Goal: Information Seeking & Learning: Learn about a topic

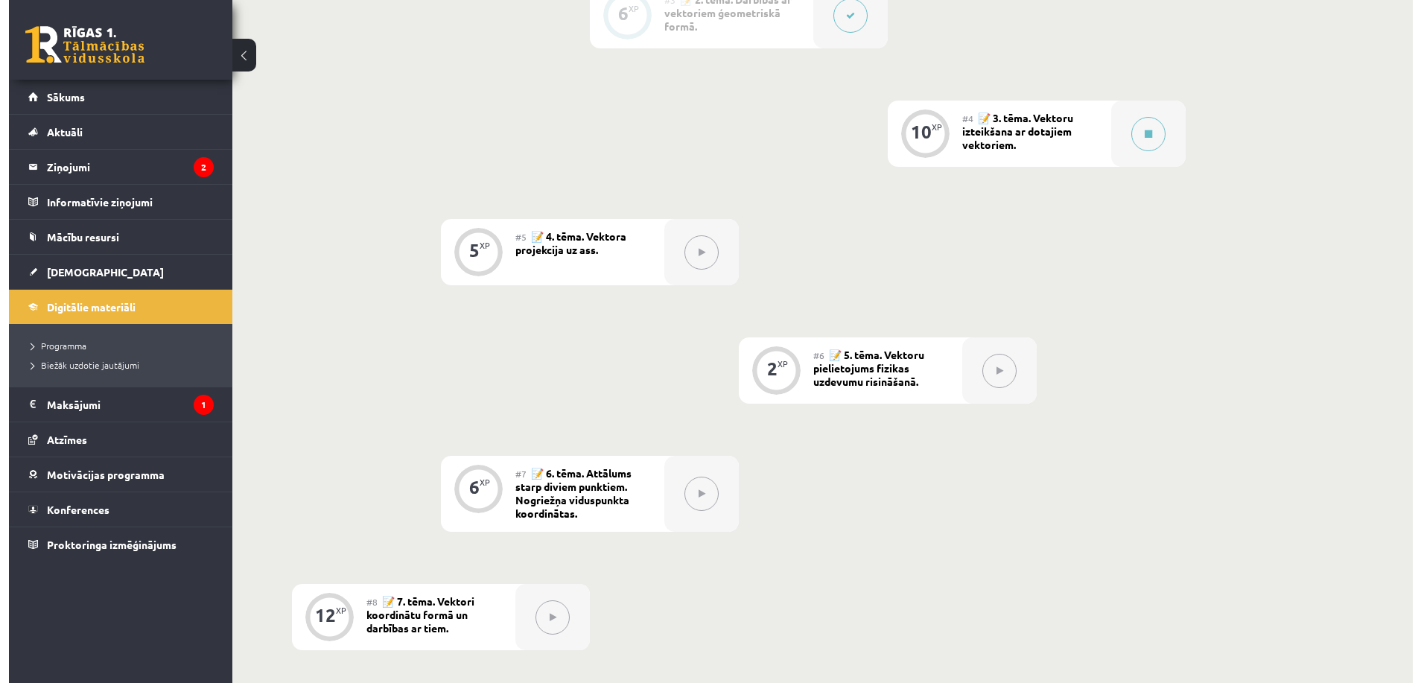
scroll to position [620, 0]
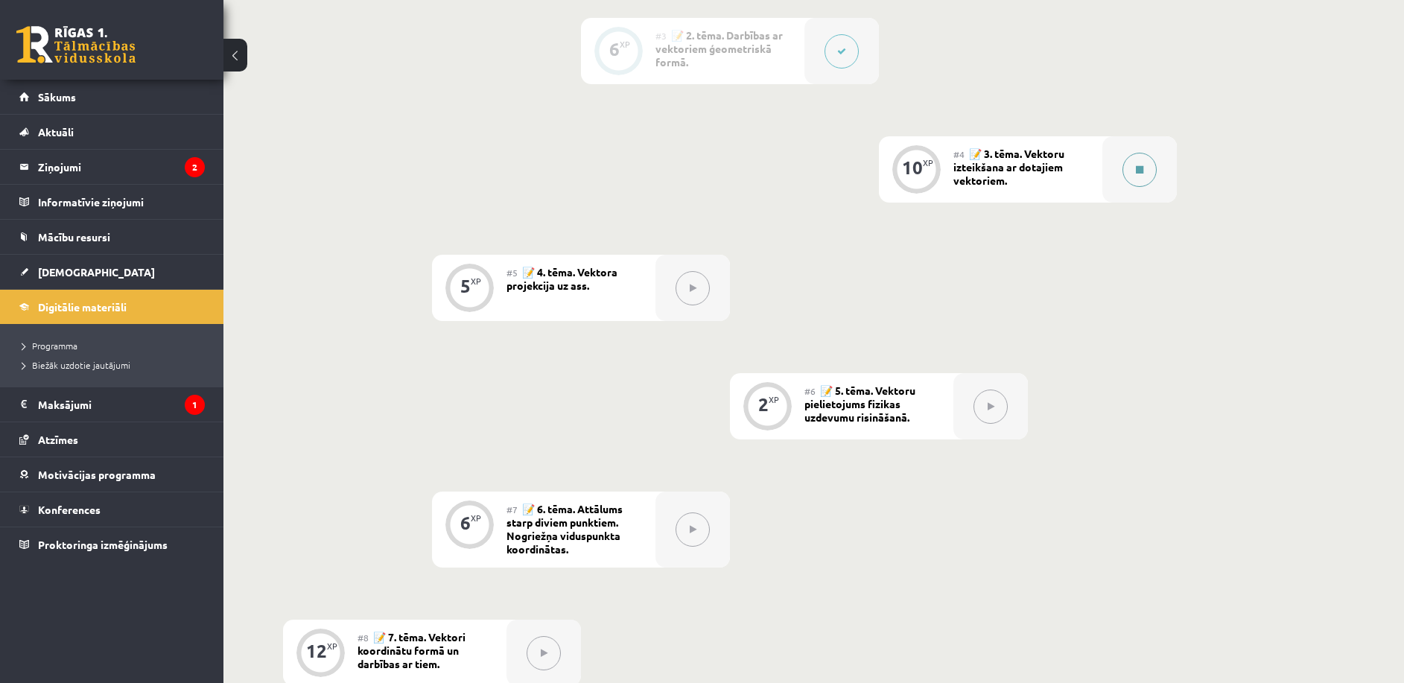
click at [1134, 178] on button at bounding box center [1139, 170] width 34 height 34
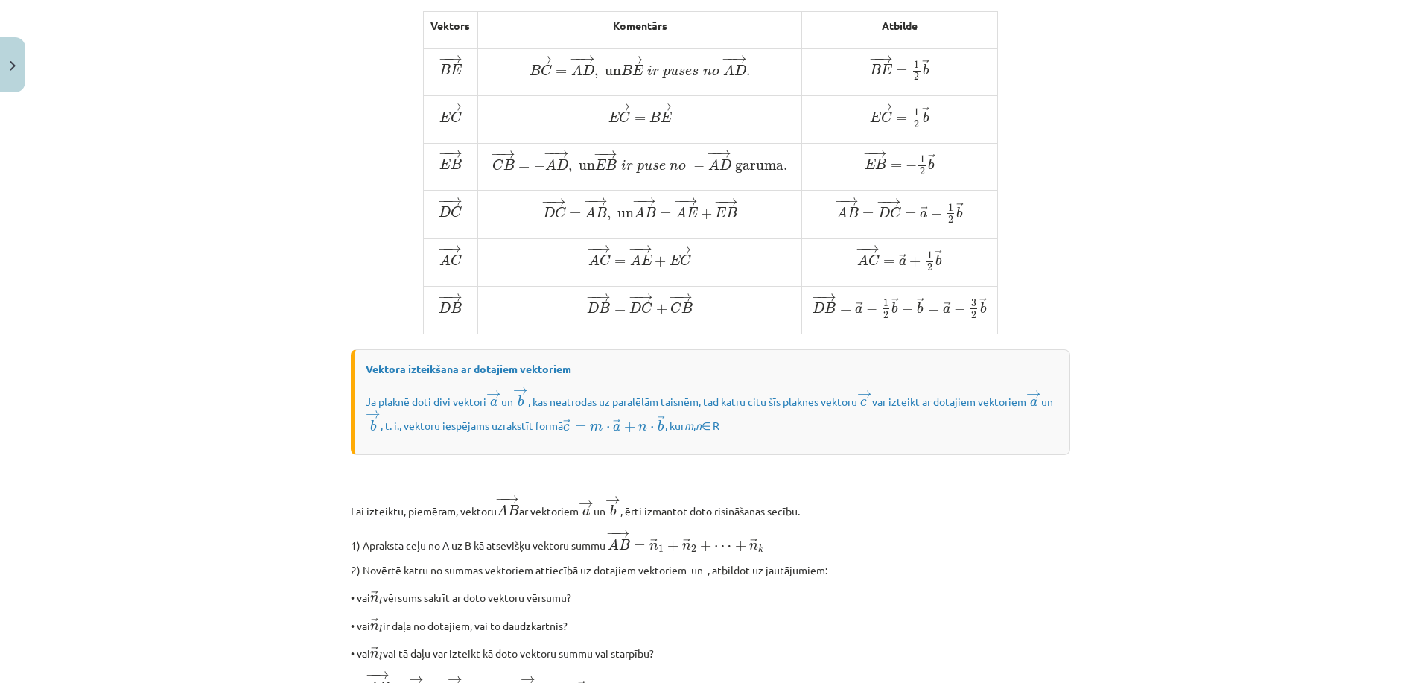
scroll to position [1009, 0]
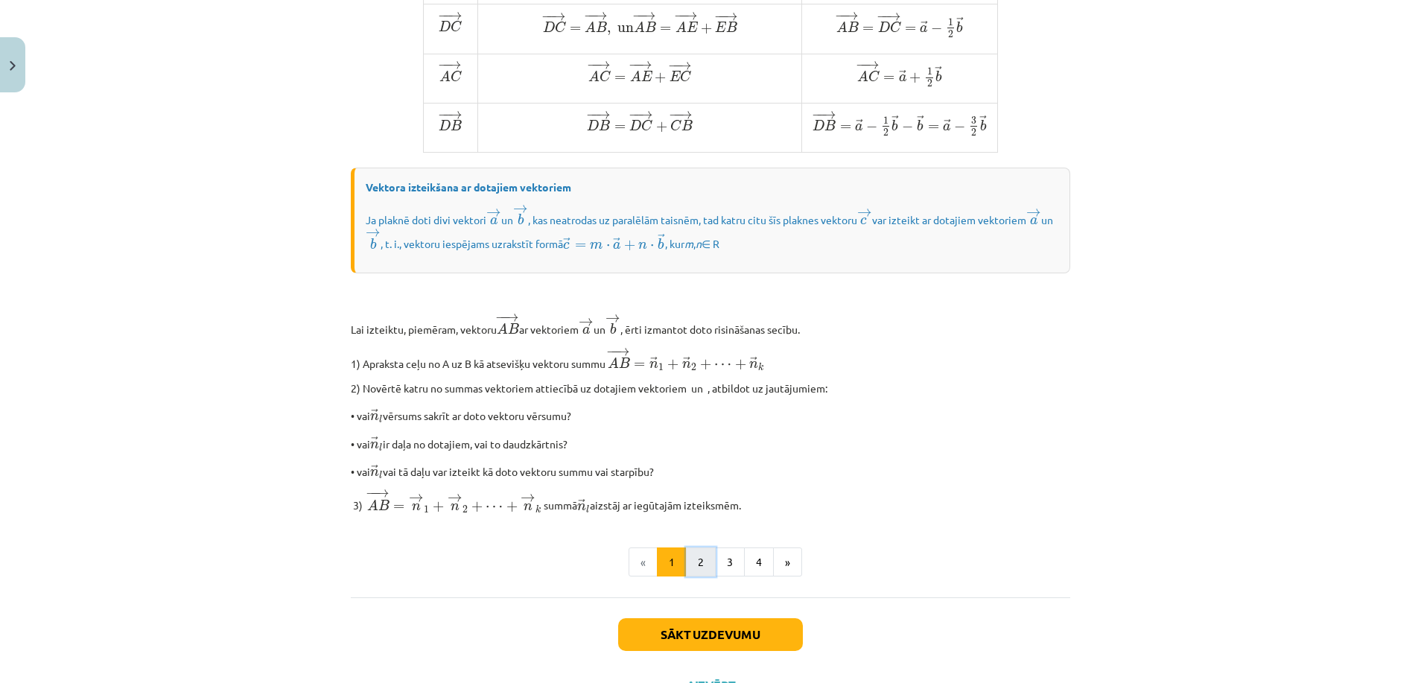
click at [701, 577] on button "2" at bounding box center [701, 562] width 30 height 30
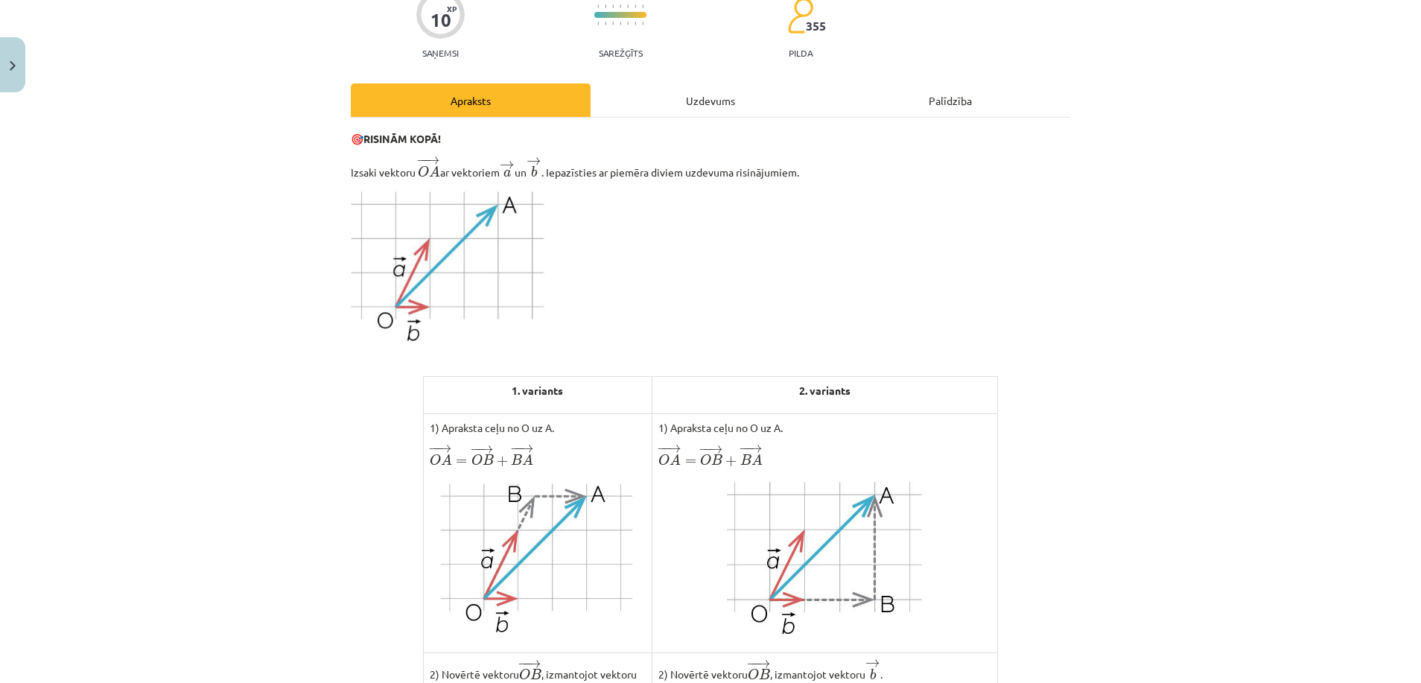
scroll to position [121, 0]
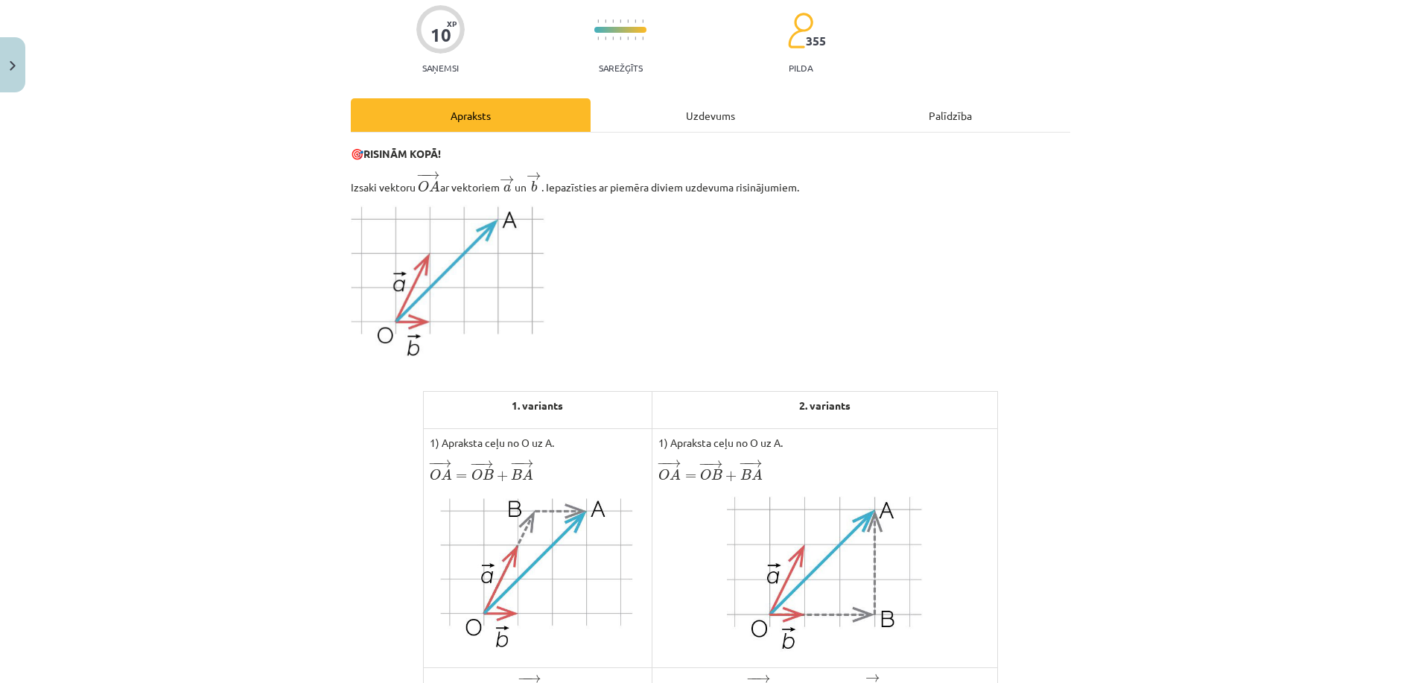
click at [822, 267] on p at bounding box center [710, 281] width 719 height 153
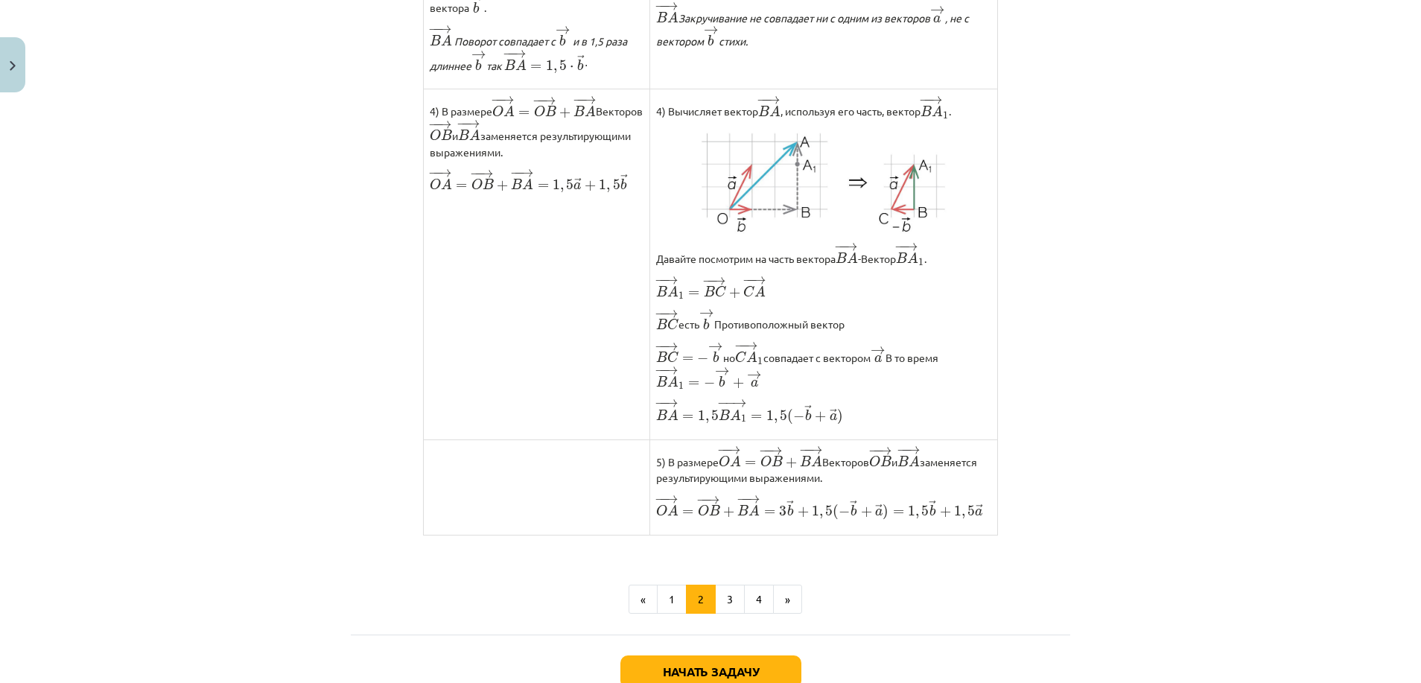
scroll to position [1055, 0]
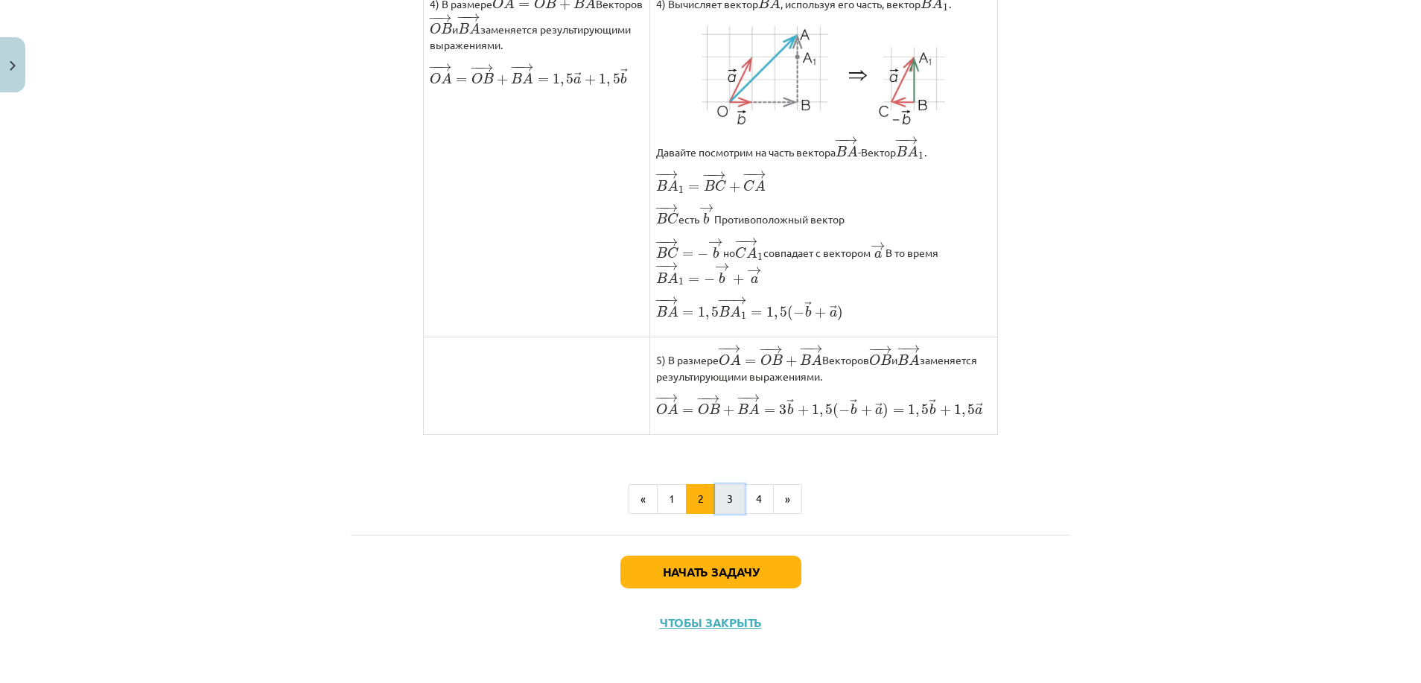
click at [716, 513] on button "3" at bounding box center [730, 499] width 30 height 30
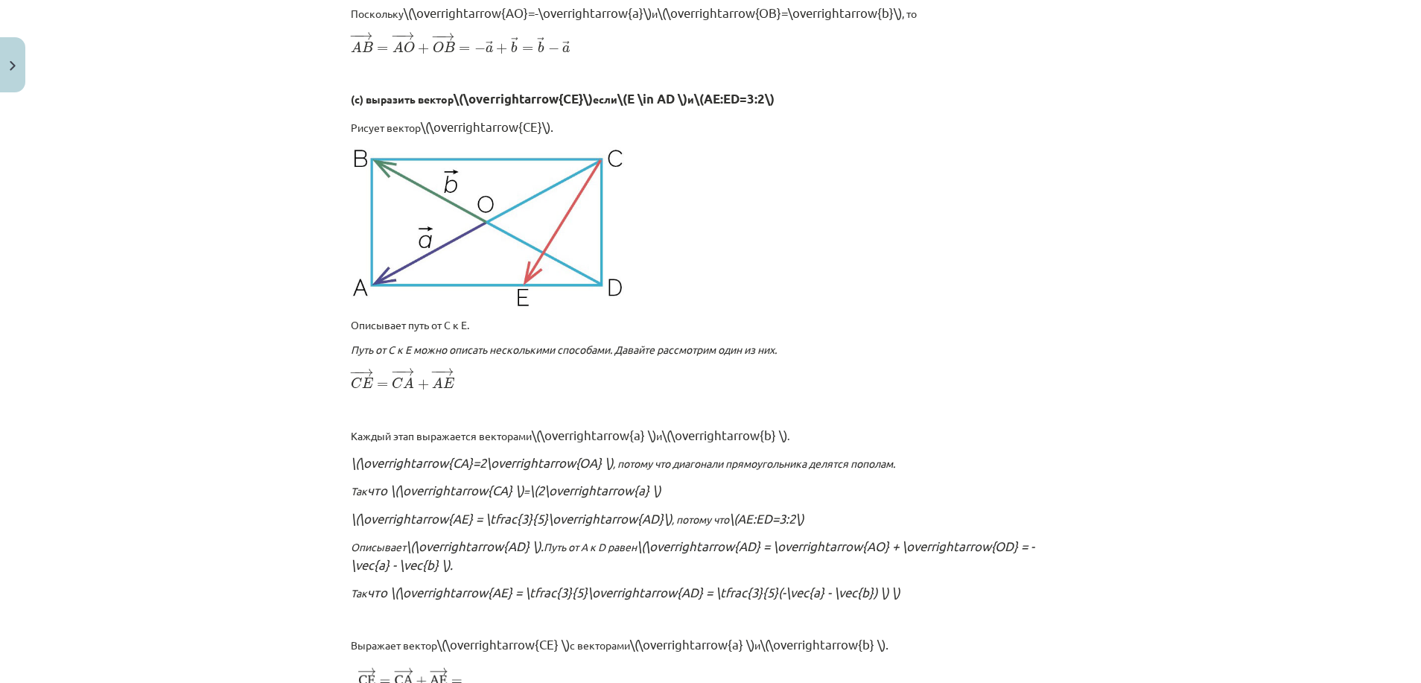
scroll to position [1601, 0]
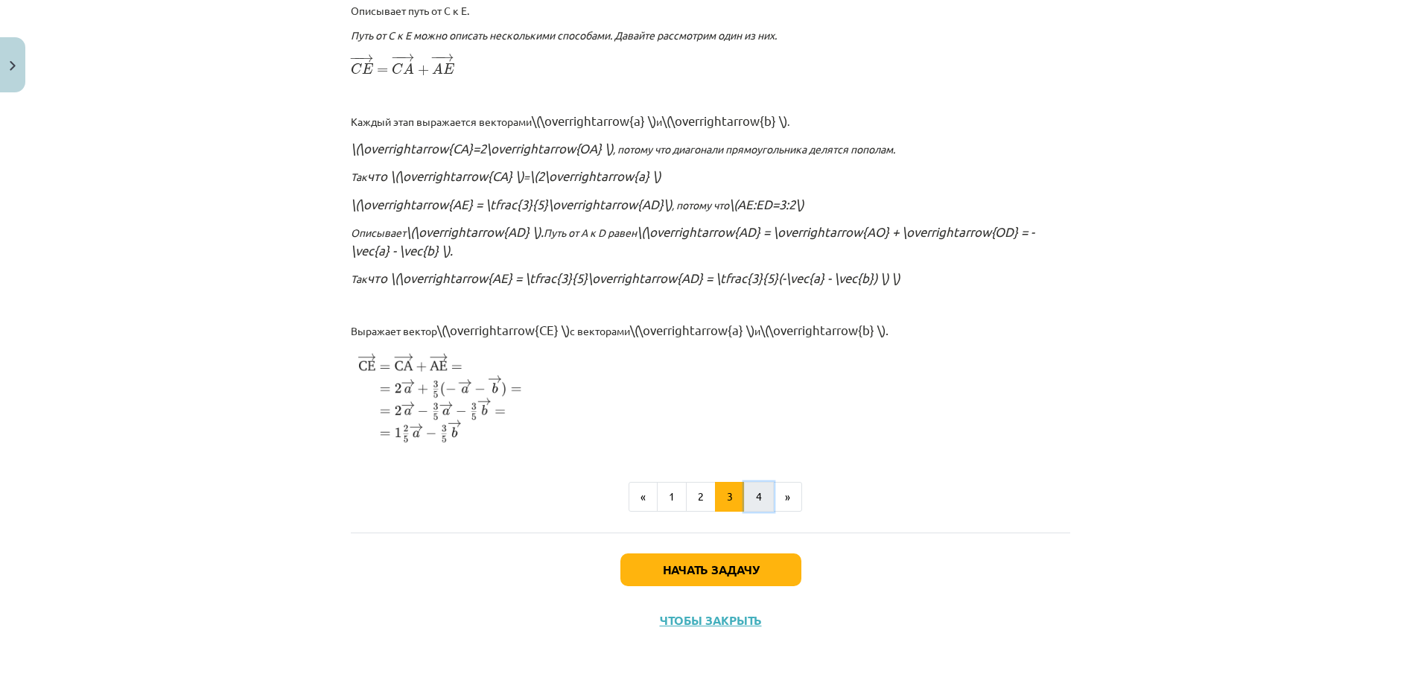
click at [754, 495] on button "4" at bounding box center [759, 497] width 30 height 30
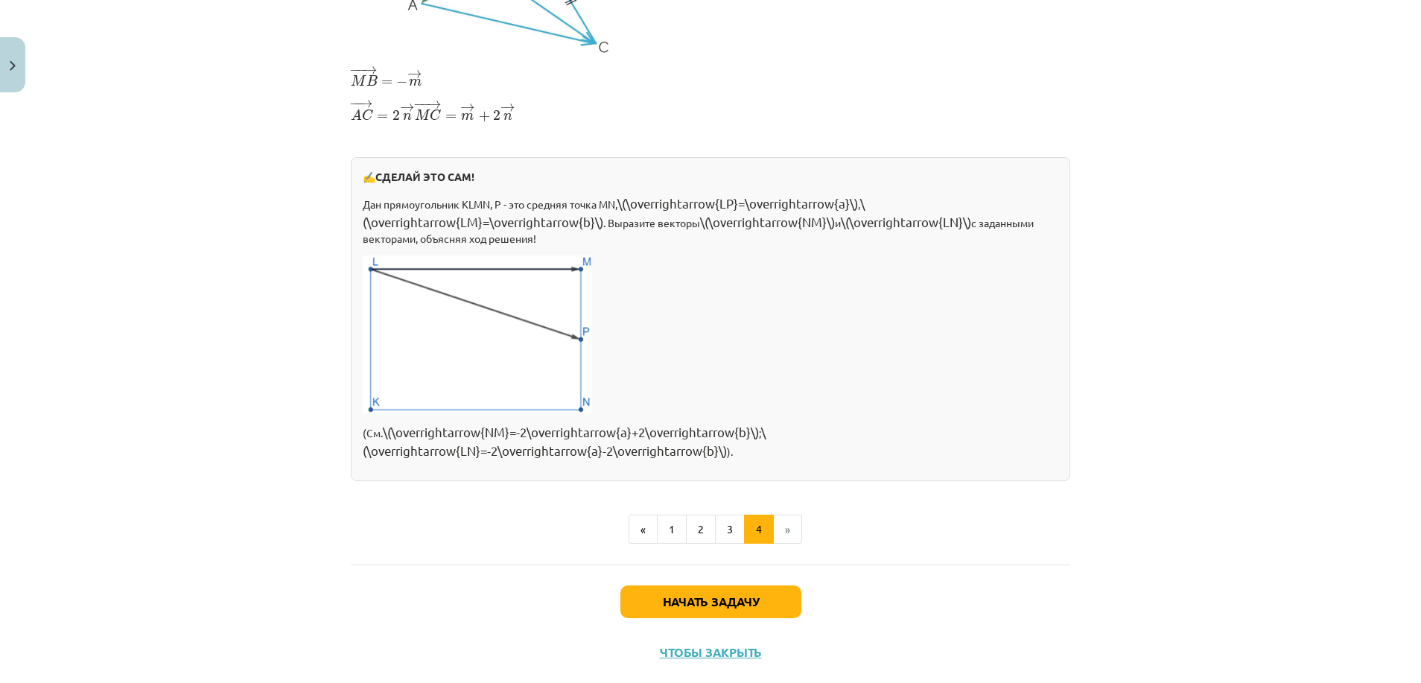
scroll to position [451, 0]
click at [951, 288] on p at bounding box center [711, 333] width 696 height 158
click at [960, 282] on p at bounding box center [711, 333] width 696 height 158
click at [702, 593] on button "Начать задачу" at bounding box center [710, 600] width 181 height 33
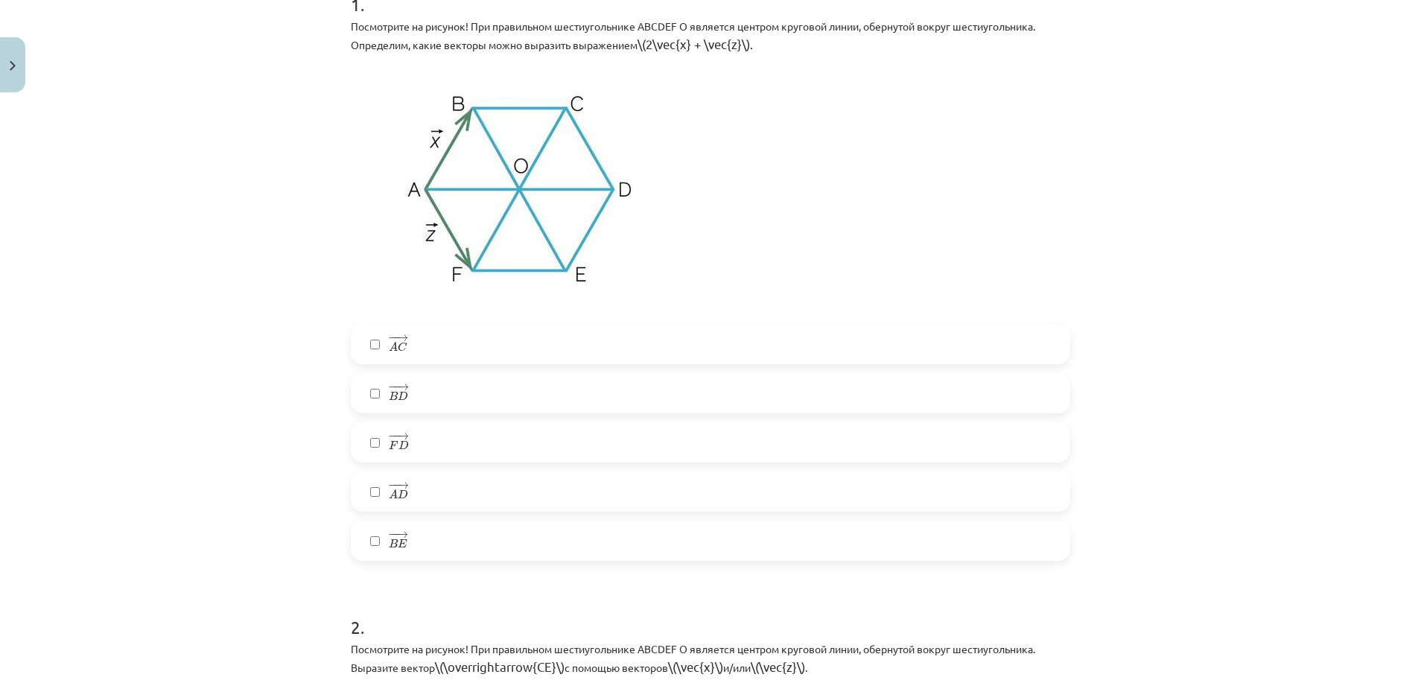
scroll to position [333, 0]
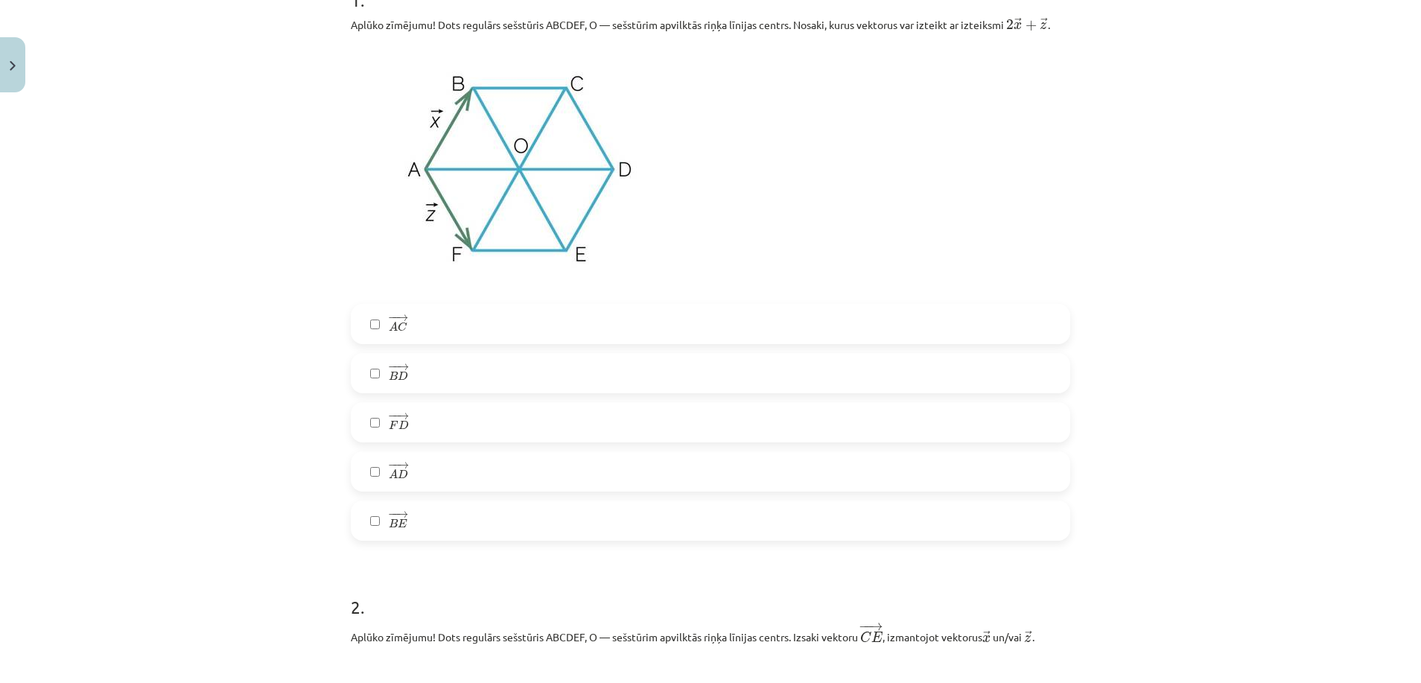
click at [389, 328] on span "A" at bounding box center [393, 327] width 9 height 10
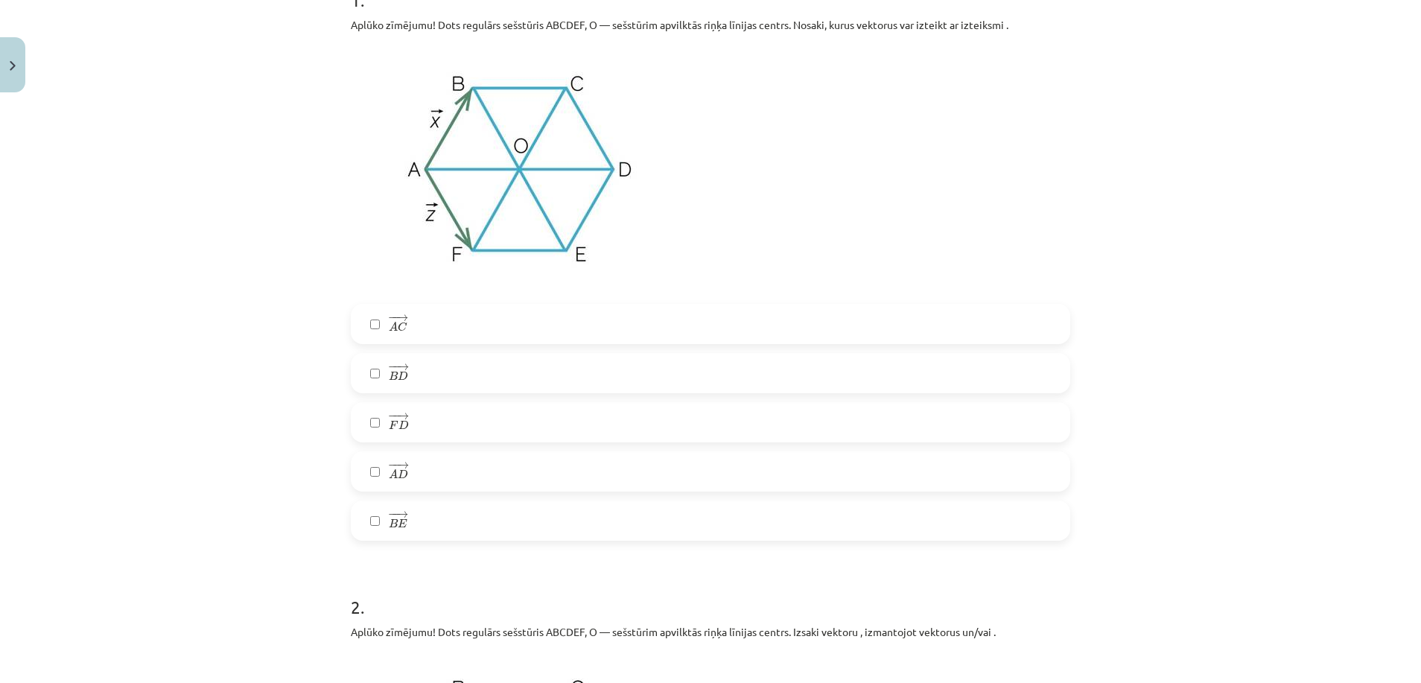
click at [389, 328] on span "A" at bounding box center [393, 327] width 9 height 10
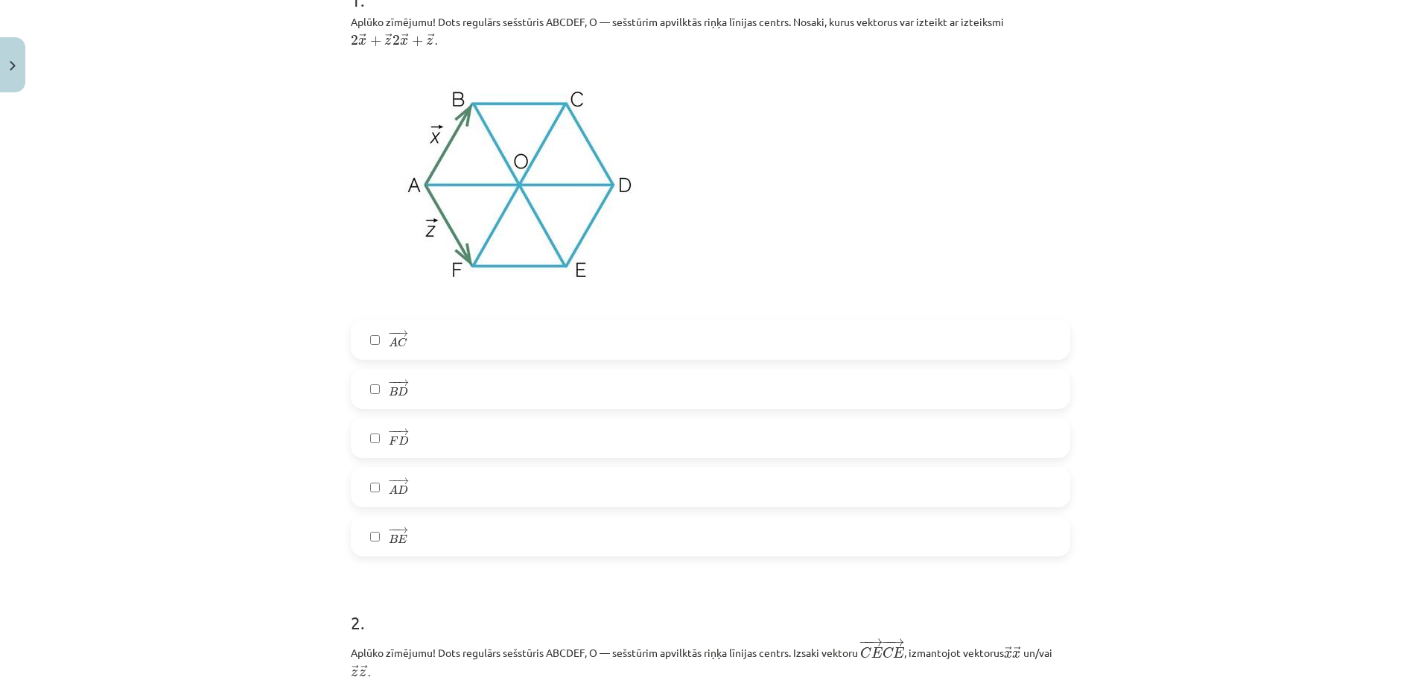
click at [413, 317] on div "1 . Aplūko zīmējumu! Dots regulārs sešstūris ABCDEF, O — sešstūrim apvilktās ri…" at bounding box center [710, 260] width 719 height 593
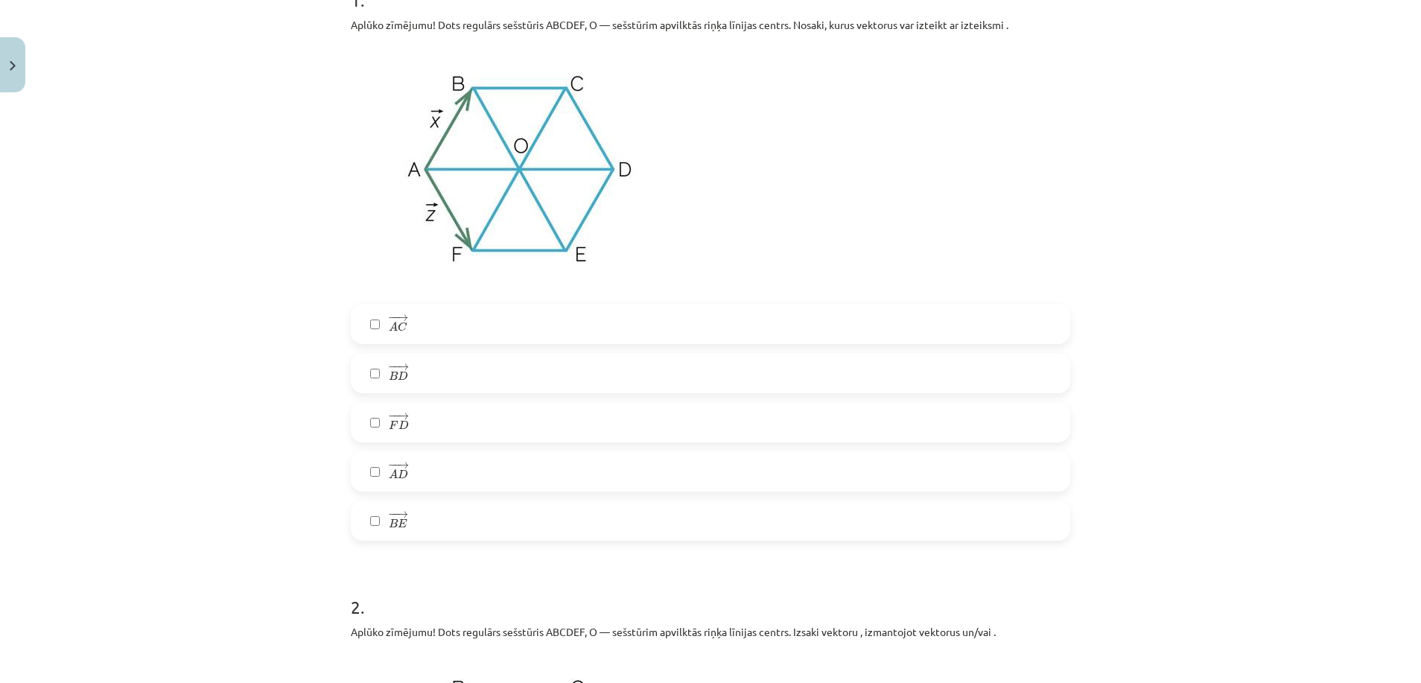
click at [397, 536] on label "− − → B E B E →" at bounding box center [710, 520] width 716 height 37
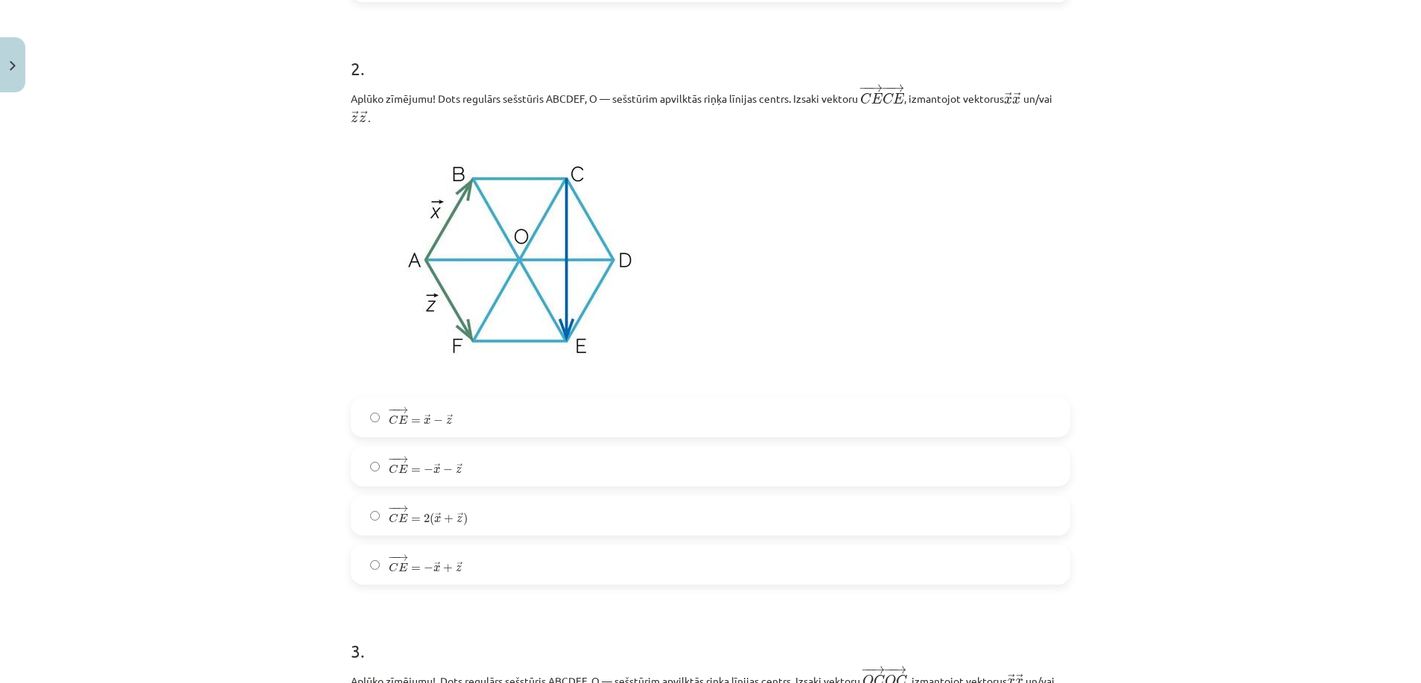
scroll to position [891, 0]
click at [384, 572] on label "− − → C E = − → x + → z C E → = − x → + z →" at bounding box center [710, 559] width 716 height 37
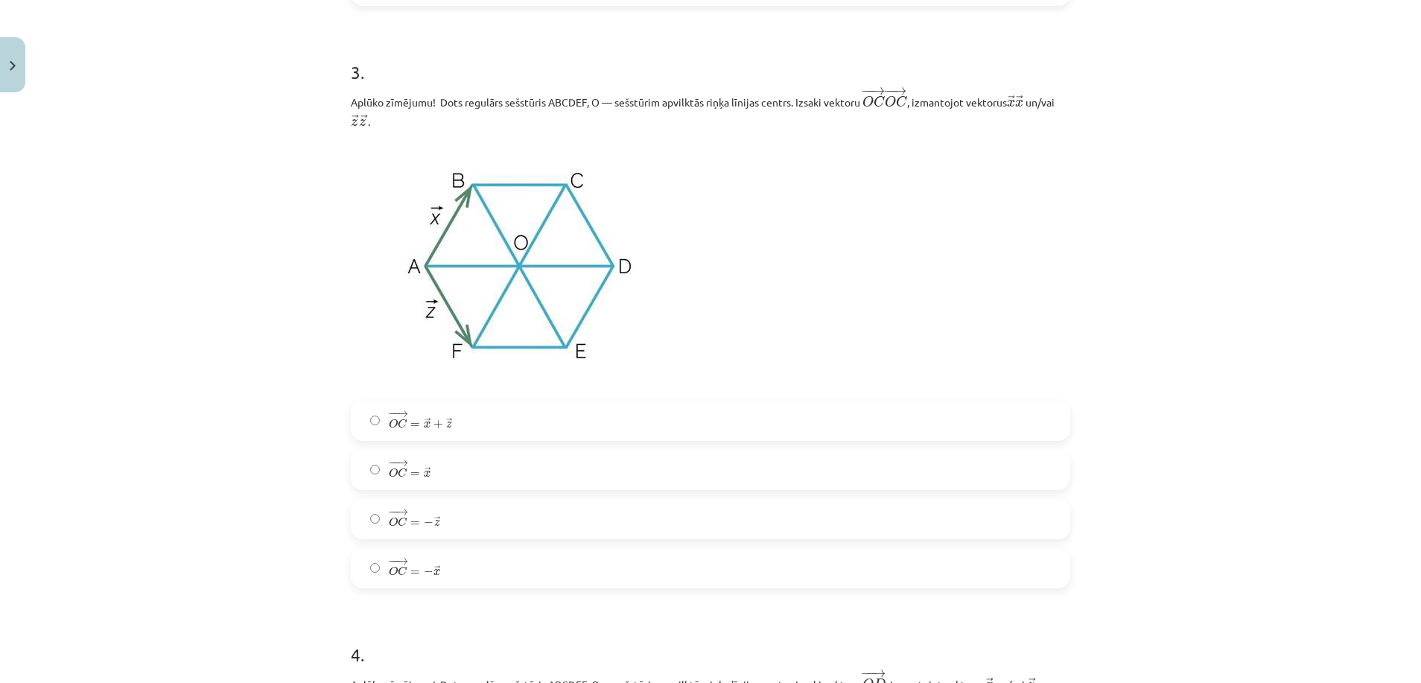
click at [362, 462] on label "− − → O C = → x O C → = x →" at bounding box center [710, 469] width 716 height 37
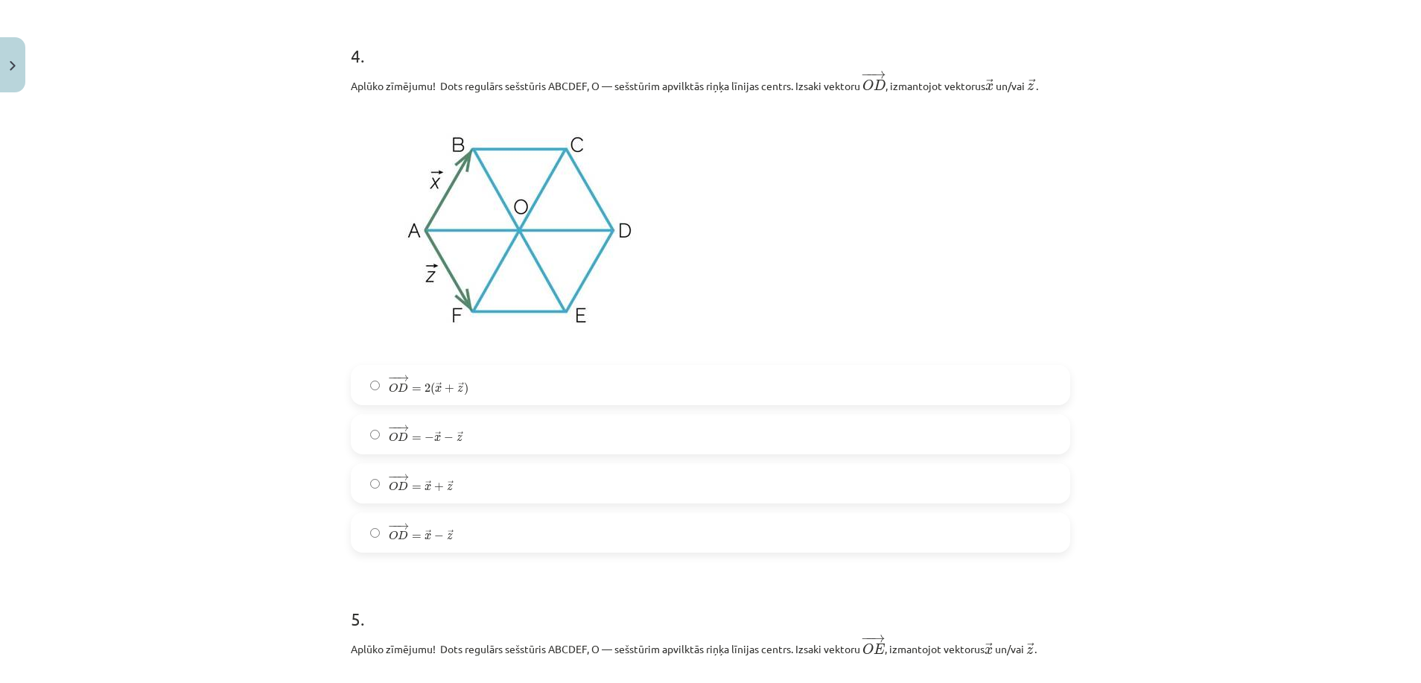
scroll to position [1935, 0]
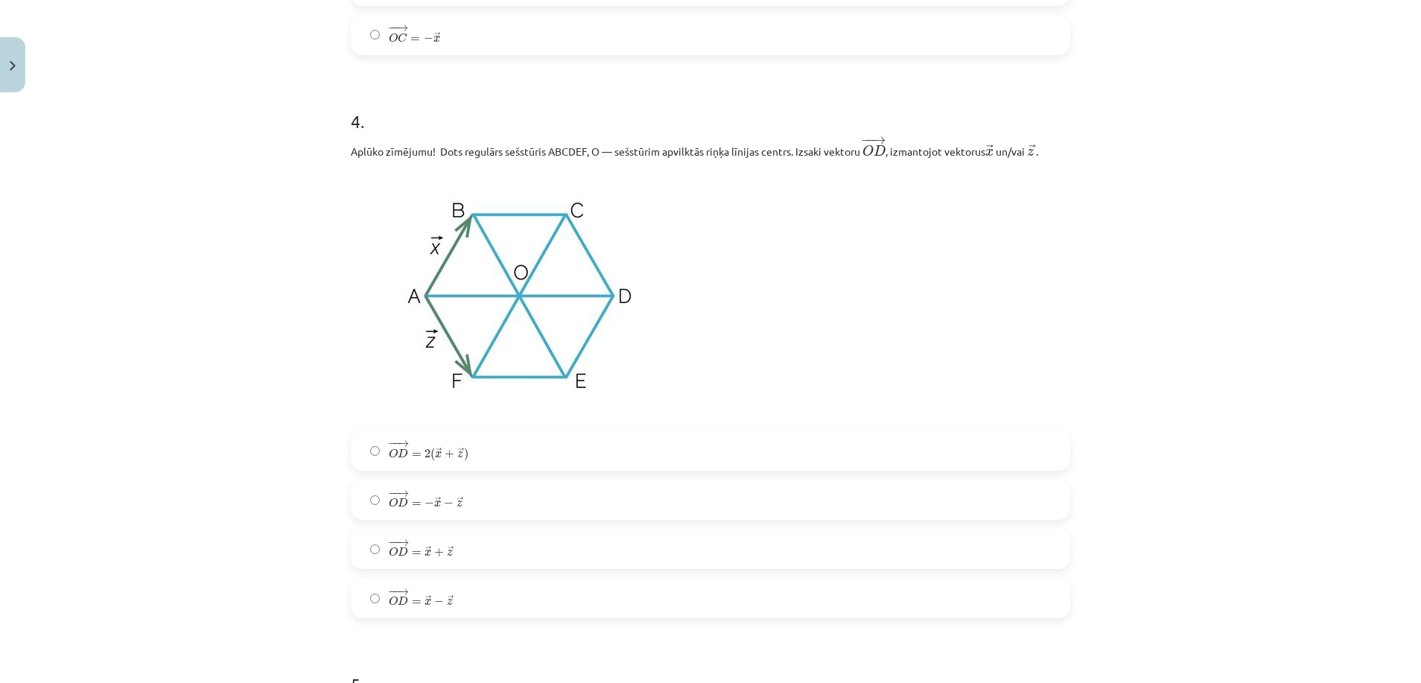
click at [398, 507] on span "D" at bounding box center [403, 502] width 10 height 10
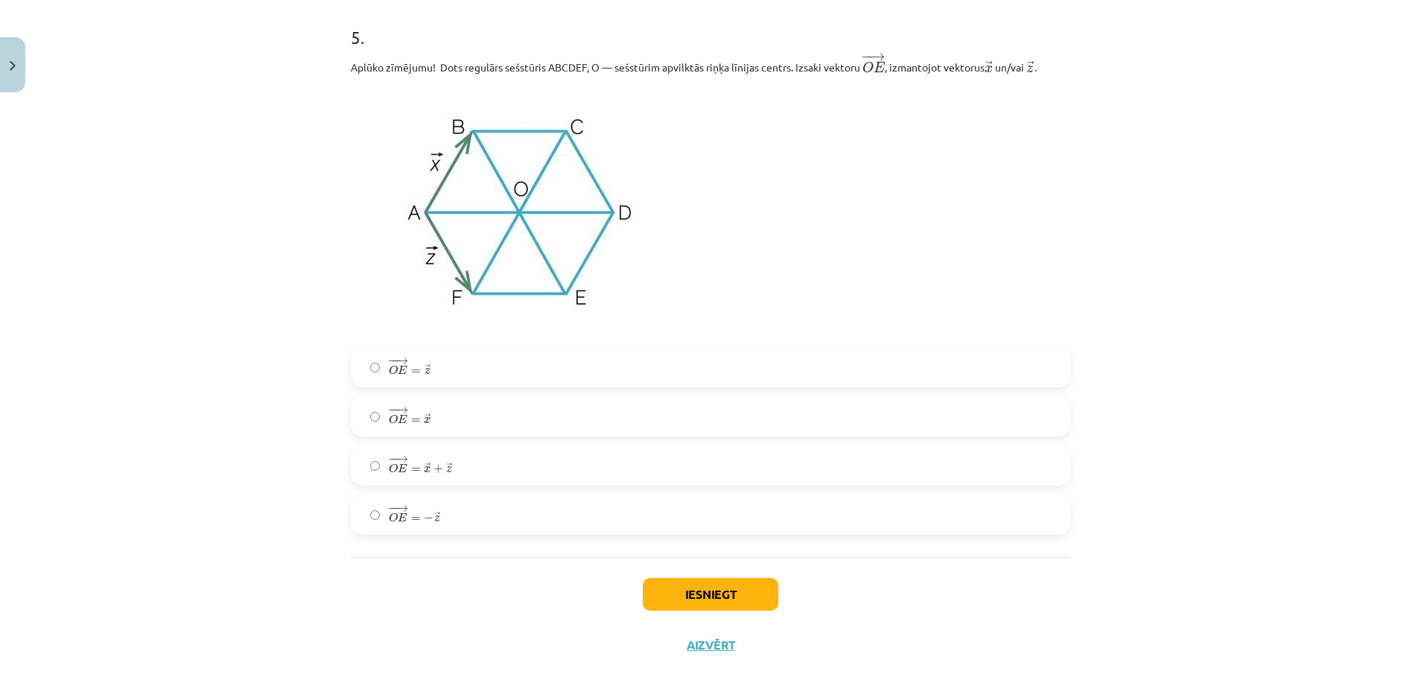
scroll to position [2674, 0]
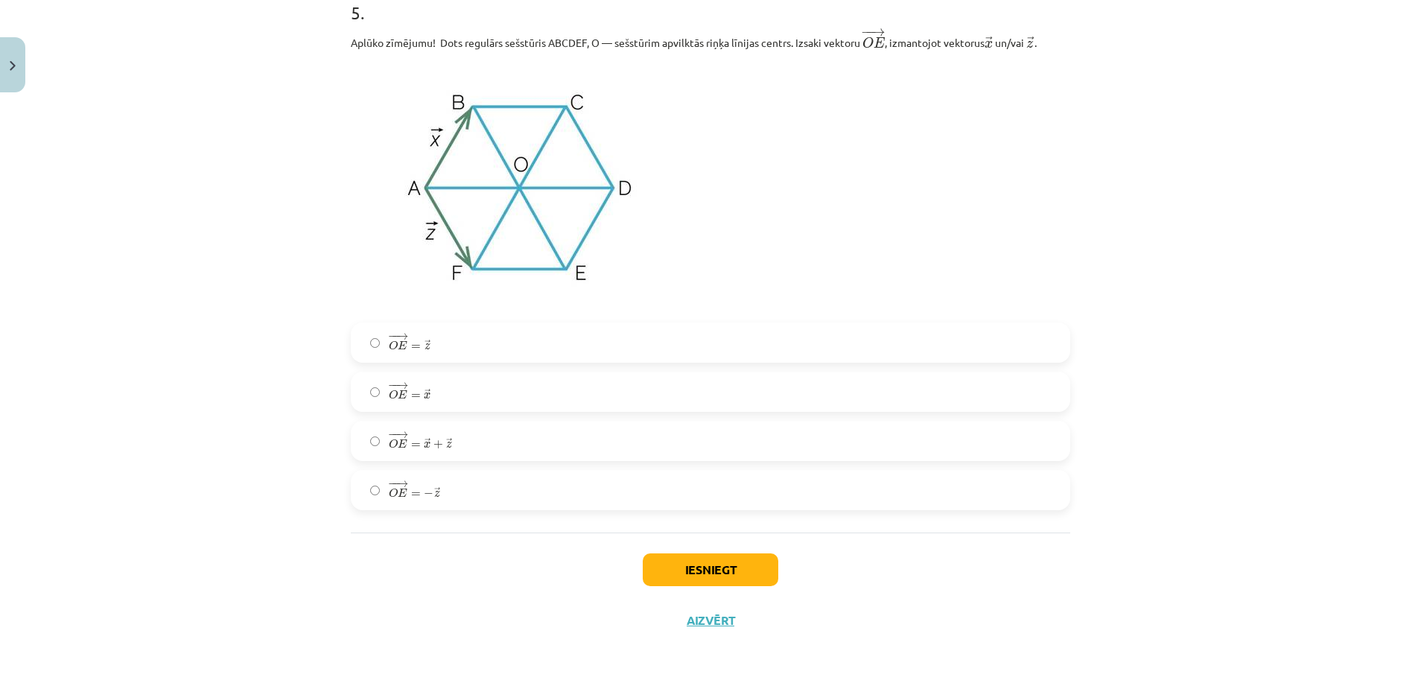
click at [548, 342] on label "− − → O E = → z O E → = z →" at bounding box center [710, 342] width 716 height 37
click at [688, 562] on button "Iesniegt" at bounding box center [711, 569] width 136 height 33
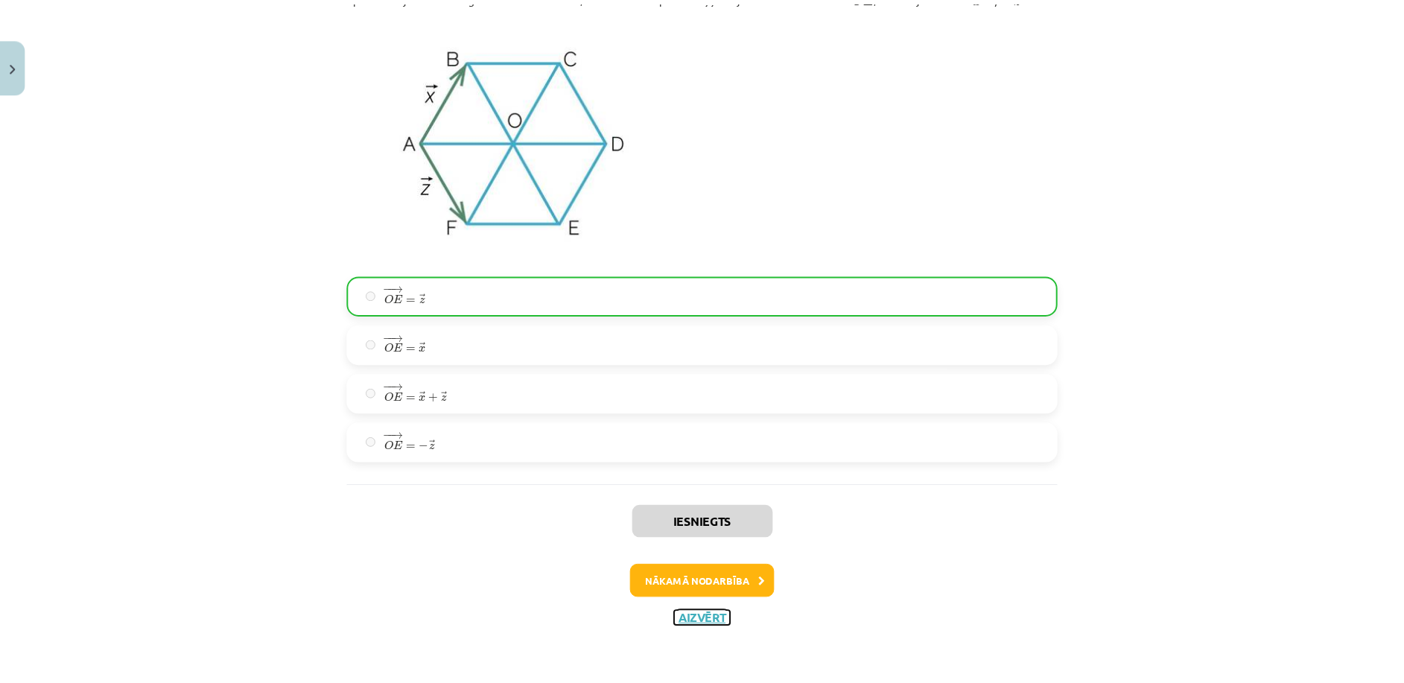
scroll to position [2655, 0]
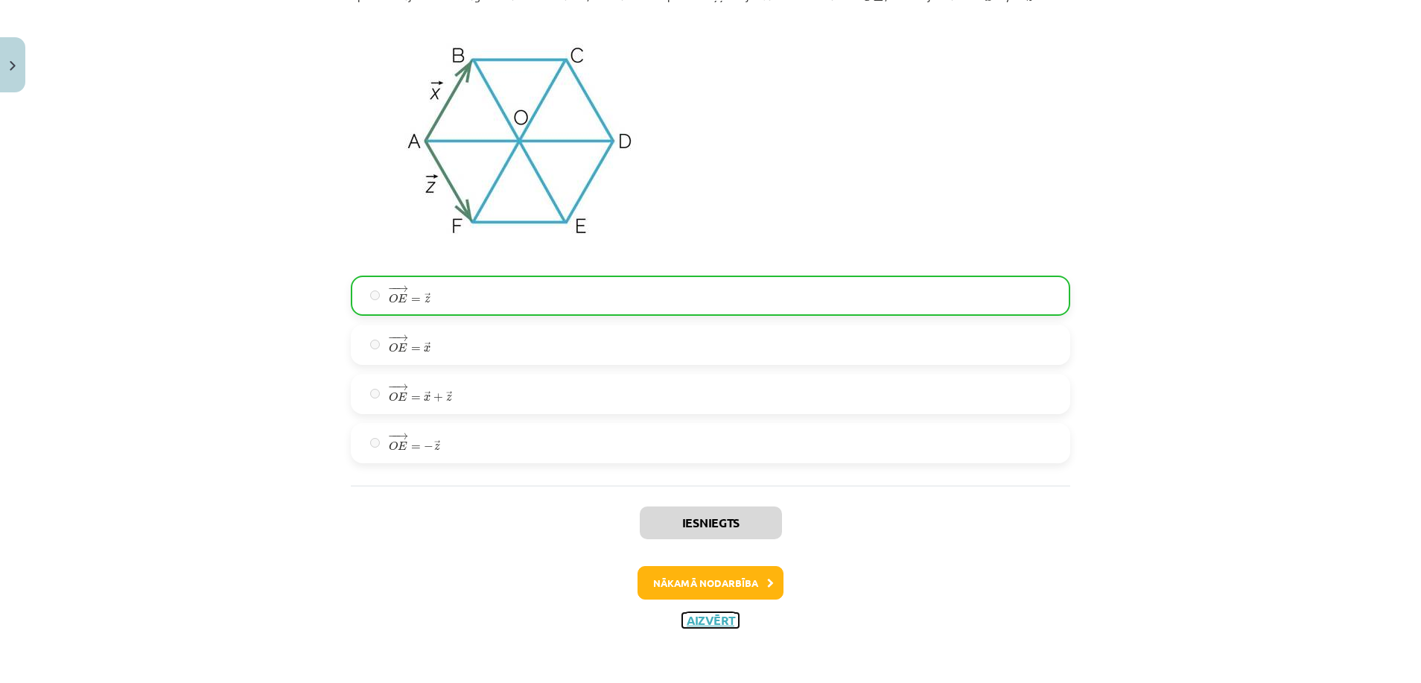
click at [708, 616] on button "Aizvērt" at bounding box center [710, 620] width 57 height 15
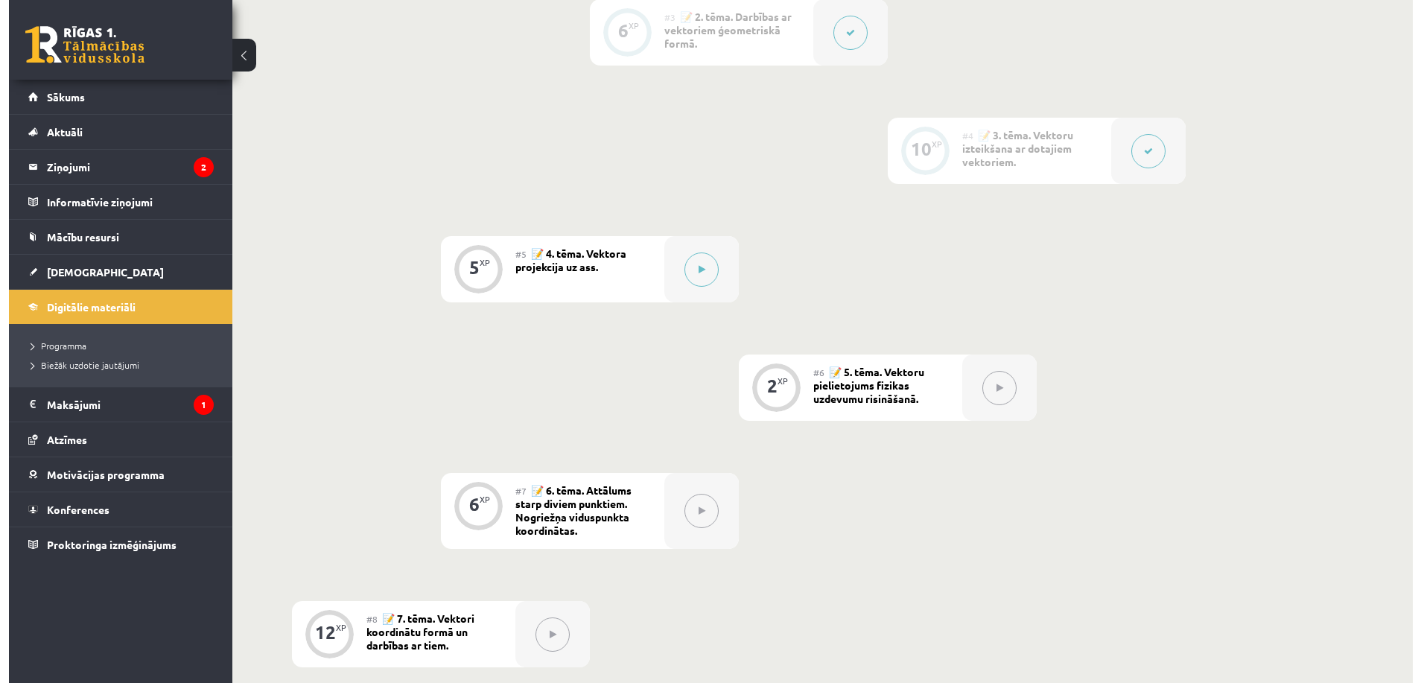
scroll to position [641, 0]
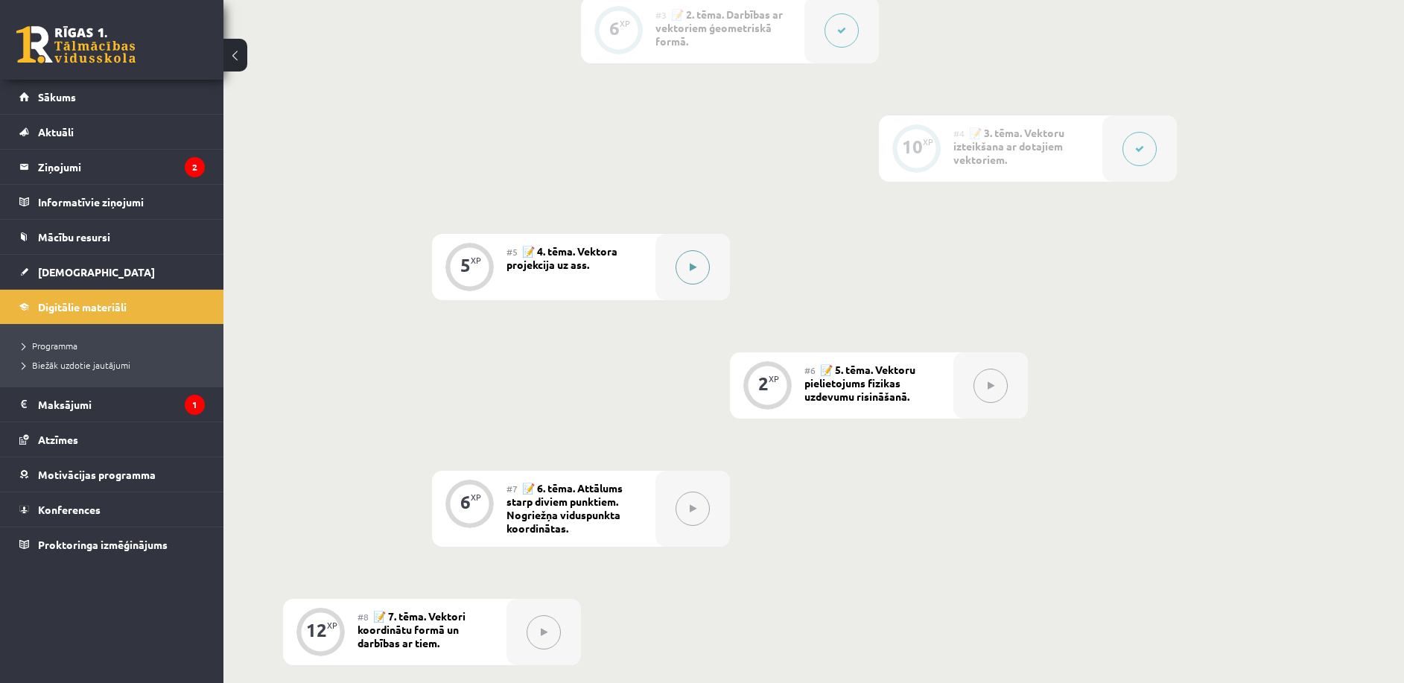
click at [694, 275] on button at bounding box center [692, 267] width 34 height 34
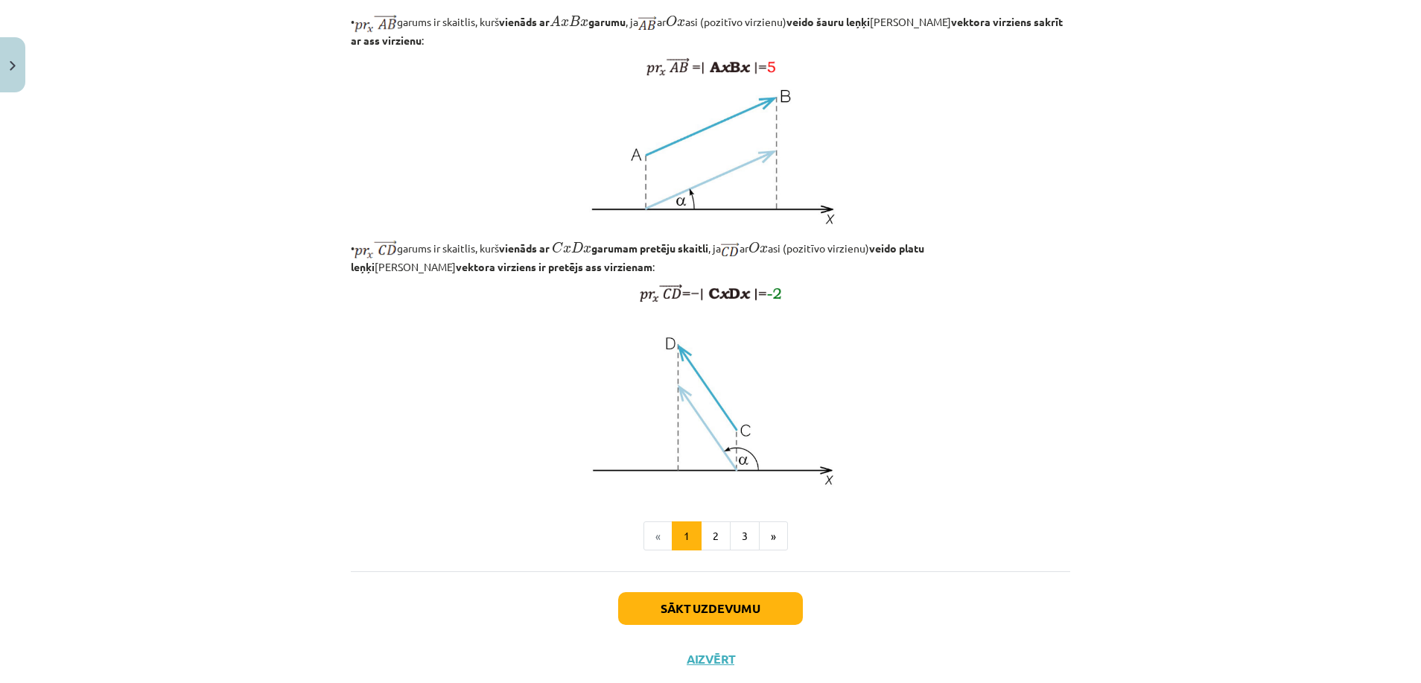
scroll to position [1086, 0]
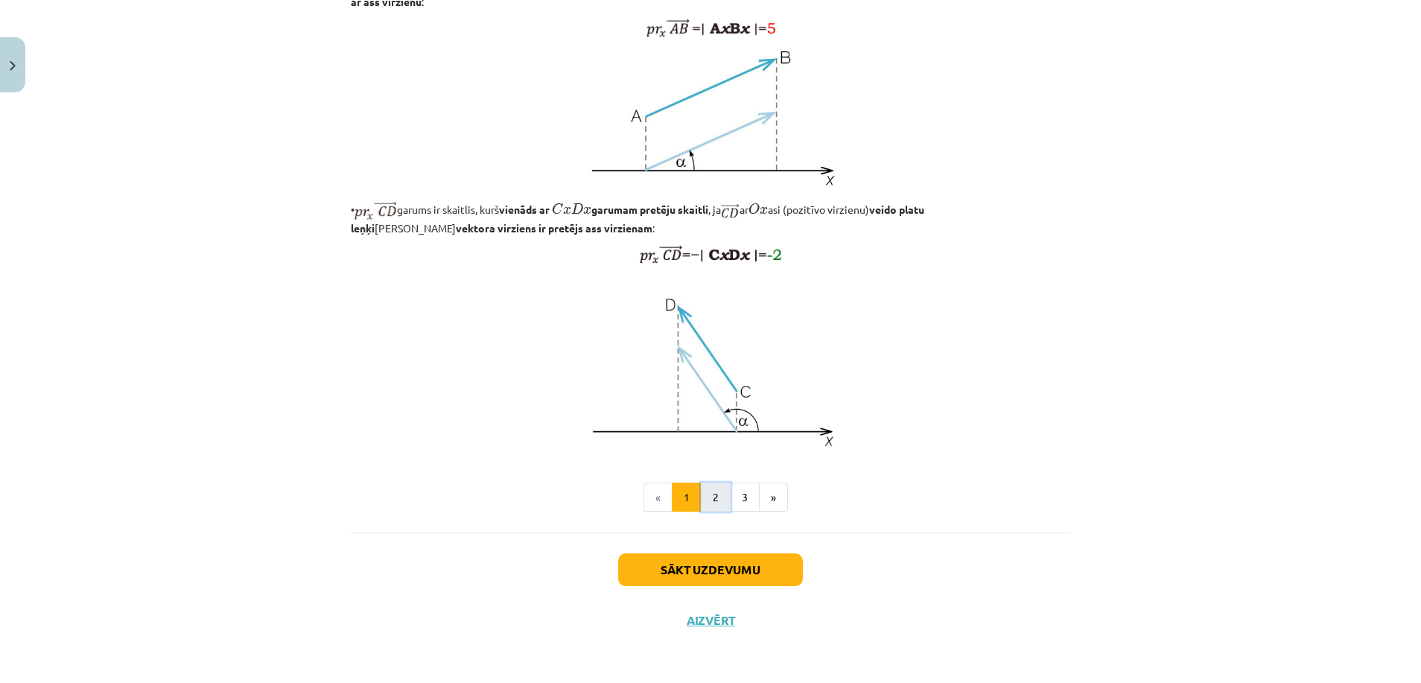
click at [705, 500] on button "2" at bounding box center [716, 498] width 30 height 30
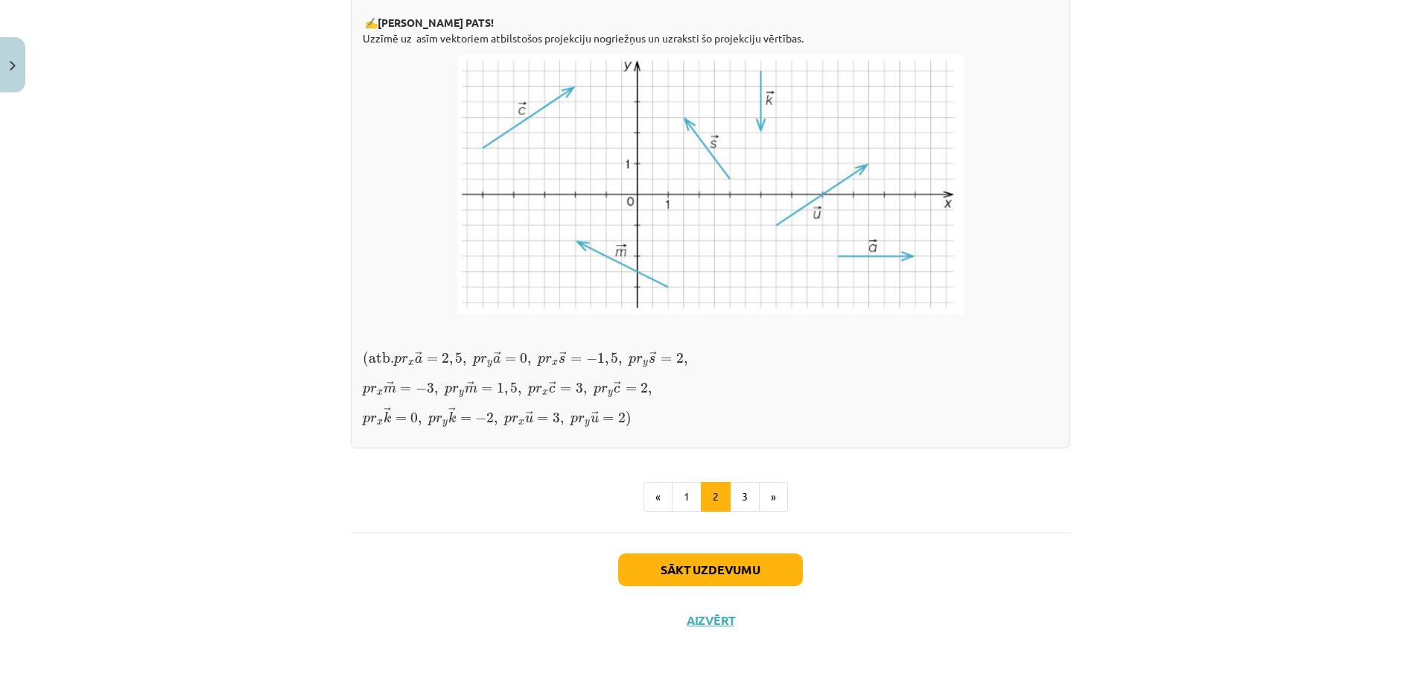
scroll to position [1213, 0]
click at [737, 494] on button "3" at bounding box center [745, 497] width 30 height 30
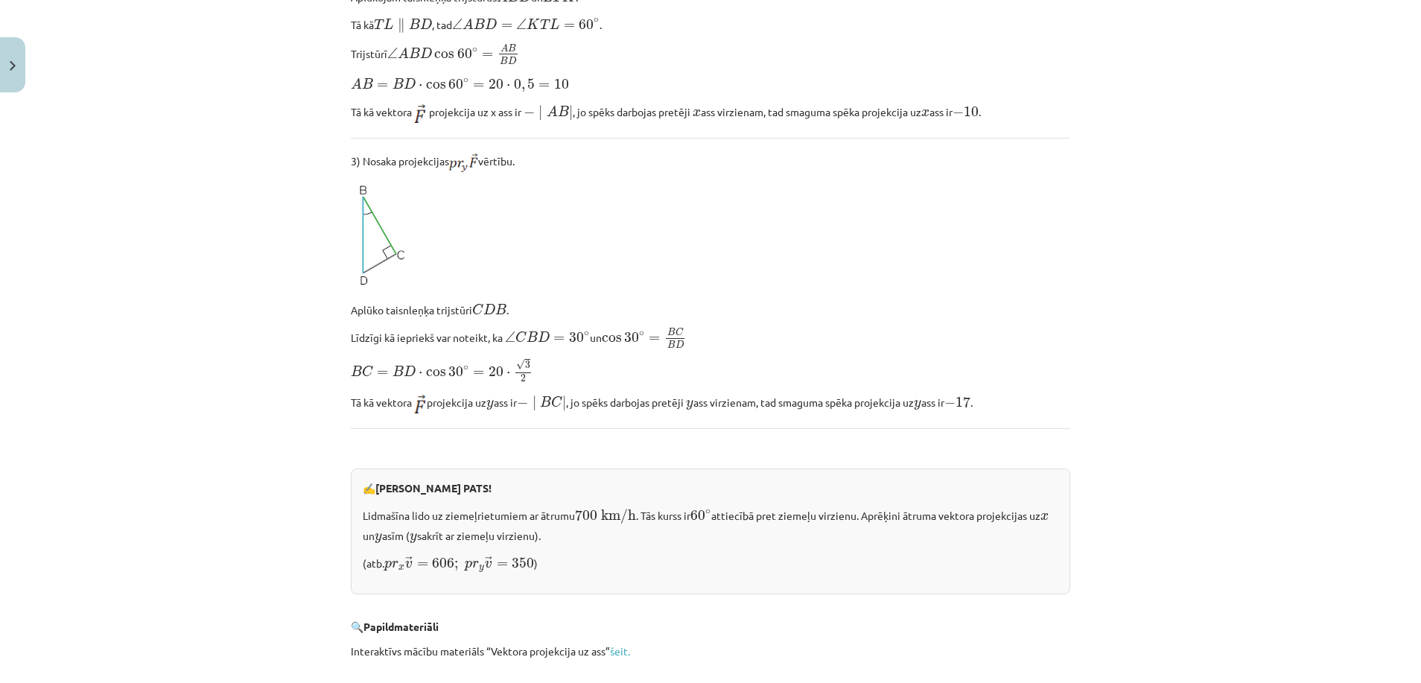
scroll to position [1398, 0]
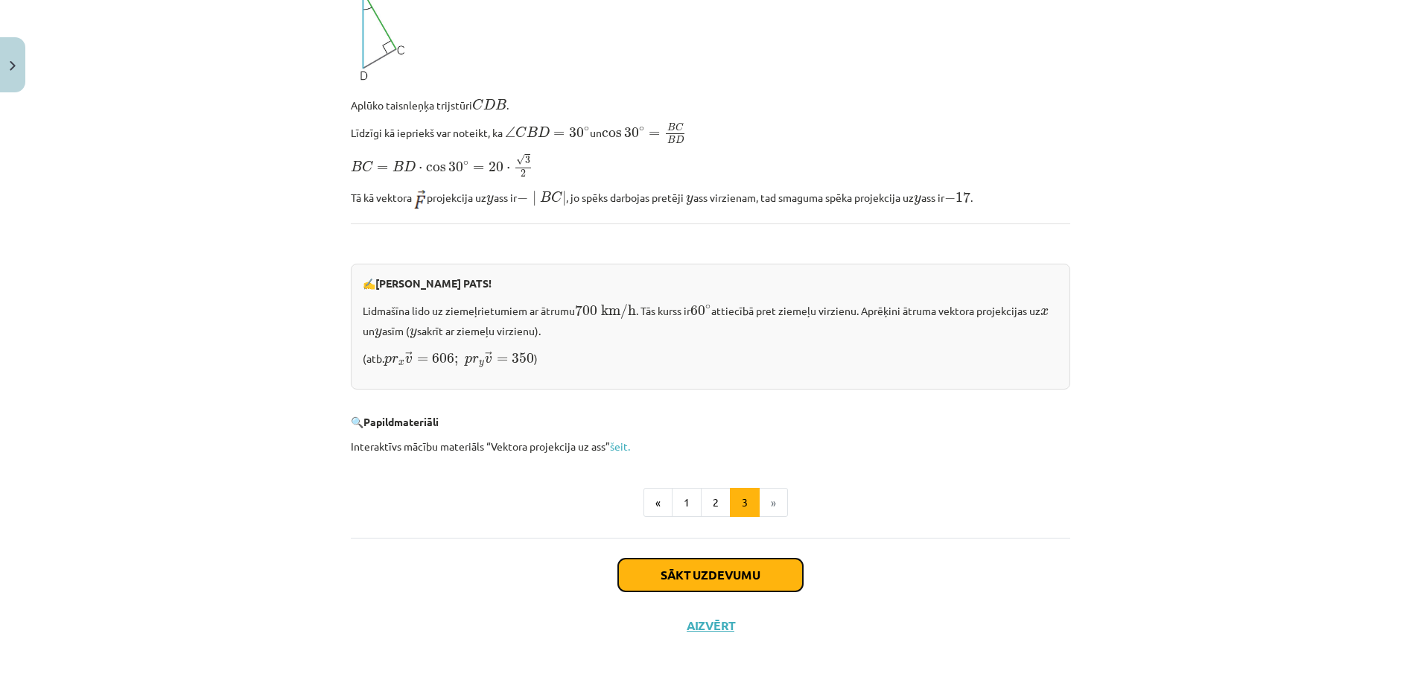
click at [689, 563] on button "Sākt uzdevumu" at bounding box center [710, 575] width 185 height 33
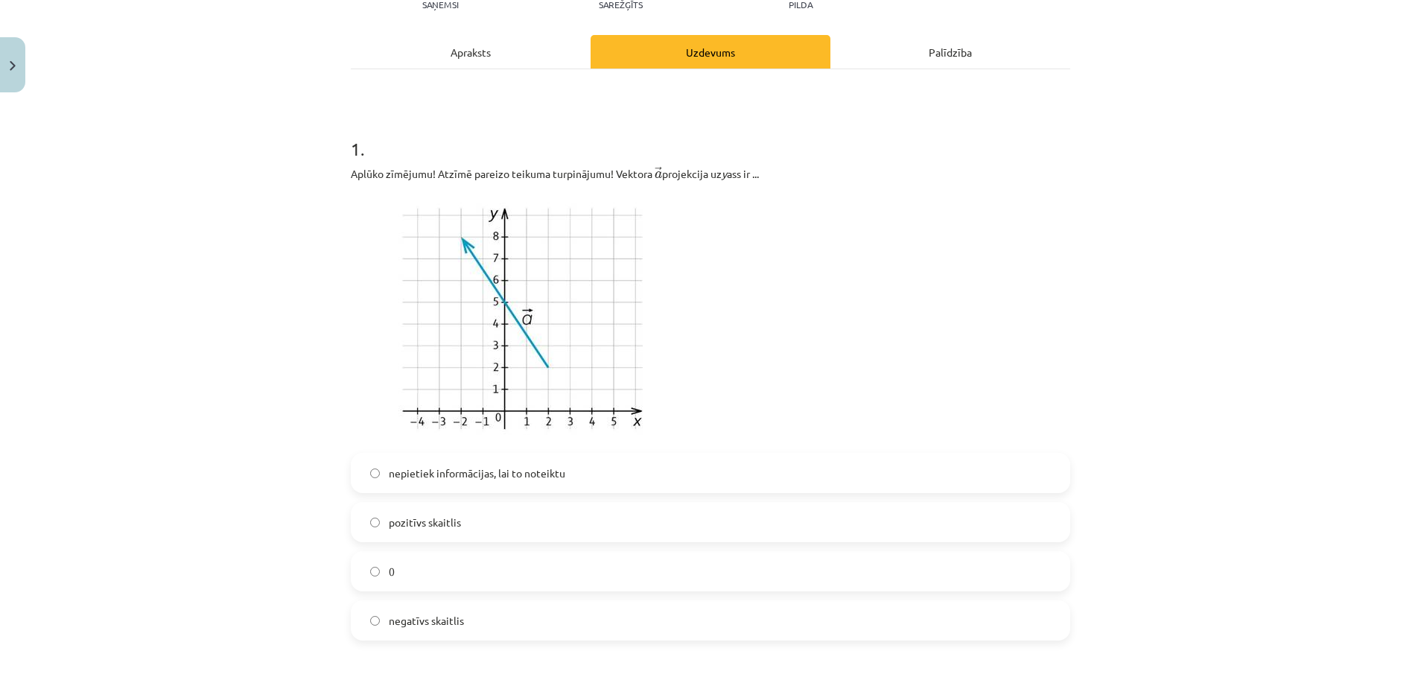
scroll to position [186, 0]
click at [521, 471] on span "nepietiek informācijas, lai to noteiktu" at bounding box center [477, 471] width 177 height 16
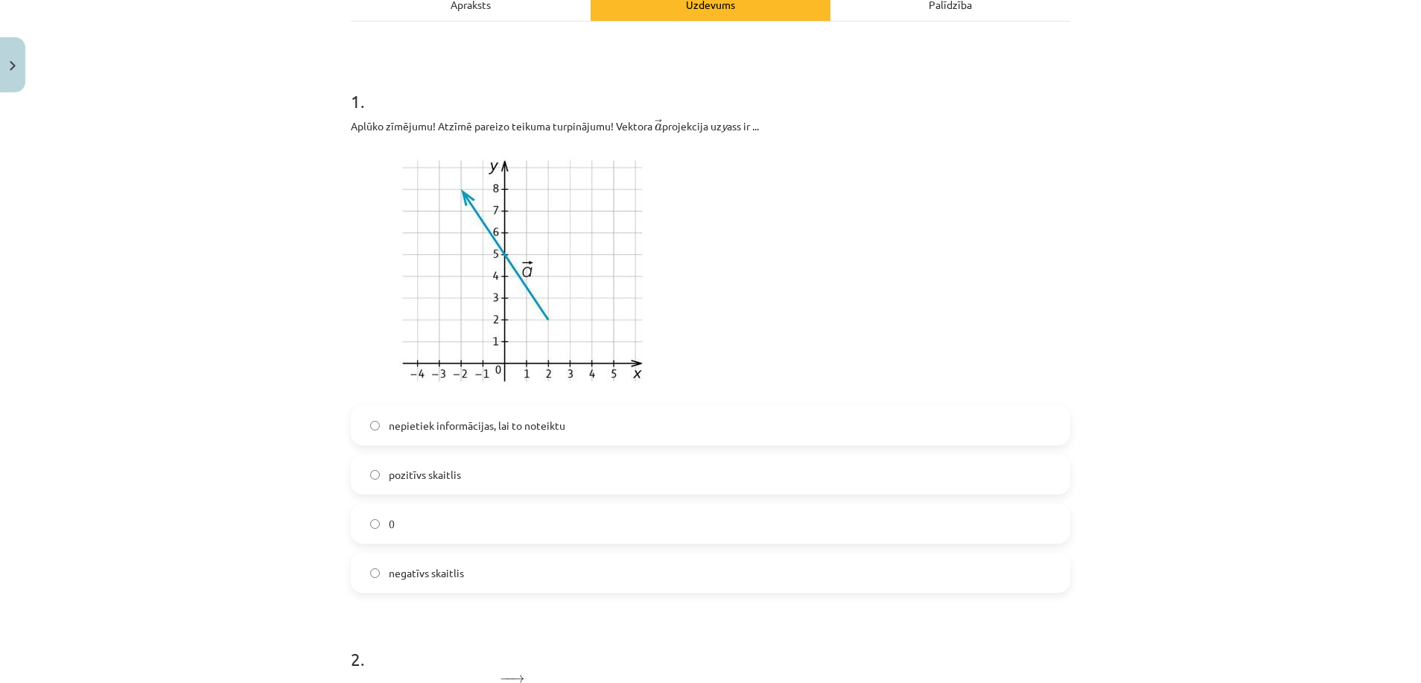
scroll to position [234, 0]
click at [802, 461] on label "pozitīvs skaitlis" at bounding box center [710, 472] width 716 height 37
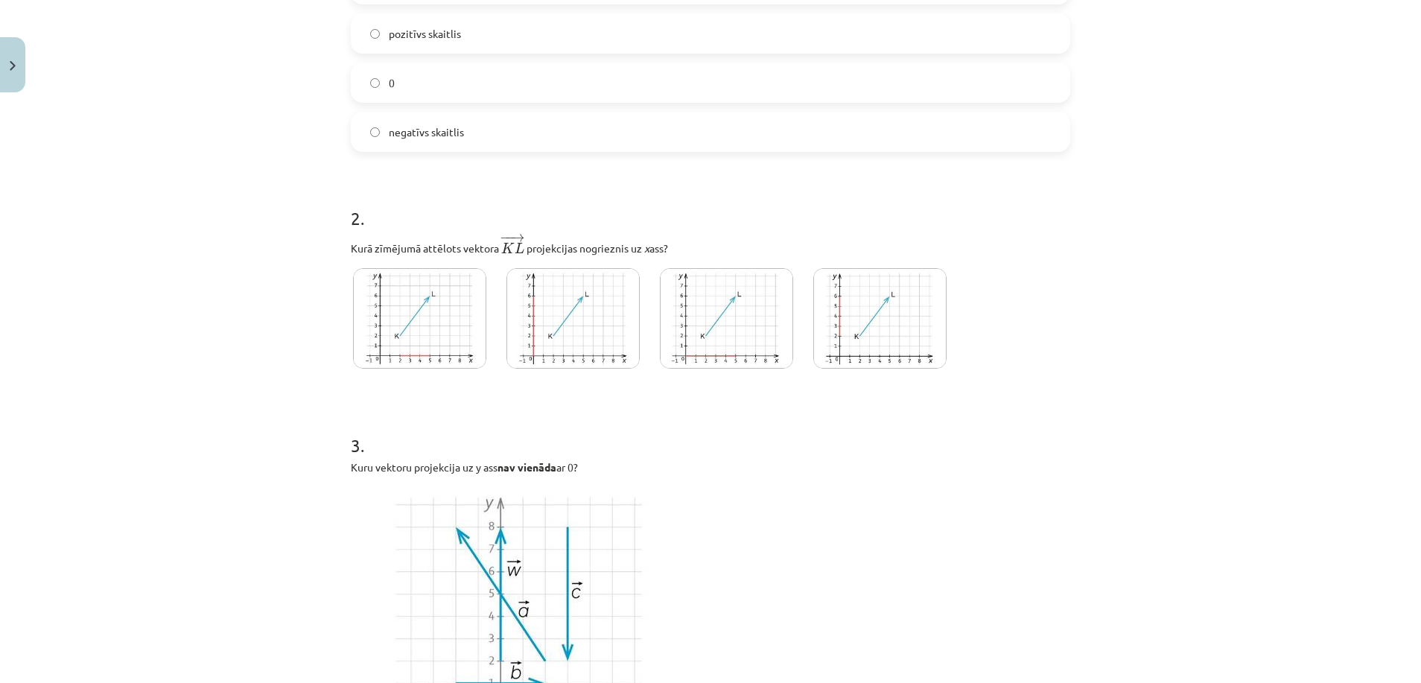
scroll to position [713, 0]
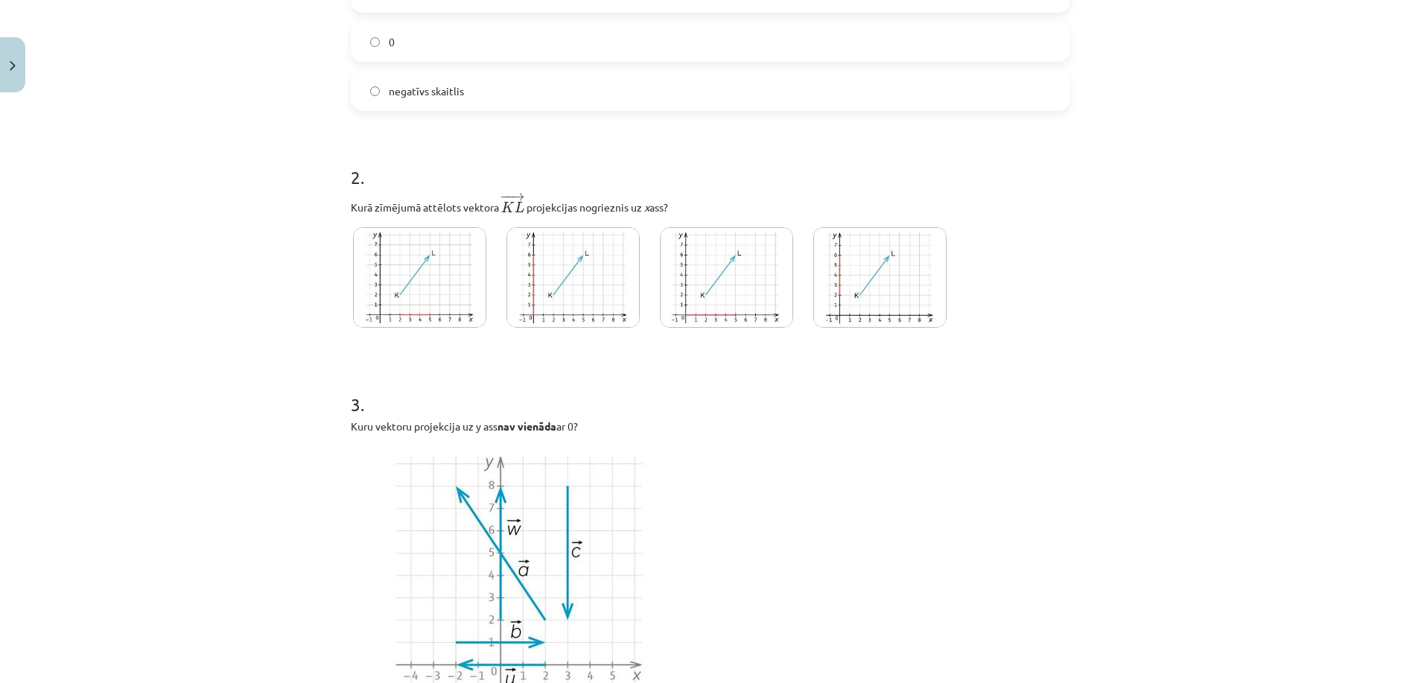
click at [353, 287] on img at bounding box center [419, 277] width 133 height 101
click at [561, 284] on img at bounding box center [572, 277] width 133 height 101
click at [728, 289] on img at bounding box center [726, 277] width 133 height 101
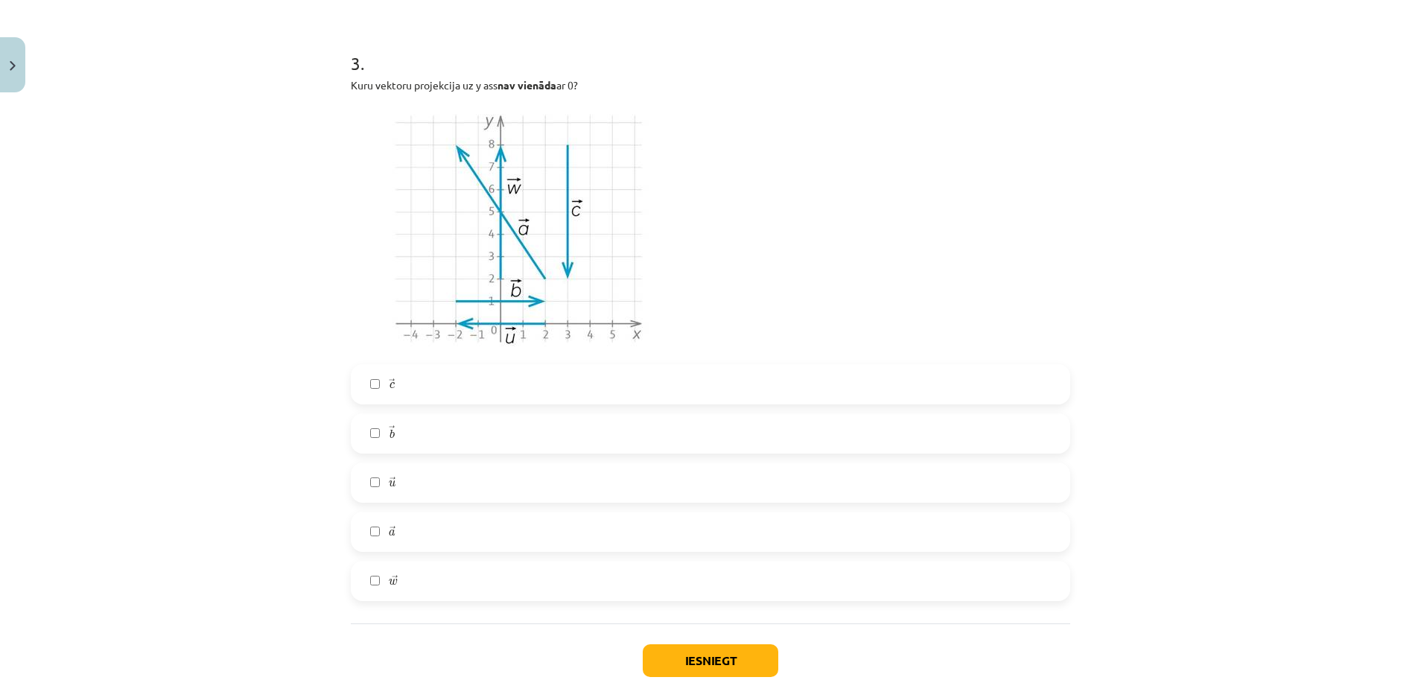
scroll to position [1057, 0]
click at [458, 537] on label "→ a a →" at bounding box center [710, 529] width 716 height 37
click at [415, 398] on label "→ c c →" at bounding box center [710, 381] width 716 height 37
click at [449, 443] on label "→ b b →" at bounding box center [710, 431] width 716 height 37
click at [447, 490] on label "→ u u →" at bounding box center [710, 480] width 716 height 37
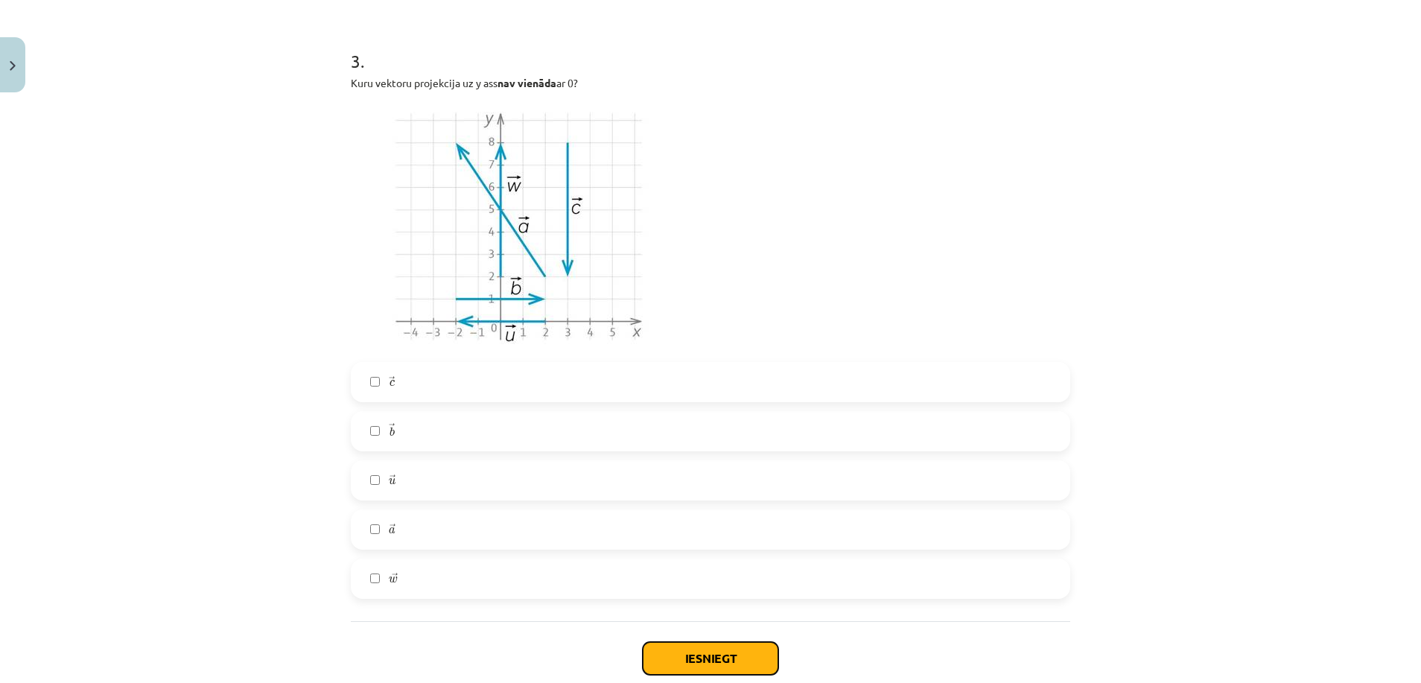
click at [754, 649] on button "Iesniegt" at bounding box center [711, 658] width 136 height 33
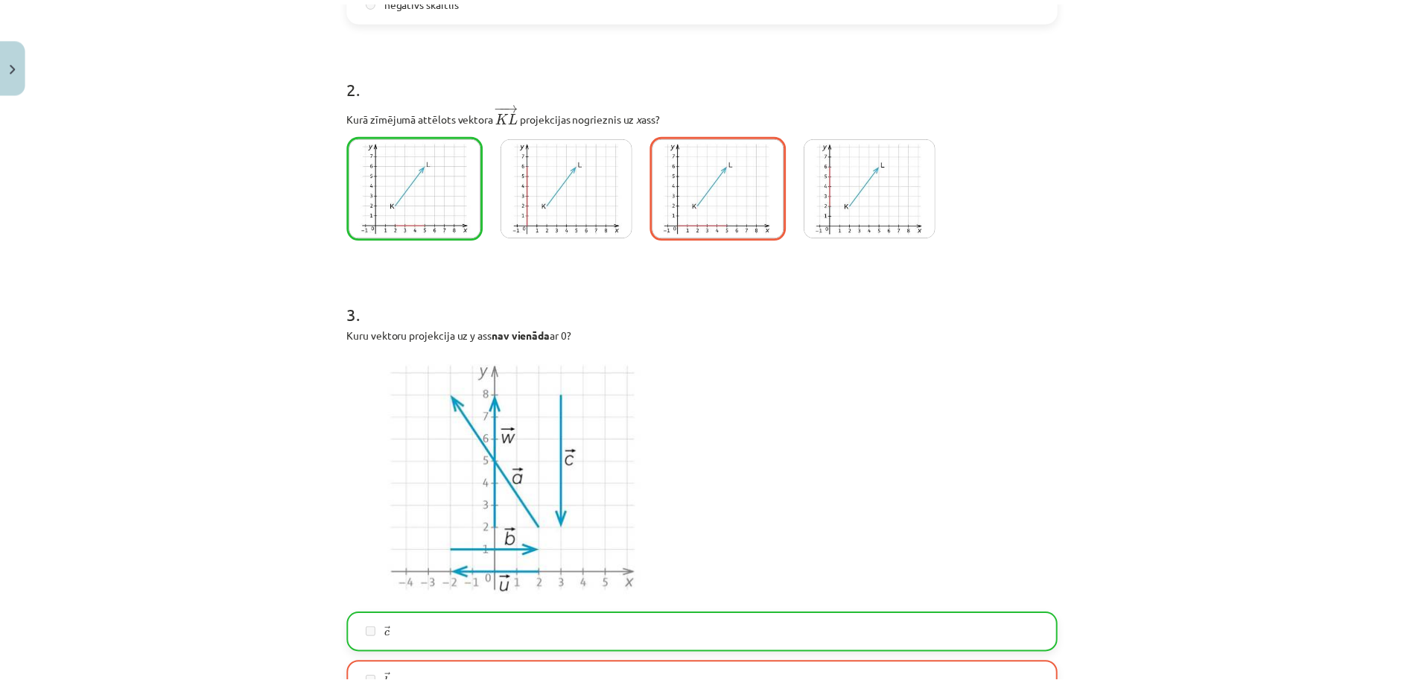
scroll to position [1194, 0]
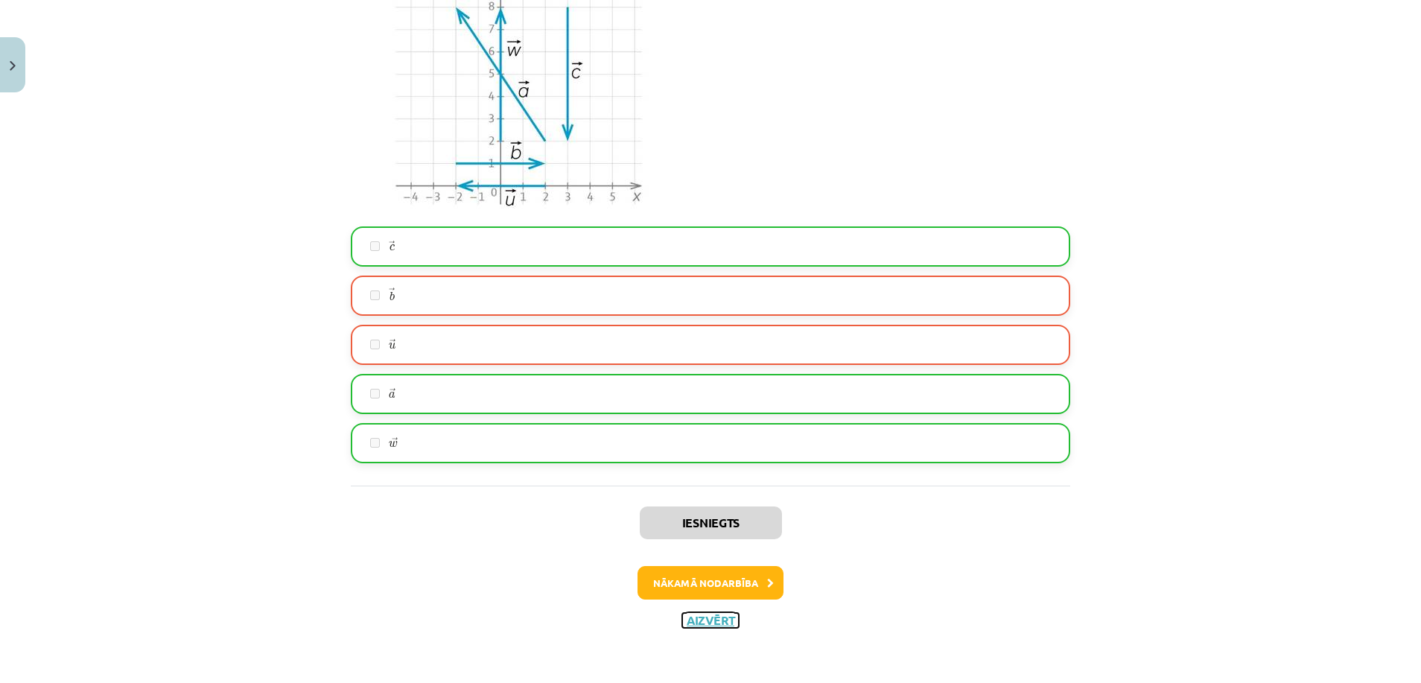
click at [690, 617] on button "Aizvērt" at bounding box center [710, 620] width 57 height 15
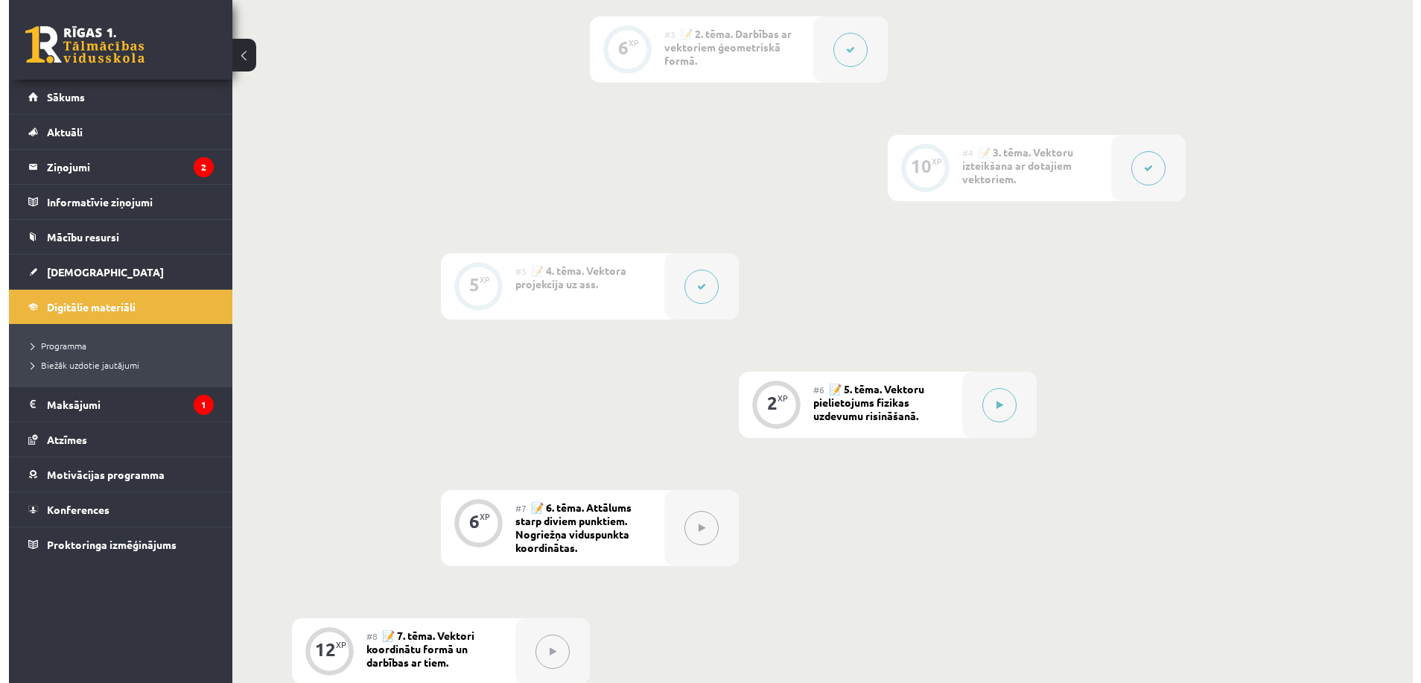
scroll to position [567, 0]
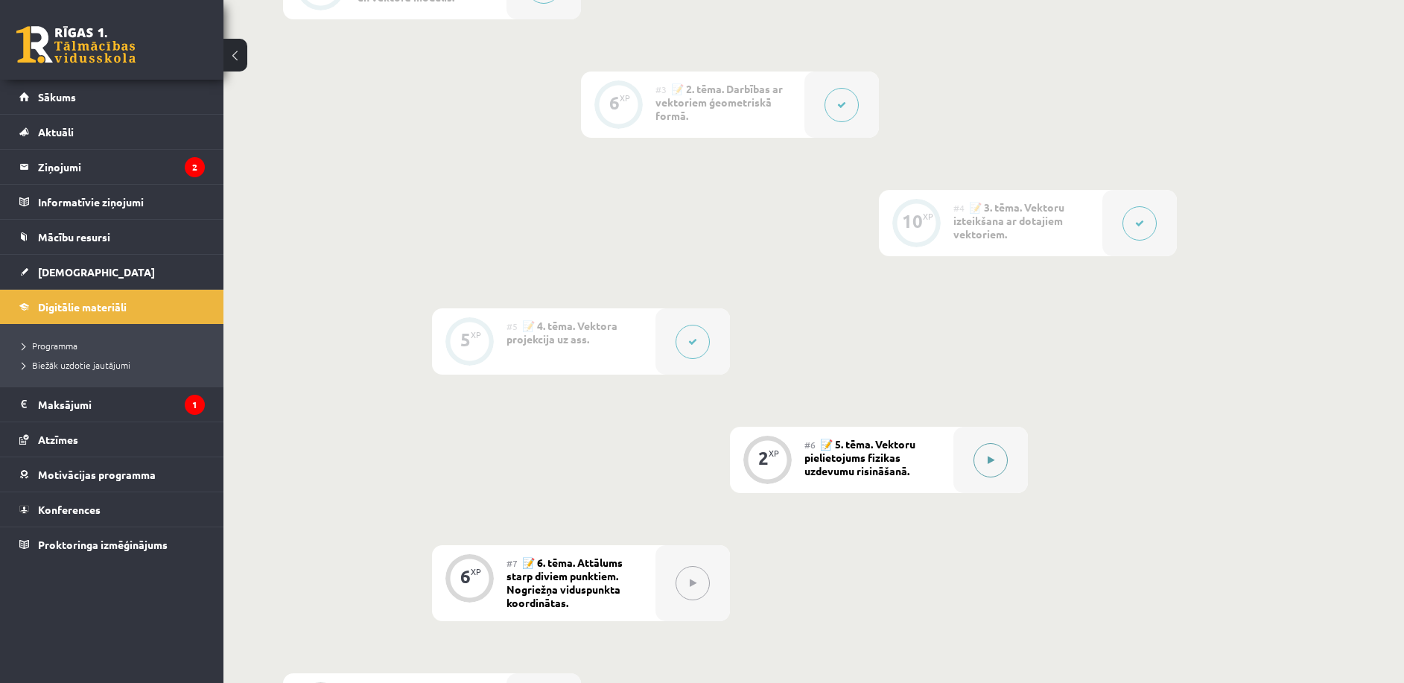
click at [973, 462] on button at bounding box center [990, 460] width 34 height 34
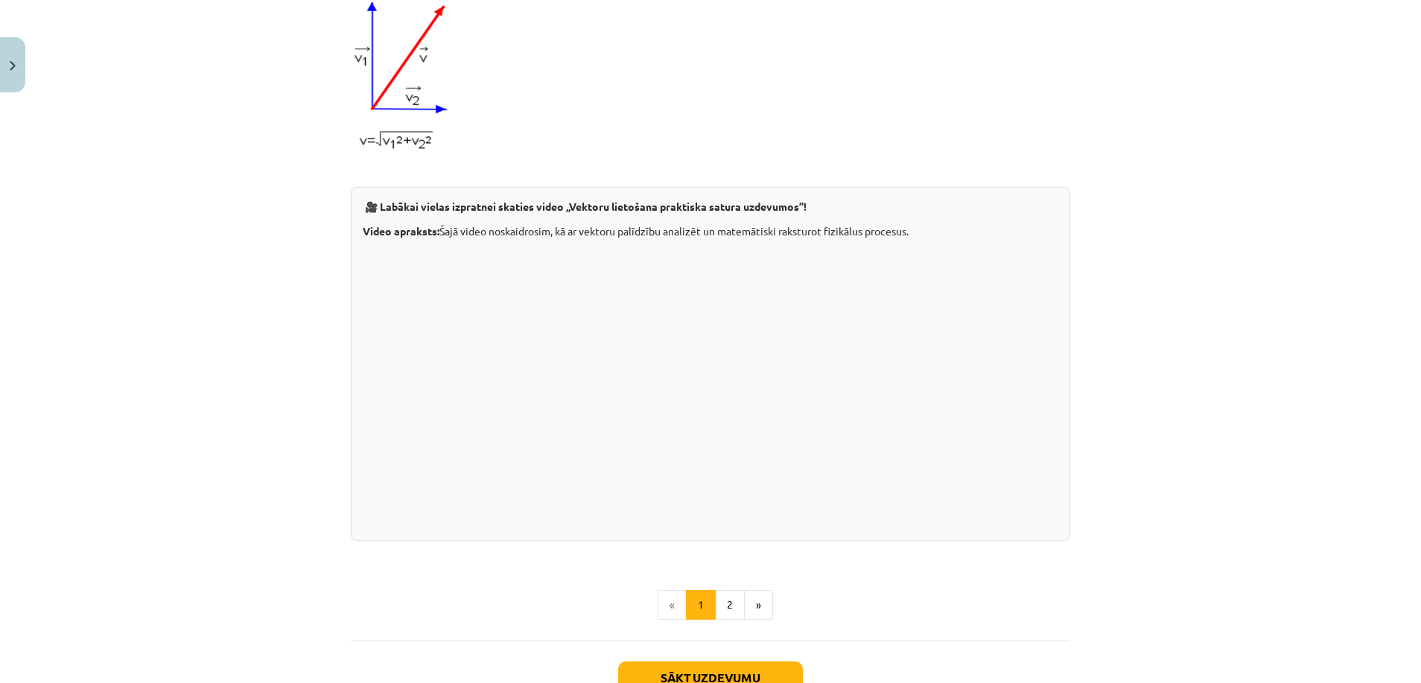
scroll to position [1320, 0]
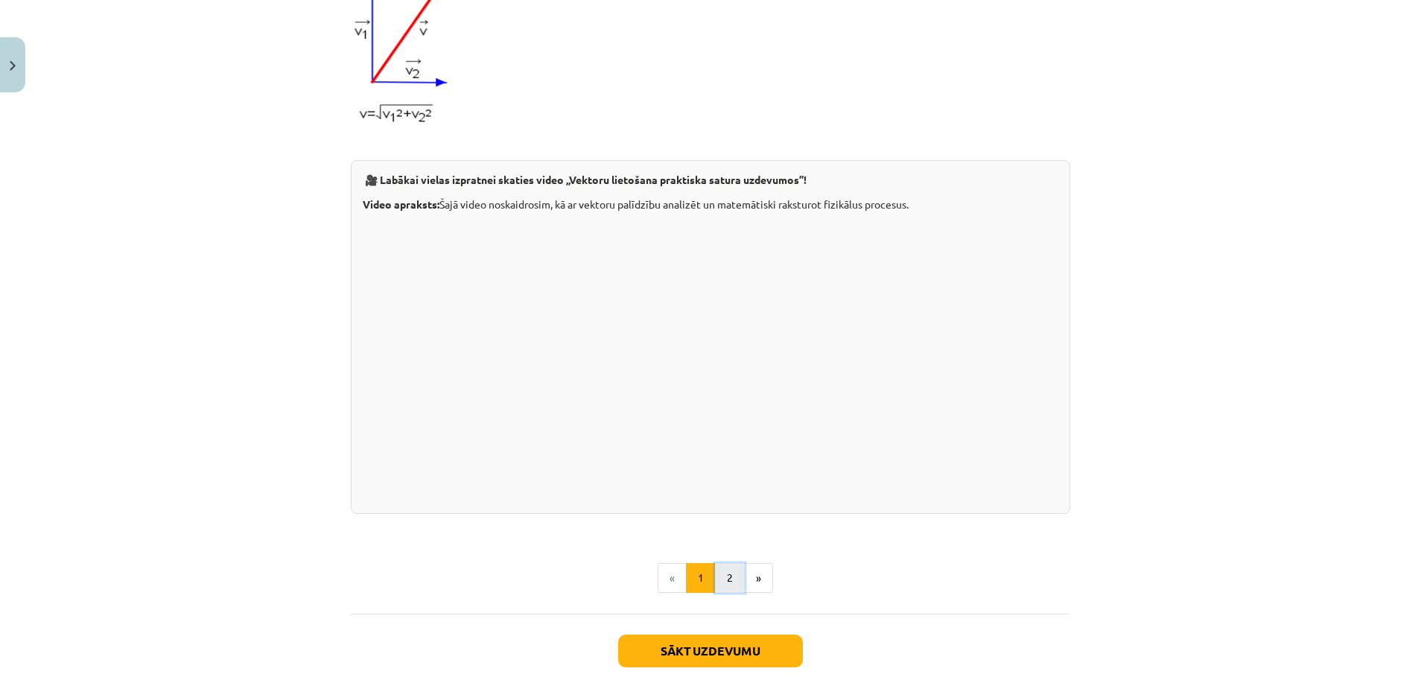
click at [722, 584] on button "2" at bounding box center [730, 578] width 30 height 30
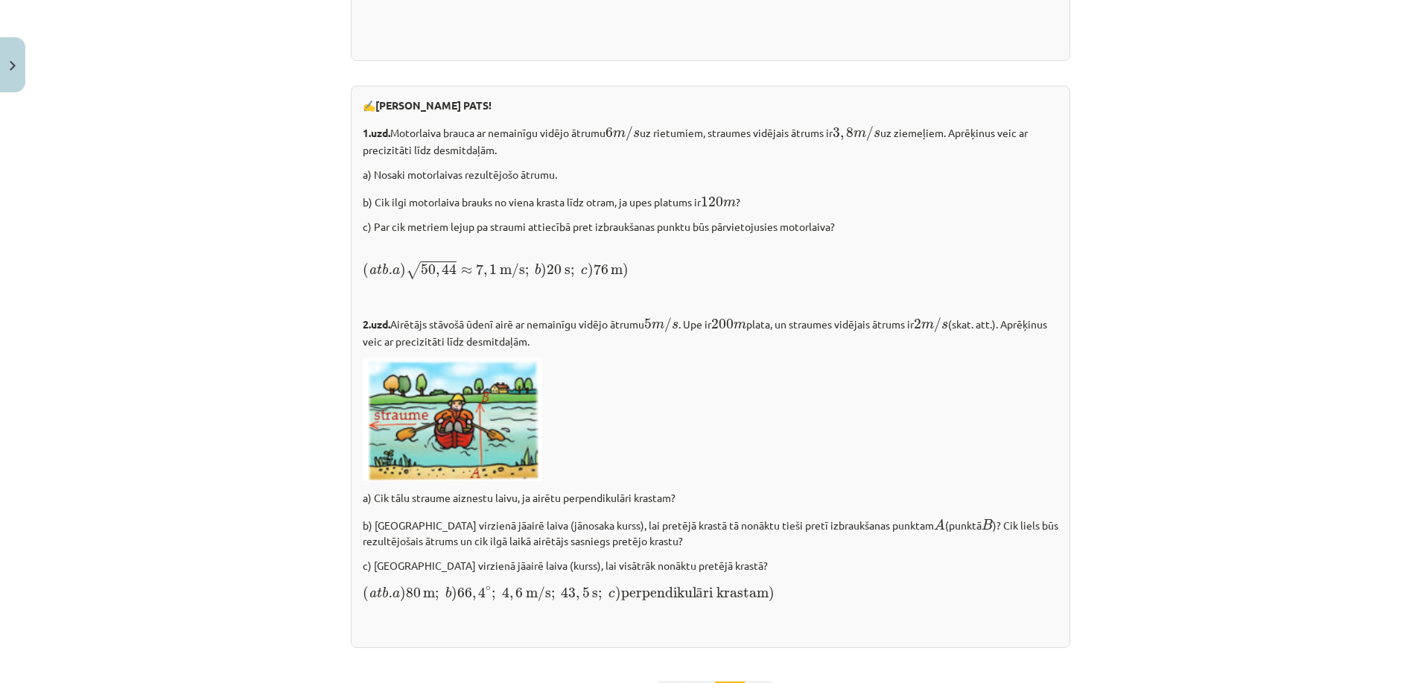
scroll to position [2009, 0]
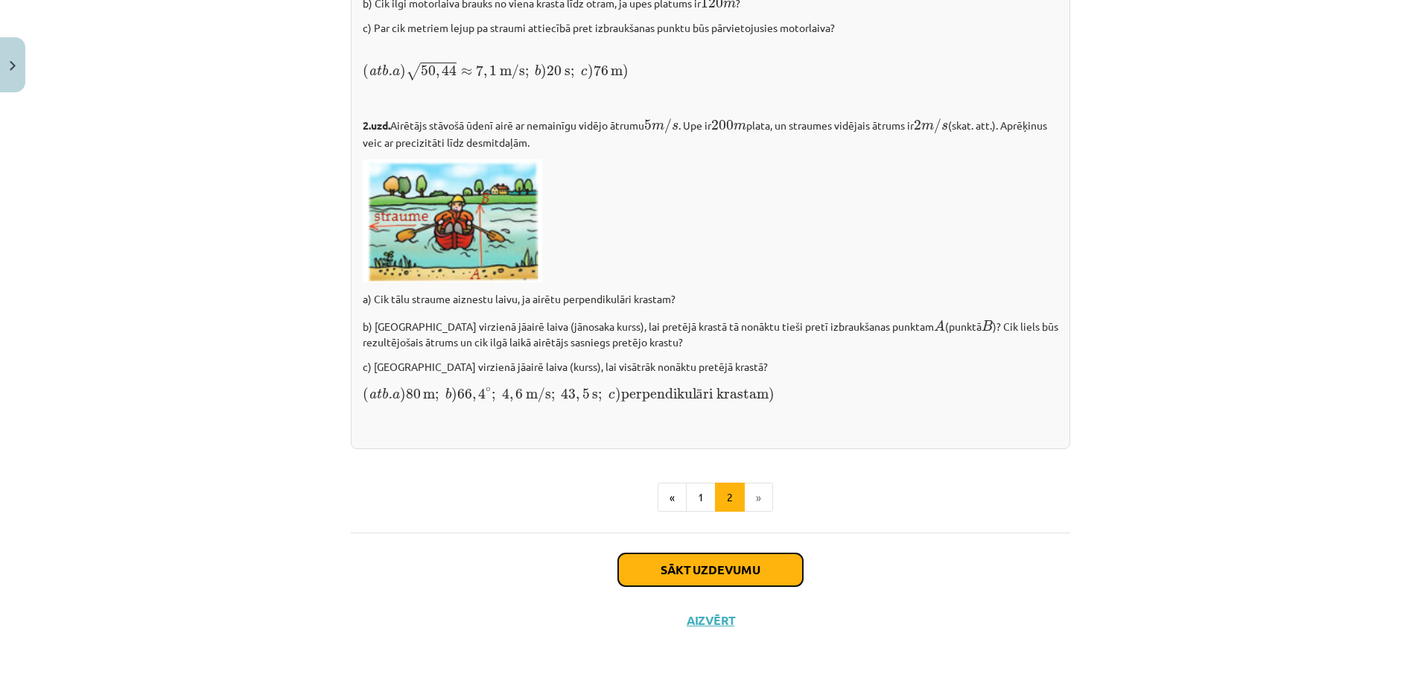
click at [739, 563] on button "Sākt uzdevumu" at bounding box center [710, 569] width 185 height 33
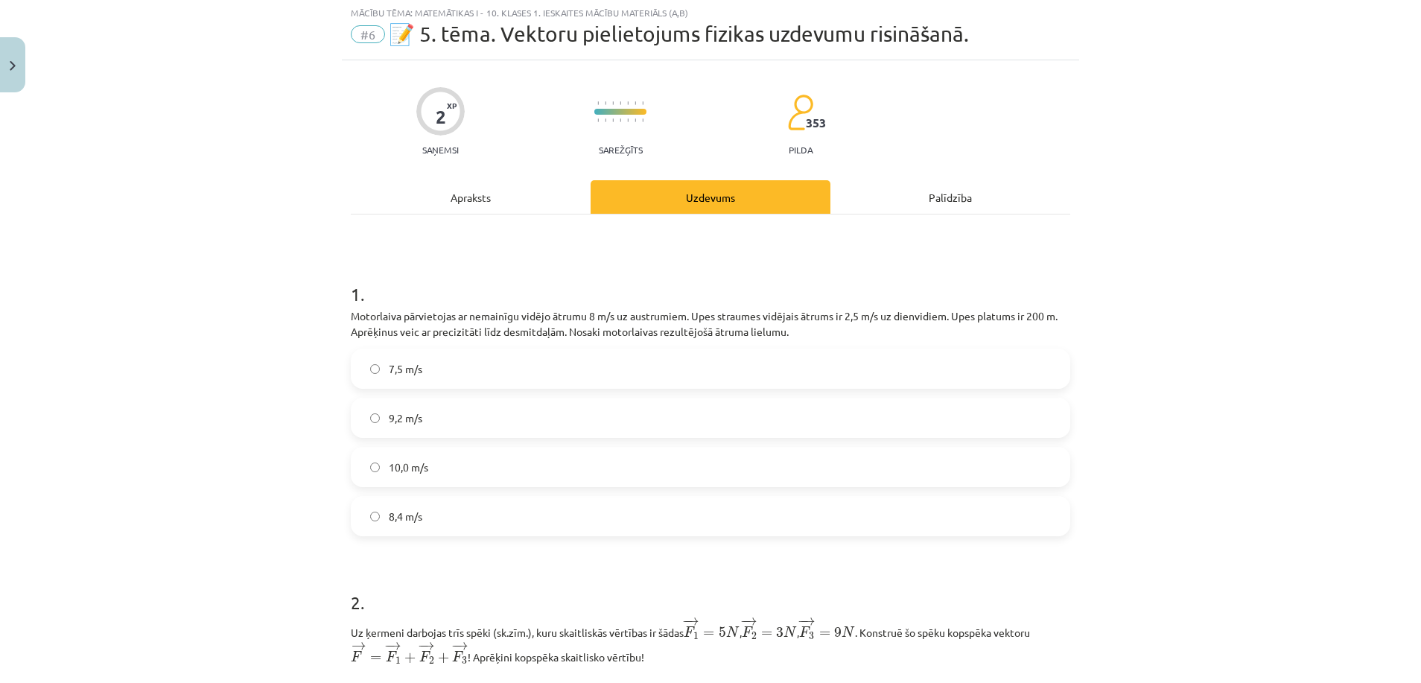
scroll to position [37, 0]
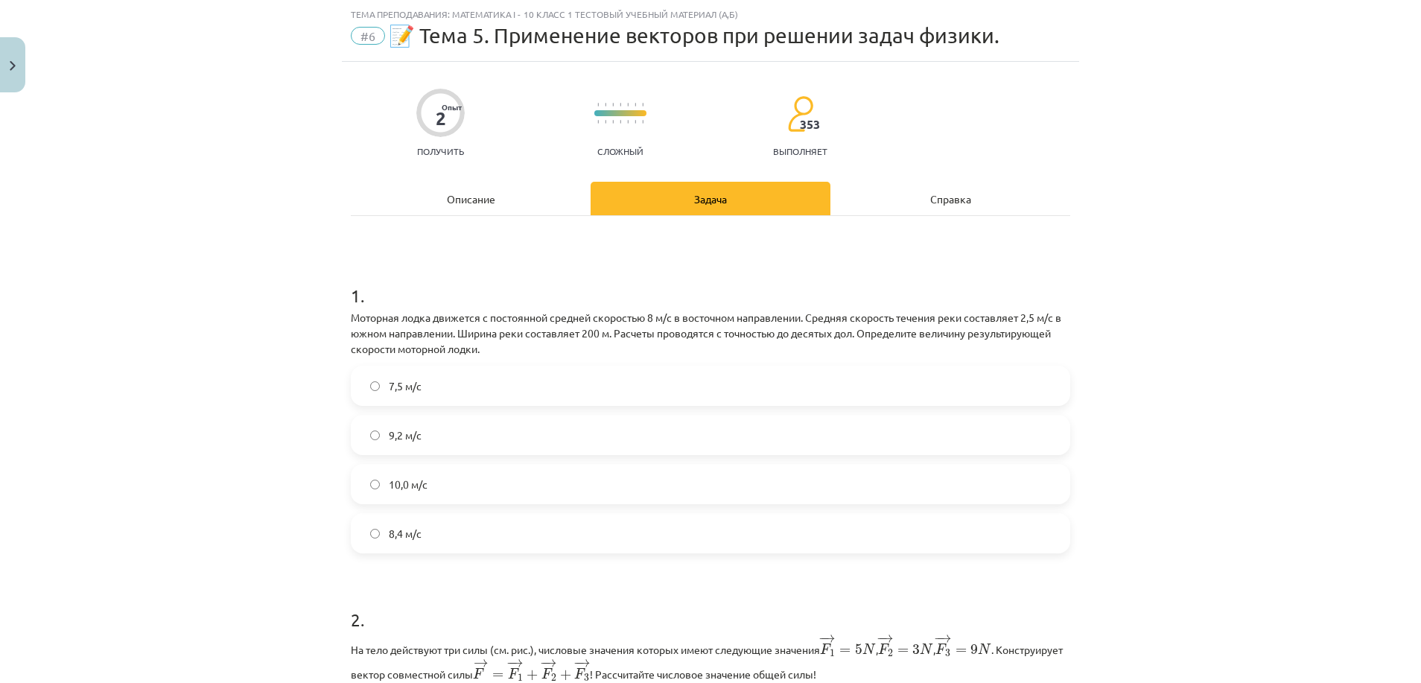
click at [413, 475] on label "10,0 м/с" at bounding box center [710, 483] width 716 height 37
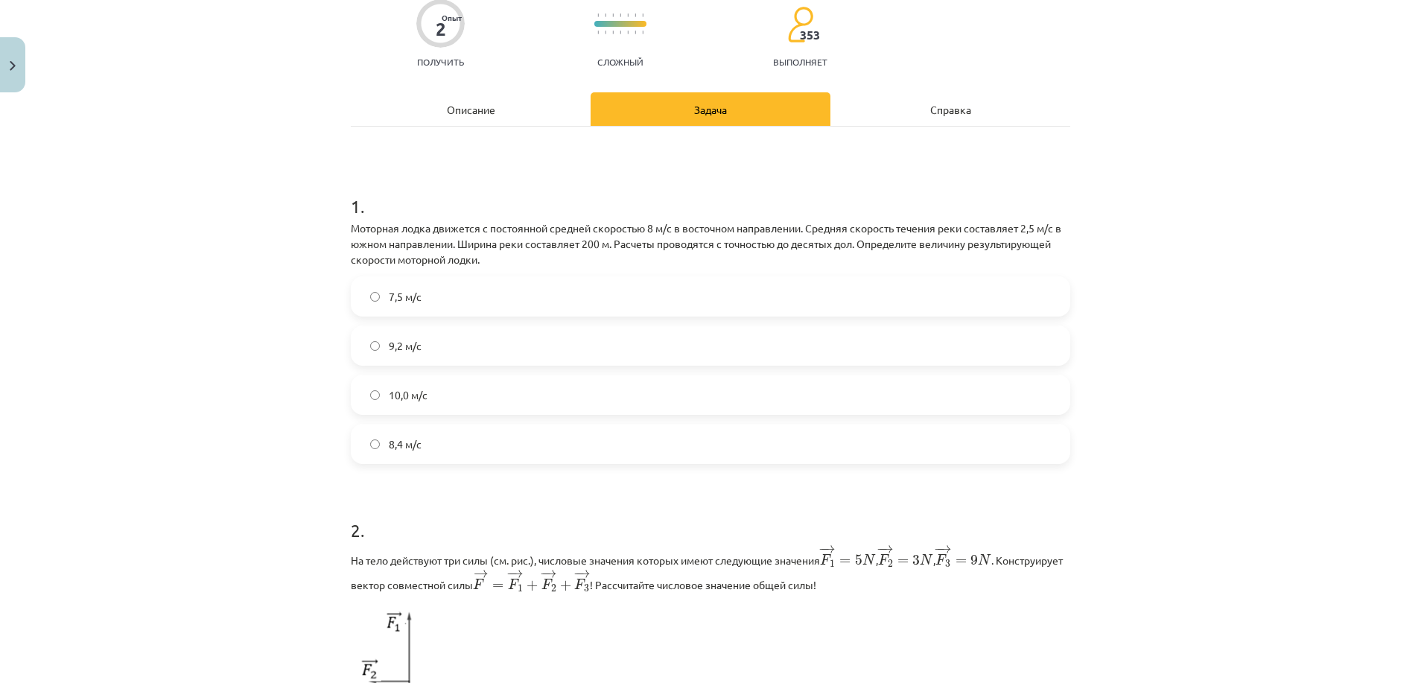
scroll to position [129, 0]
click at [507, 287] on label "7,5 м/с" at bounding box center [710, 294] width 716 height 37
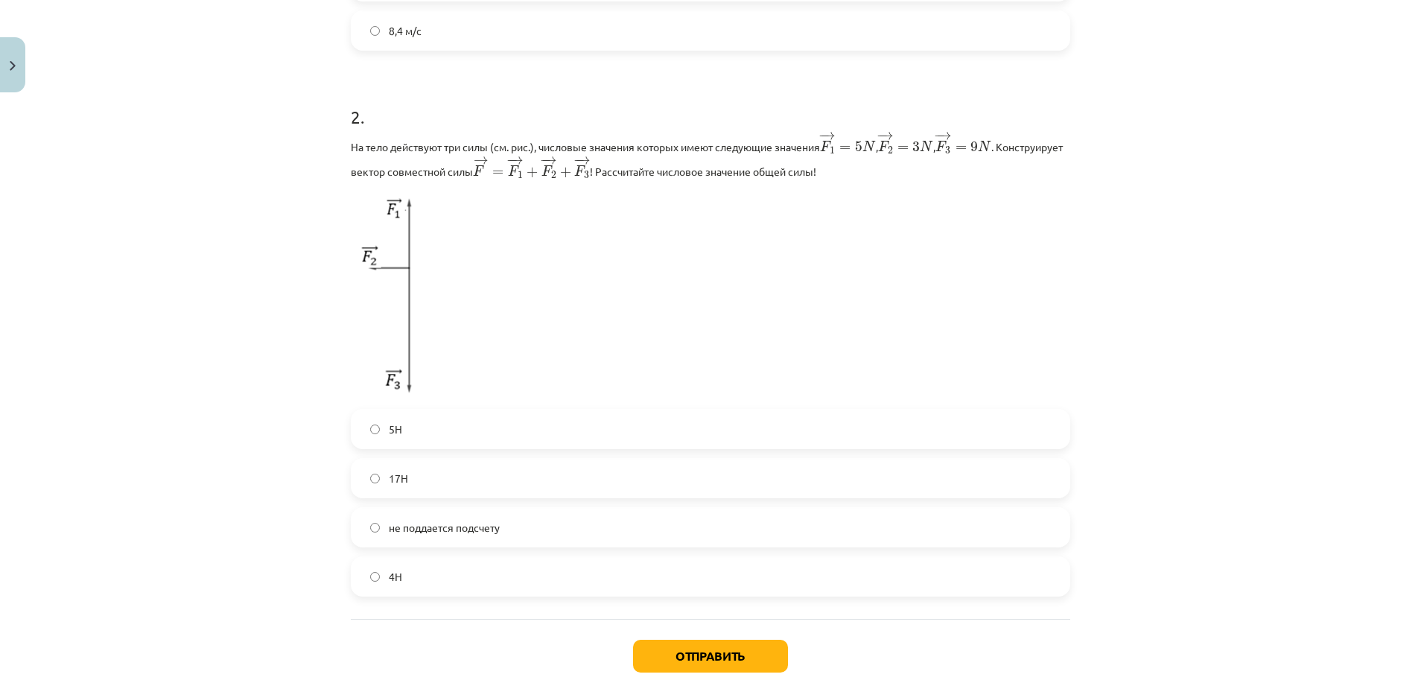
scroll to position [554, 0]
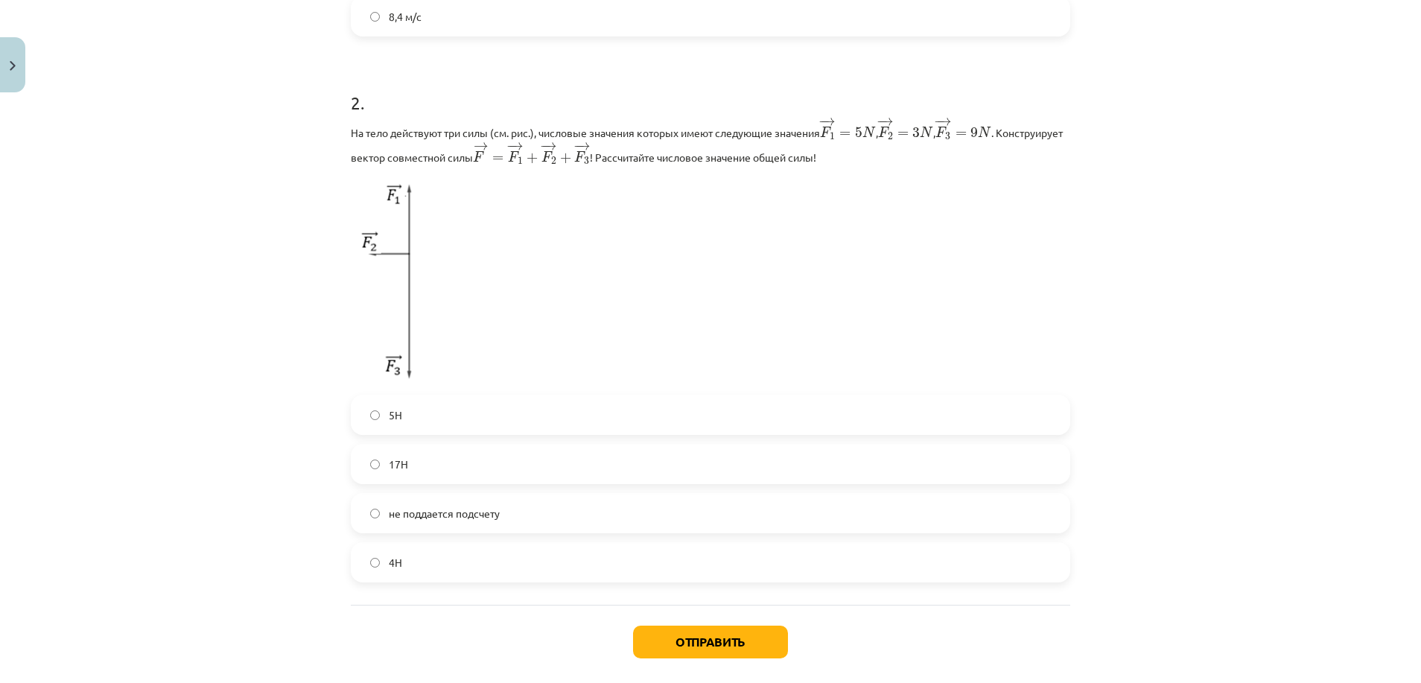
click at [464, 451] on label "17Н" at bounding box center [710, 463] width 716 height 37
click at [693, 643] on button "Отправить" at bounding box center [710, 642] width 155 height 33
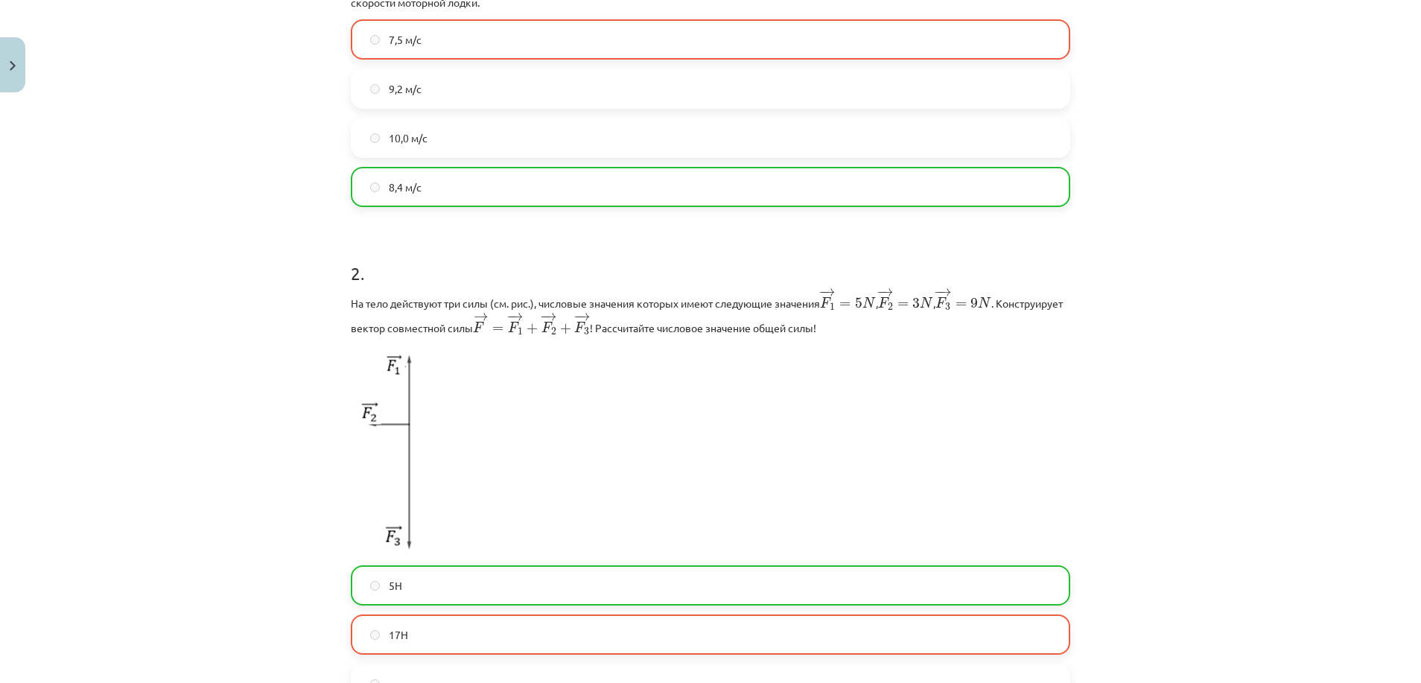
scroll to position [675, 0]
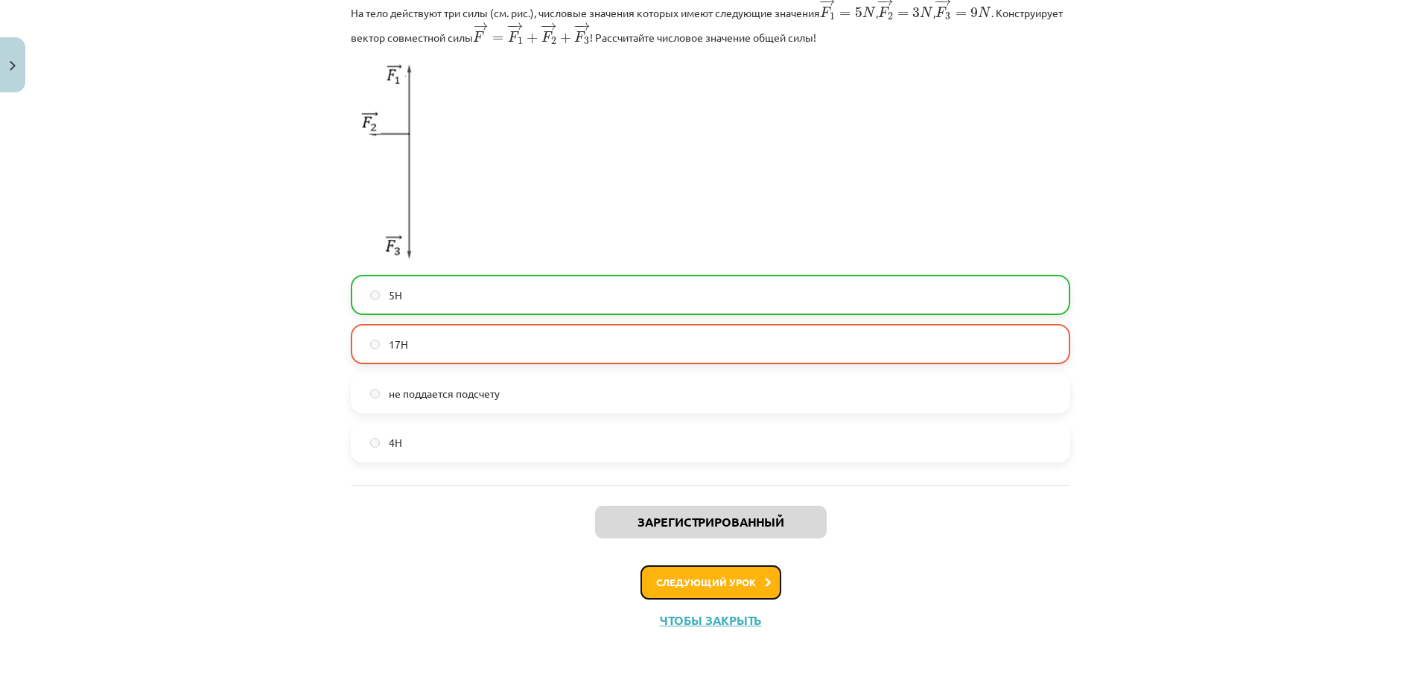
click at [686, 588] on button "Следующий урок" at bounding box center [710, 582] width 141 height 34
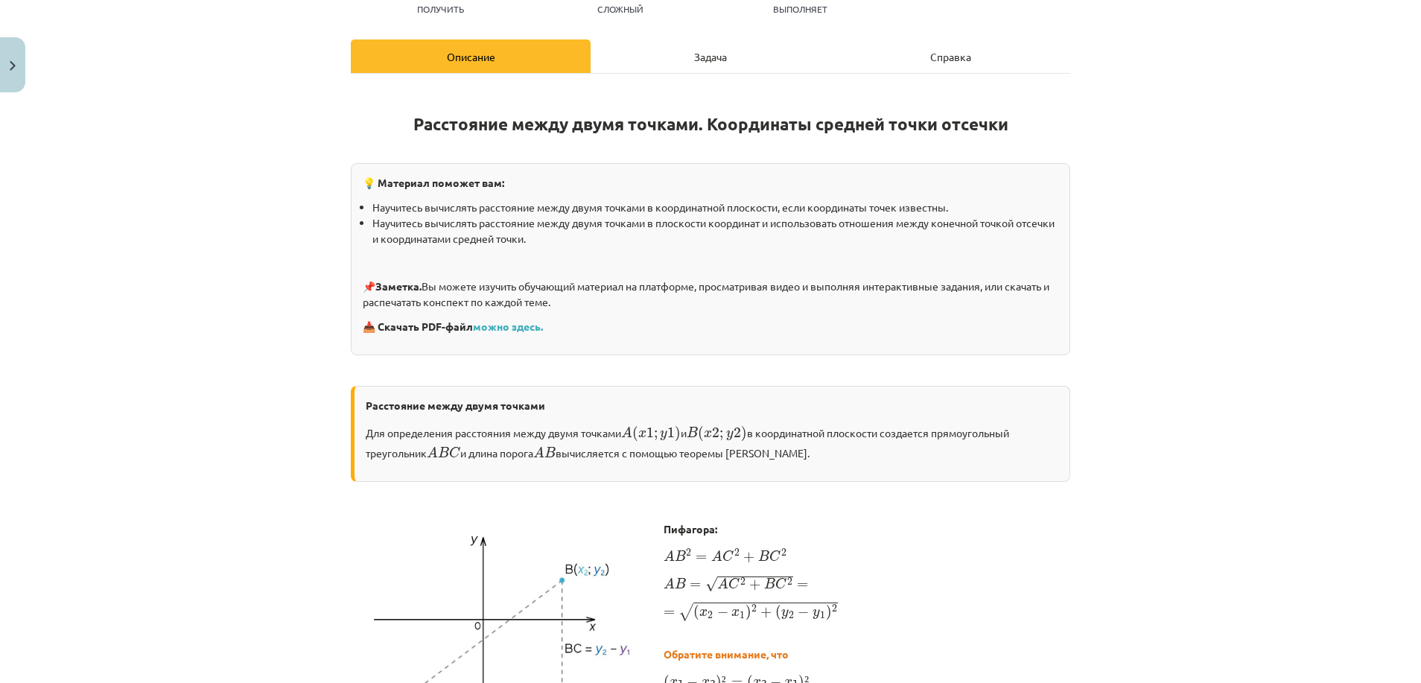
scroll to position [241, 0]
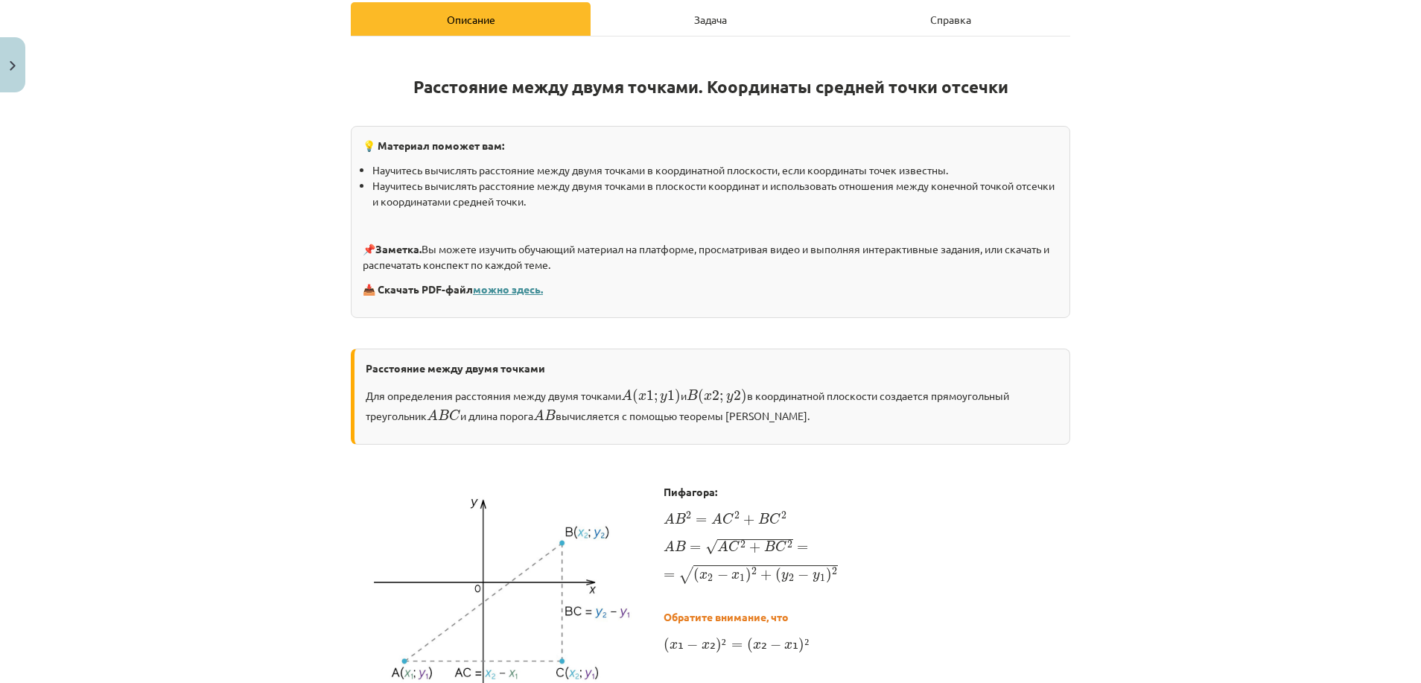
click at [512, 287] on link "можно здесь." at bounding box center [508, 288] width 70 height 13
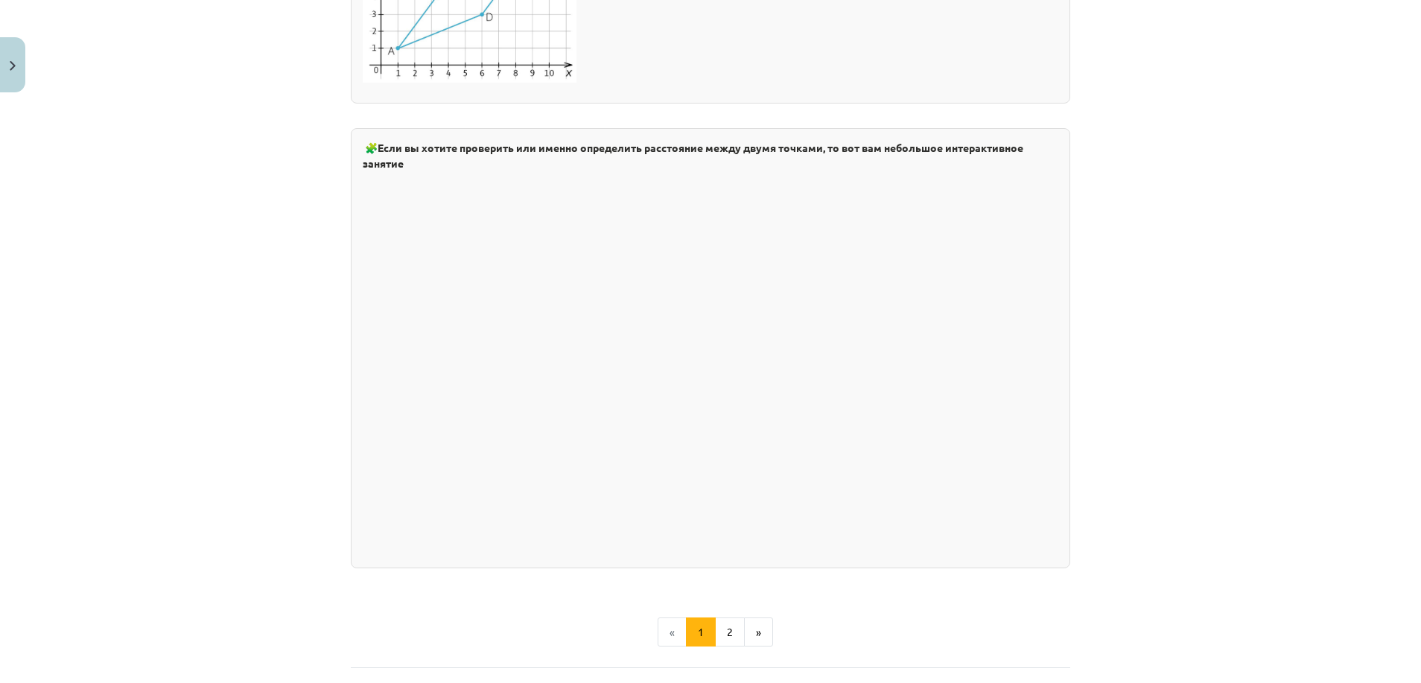
scroll to position [2367, 0]
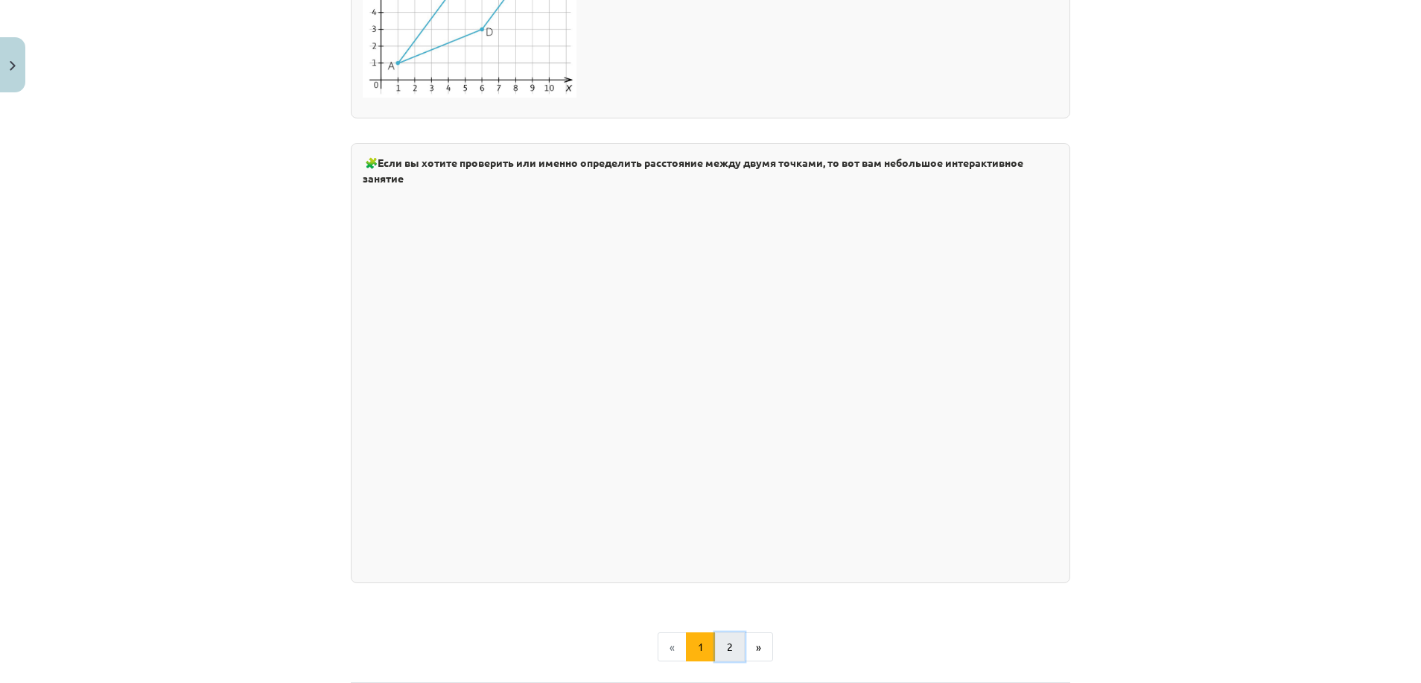
click at [715, 643] on button "2" at bounding box center [730, 647] width 30 height 30
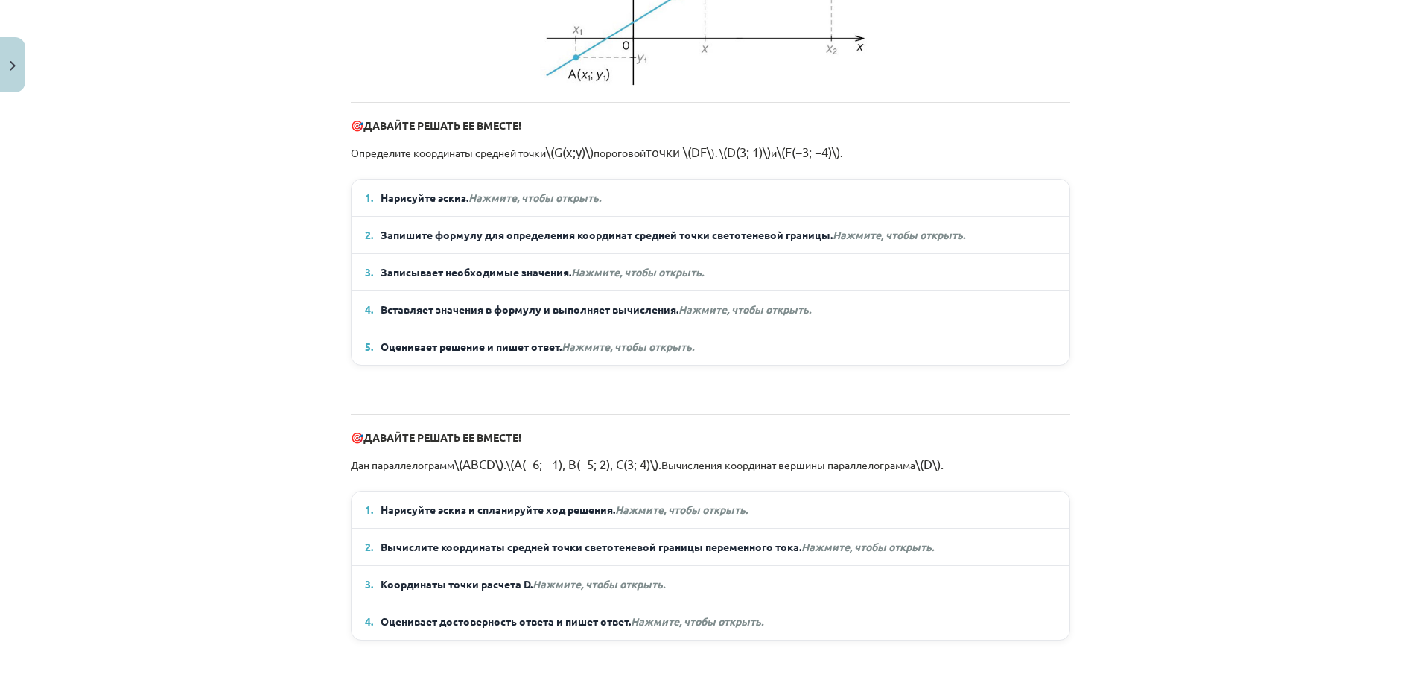
scroll to position [634, 0]
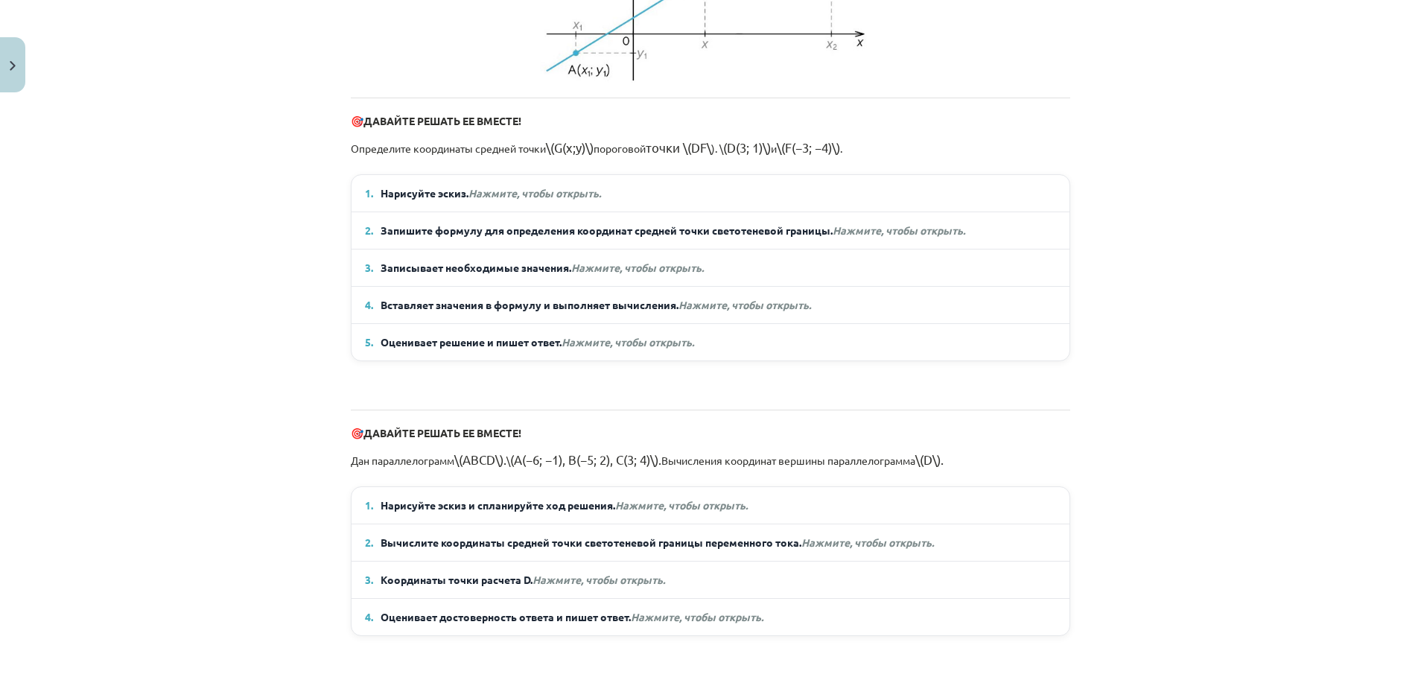
click at [578, 197] on em "Нажмите, чтобы открыть." at bounding box center [534, 192] width 133 height 13
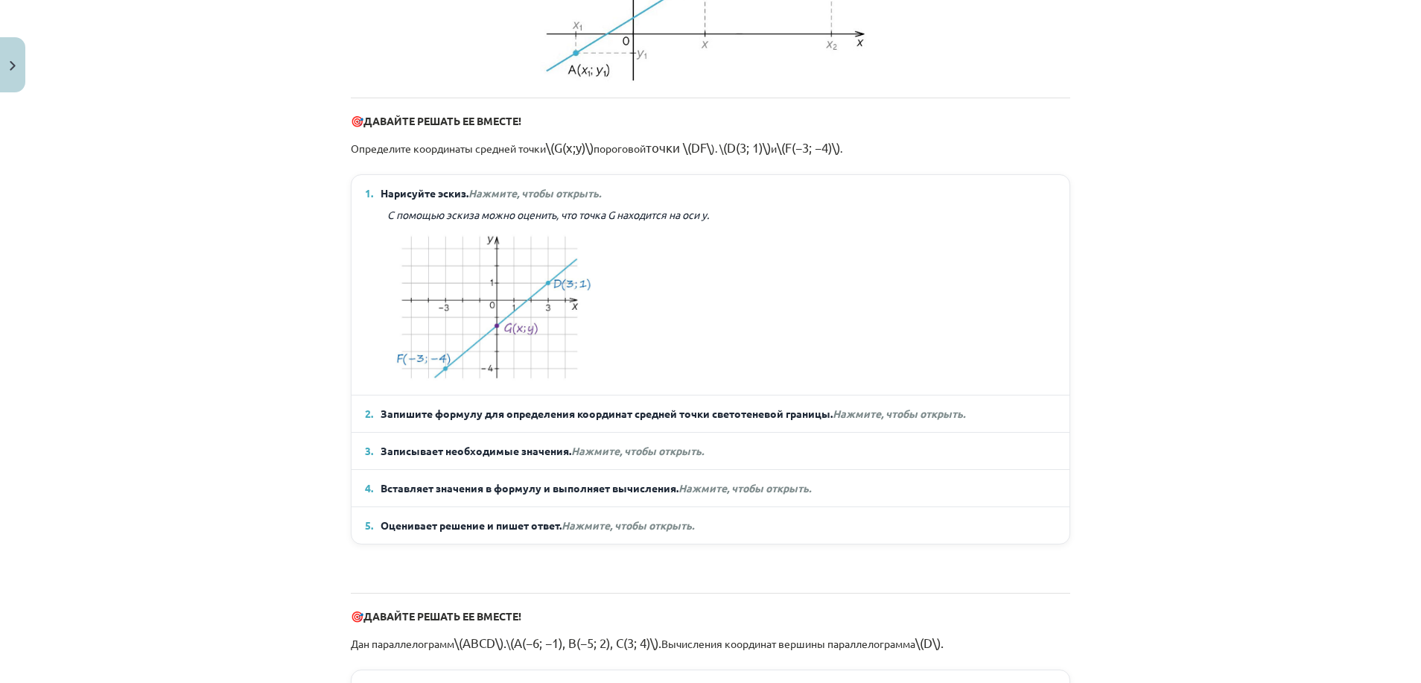
click at [874, 414] on em "Нажмите, чтобы открыть." at bounding box center [899, 413] width 133 height 13
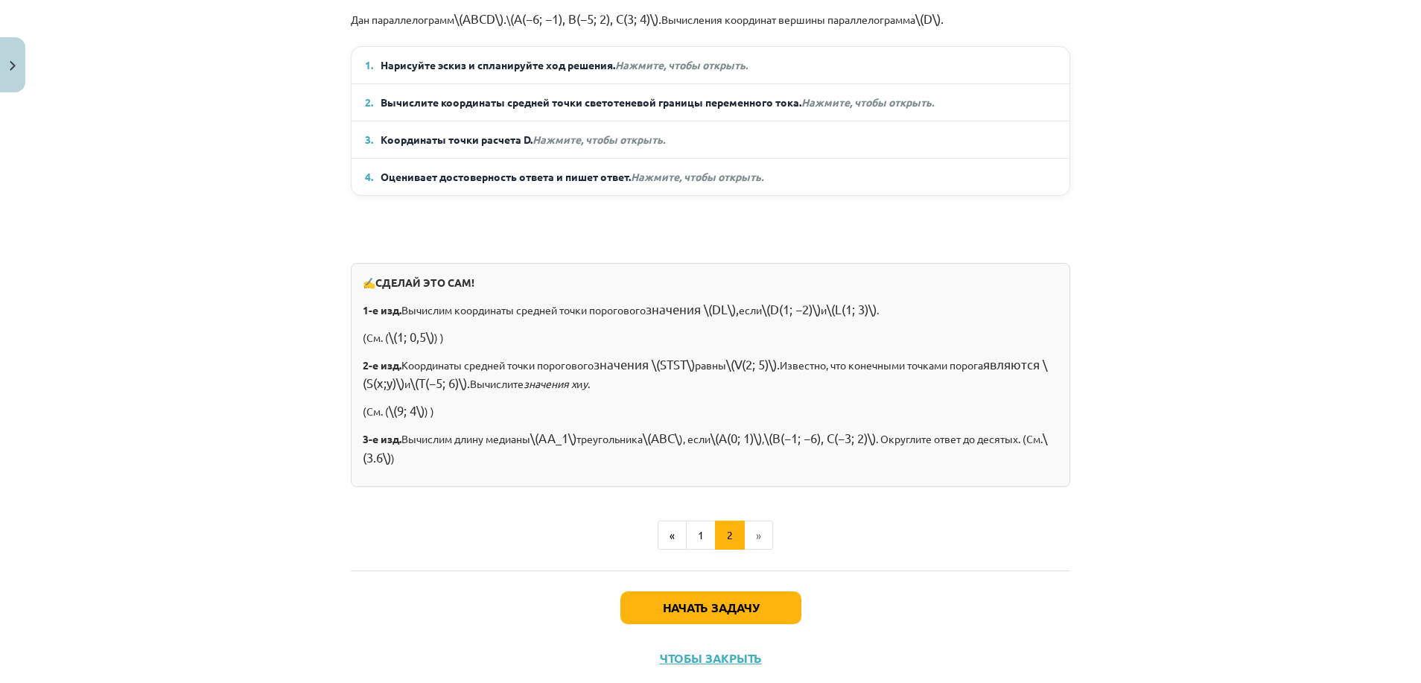
scroll to position [1320, 0]
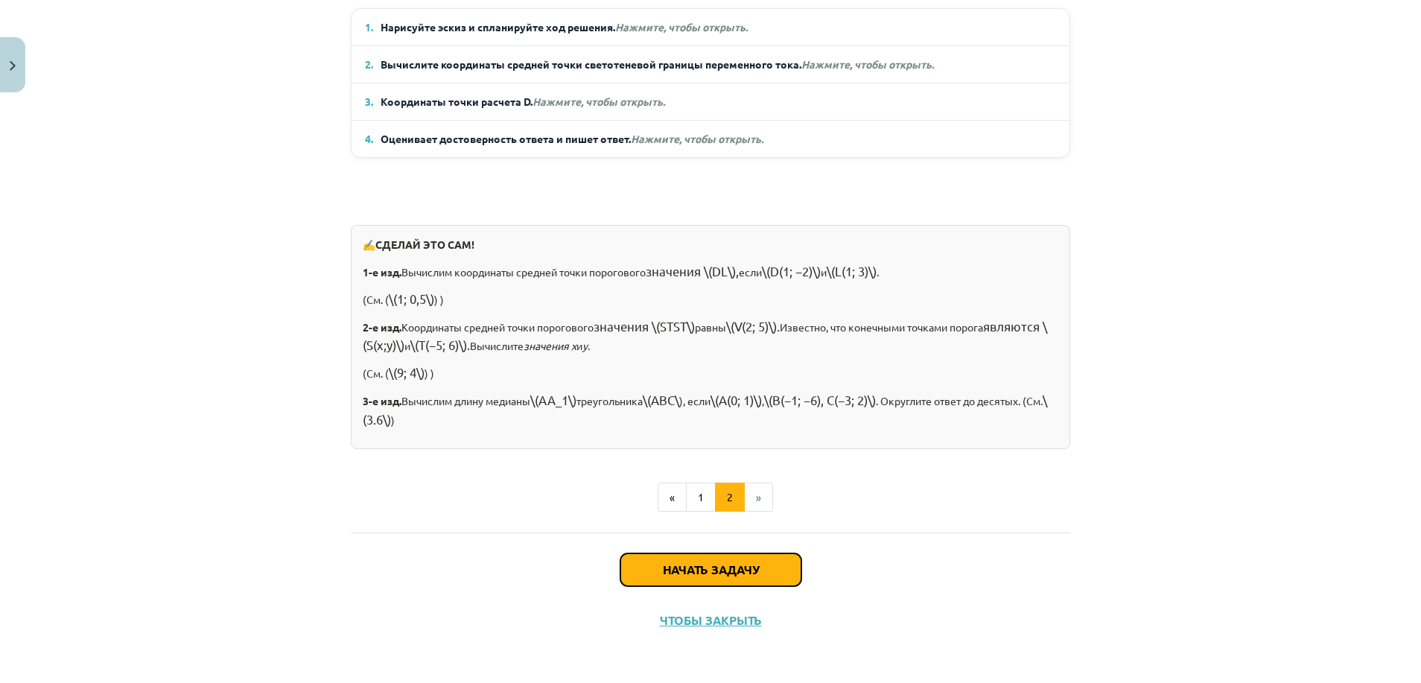
click at [714, 568] on button "Начать задачу" at bounding box center [710, 569] width 181 height 33
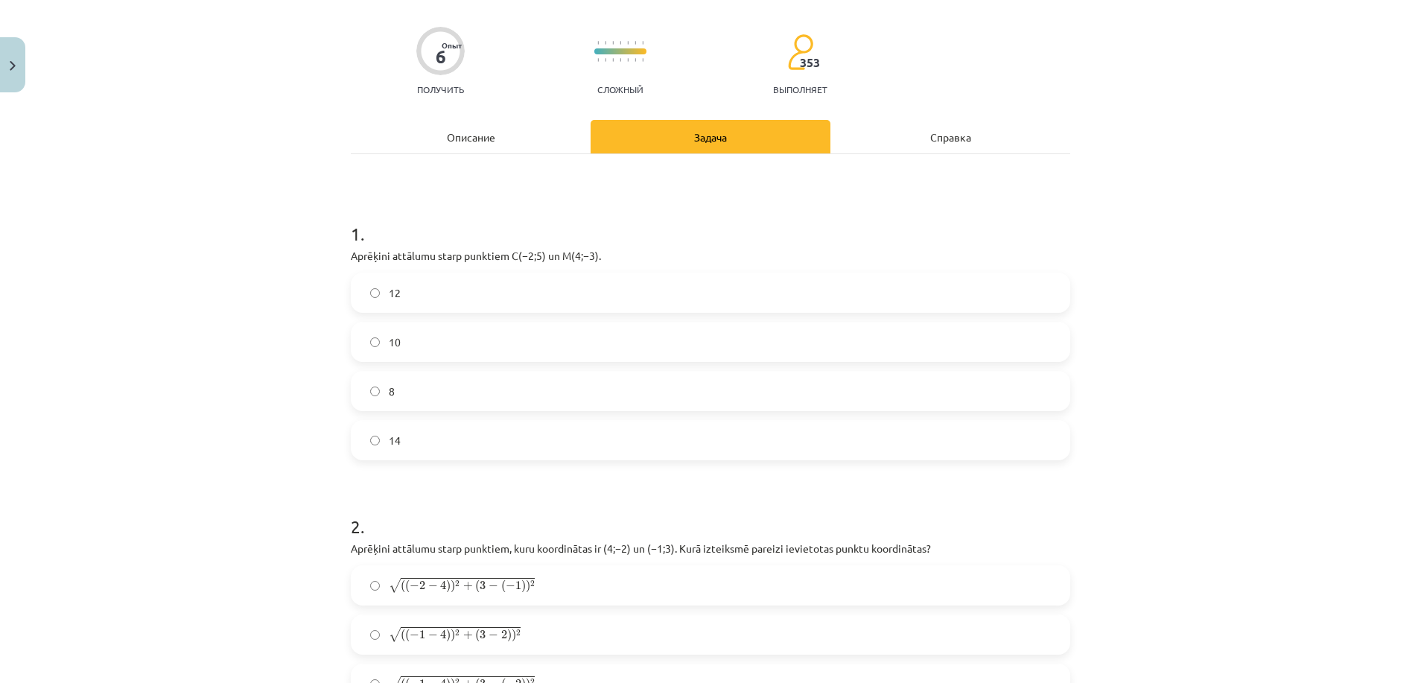
scroll to position [37, 0]
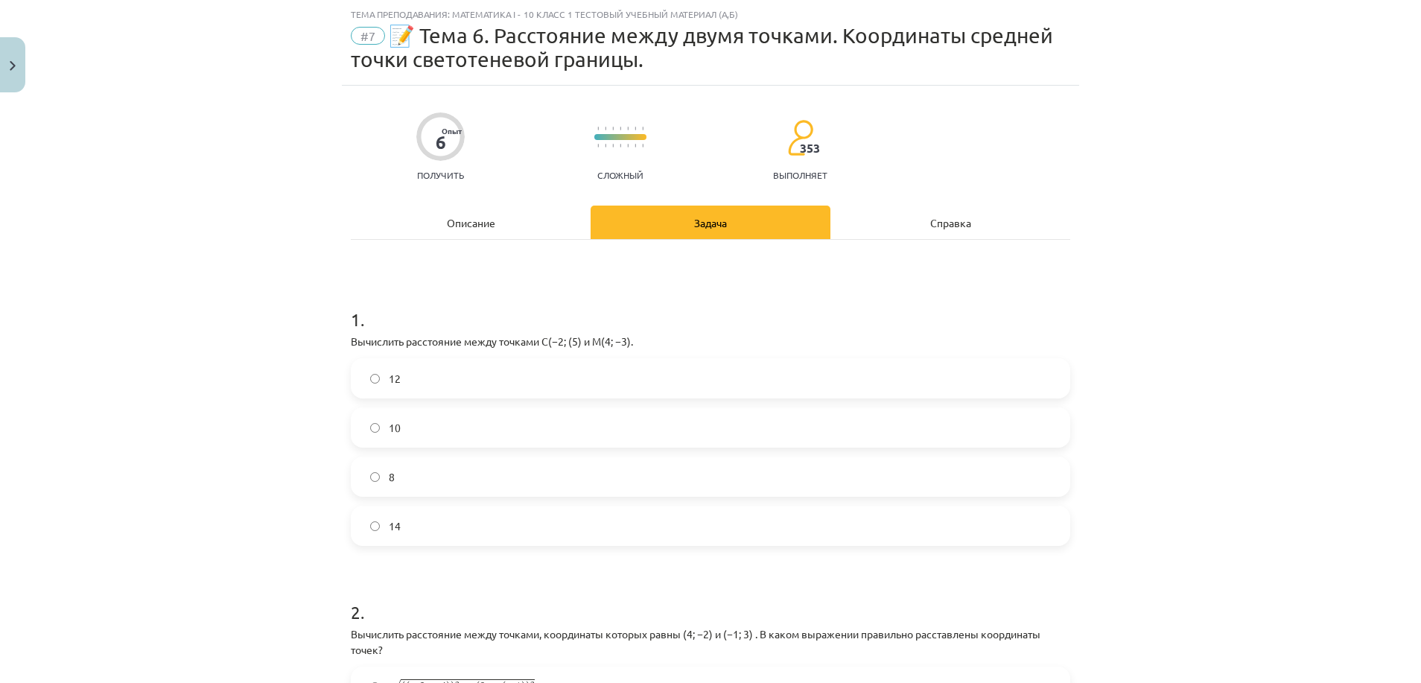
click at [397, 532] on label "14" at bounding box center [710, 525] width 716 height 37
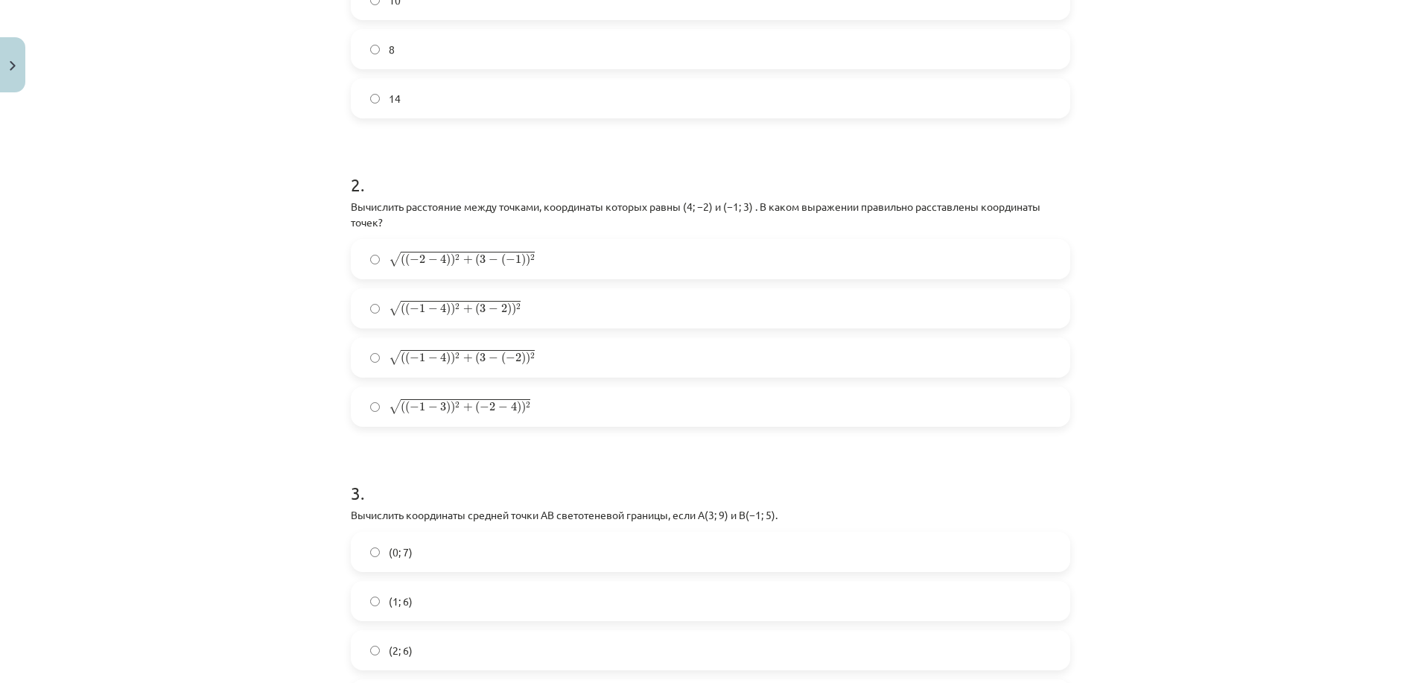
scroll to position [468, 0]
click at [579, 296] on label "√ ( ( − 1 − 4 ) ) 2 + ( 3 − 2 ) ) 2 ( ( − 1 − 4 ) ) 2 + ( 3 − 2 ) ) 2" at bounding box center [710, 305] width 716 height 37
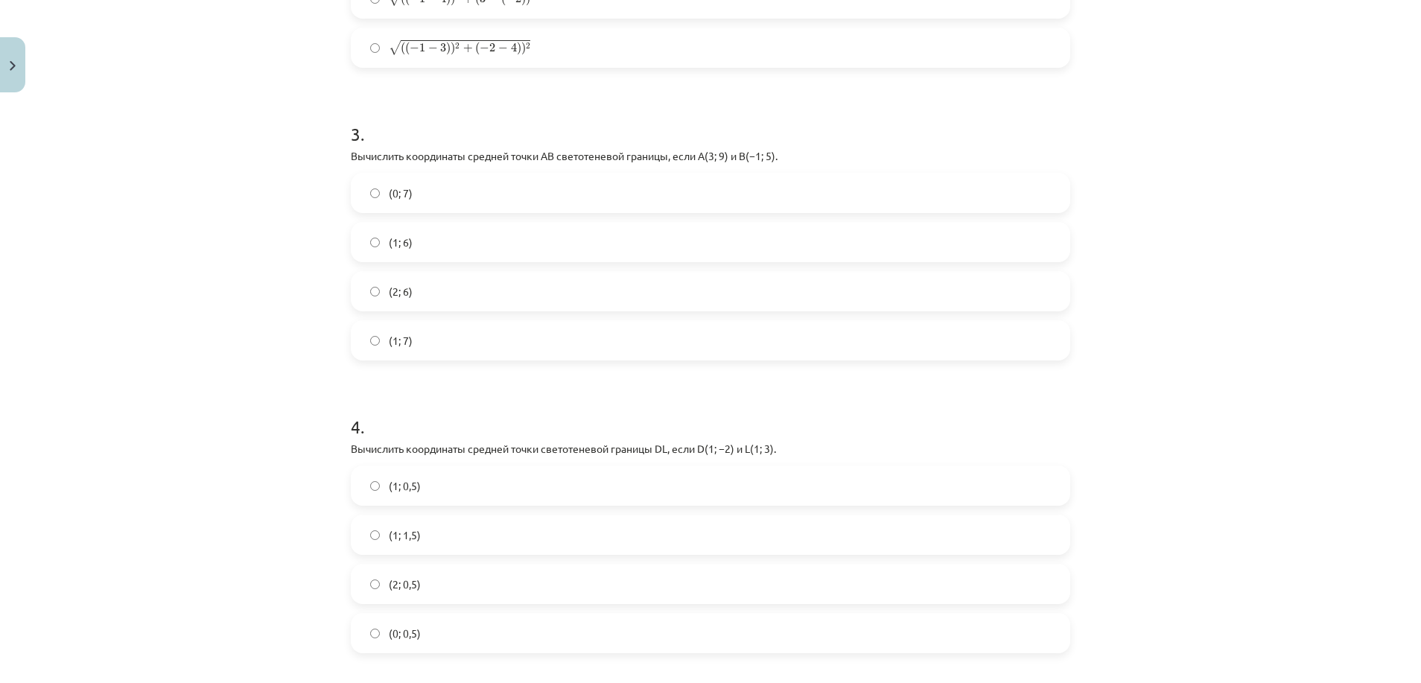
scroll to position [829, 0]
click at [650, 284] on label "(2; 6)" at bounding box center [710, 285] width 716 height 37
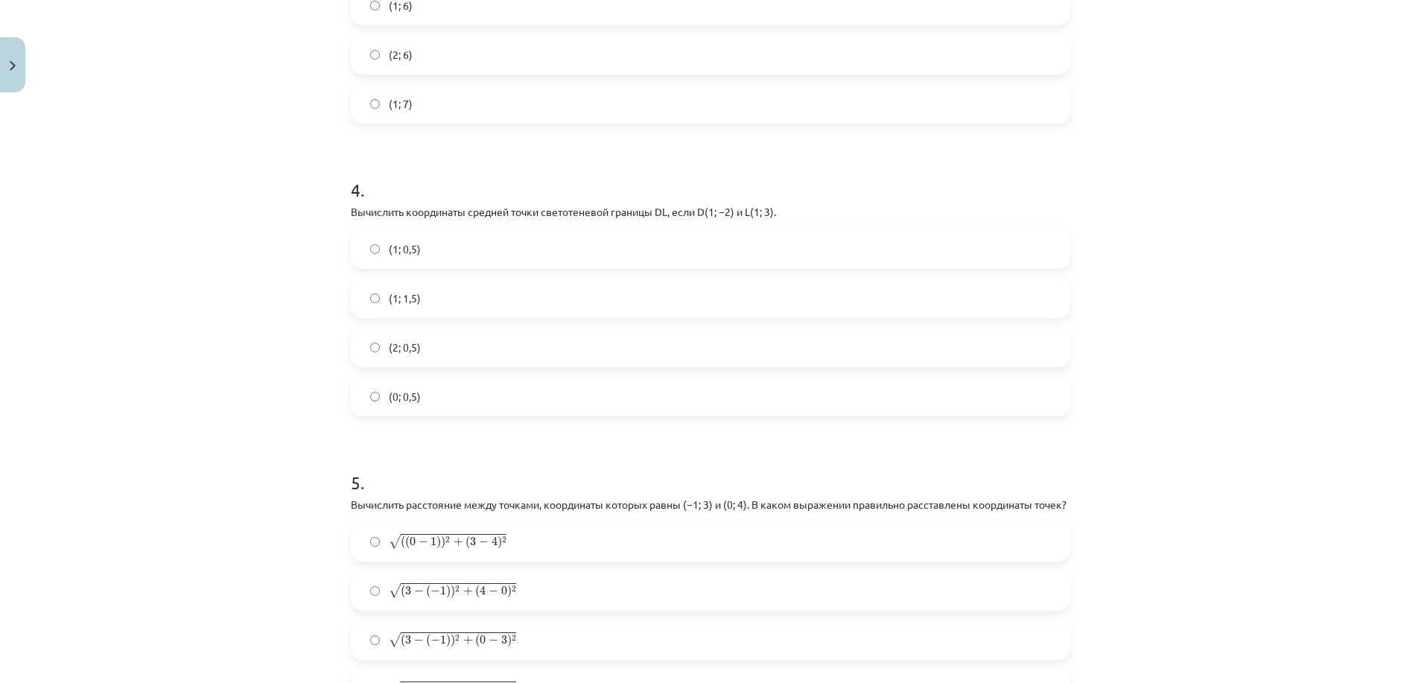
scroll to position [1103, 0]
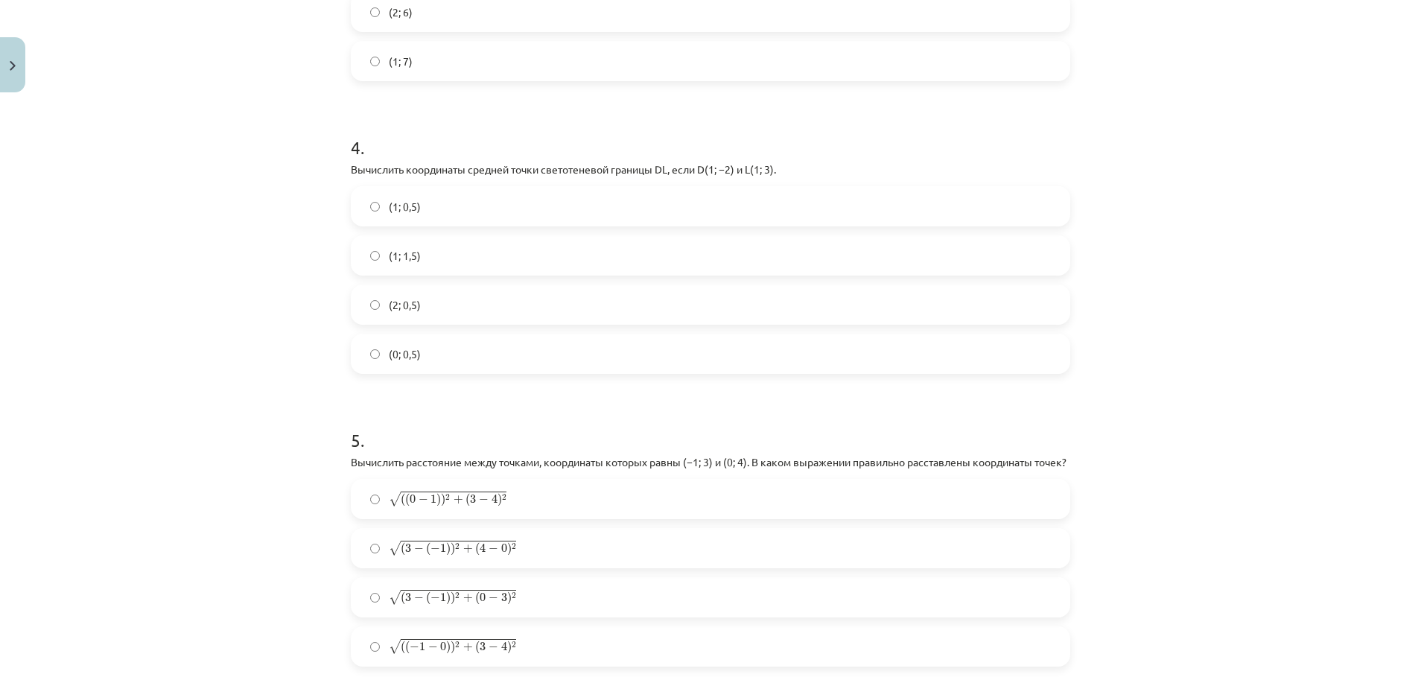
click at [573, 196] on label "(1; 0,5)" at bounding box center [710, 206] width 716 height 37
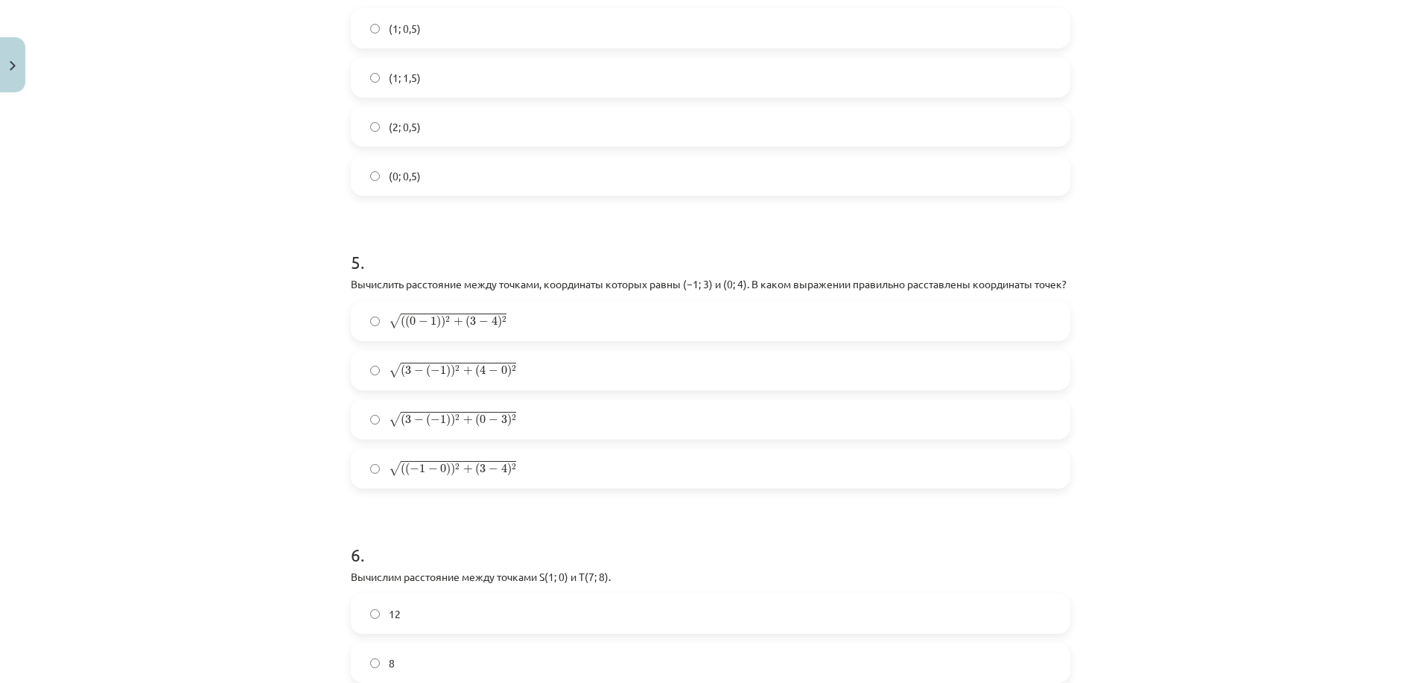
scroll to position [1384, 0]
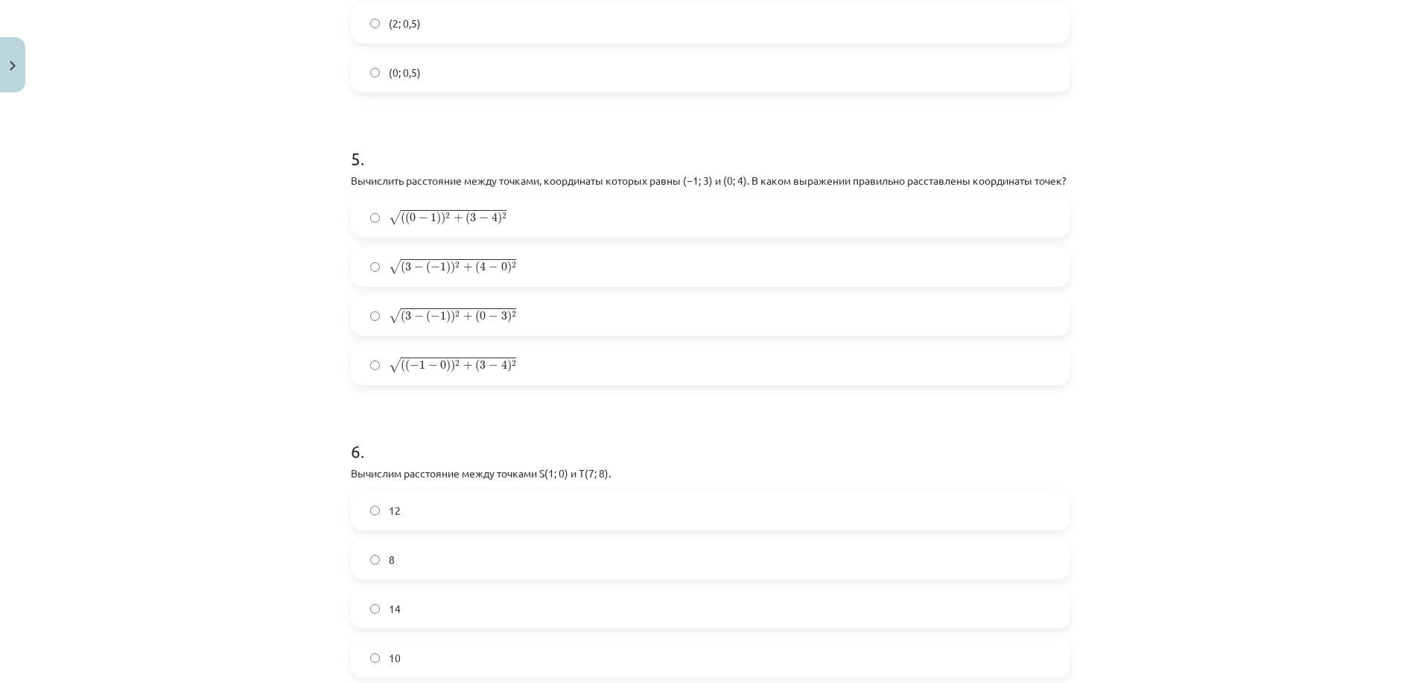
click at [512, 334] on label "√ ( 3 − ( − 1 ) ) 2 + ( 0 − 3 ) 2 ( 3 − ( − 1 ) ) 2 + ( 0 − 3 ) 2" at bounding box center [710, 315] width 716 height 37
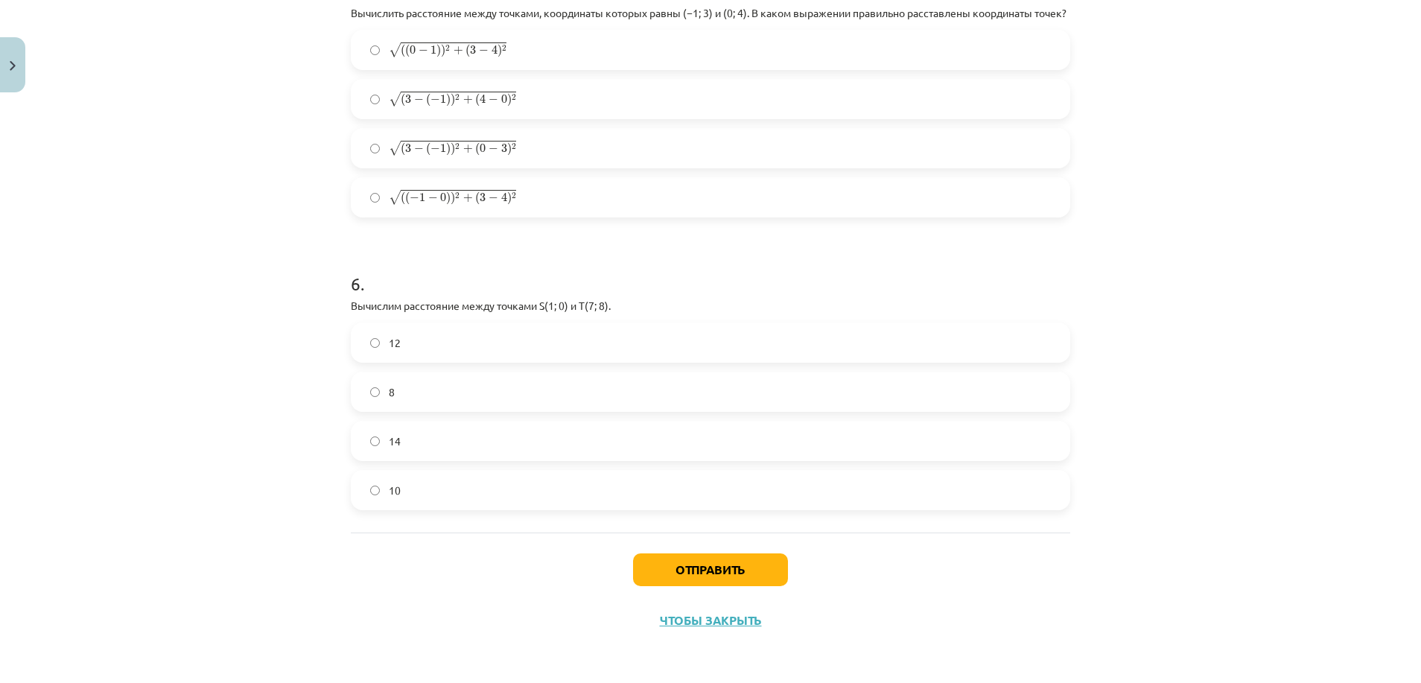
click at [436, 379] on label "8" at bounding box center [710, 391] width 716 height 37
click at [411, 342] on label "12" at bounding box center [710, 342] width 716 height 37
click at [453, 430] on label "14" at bounding box center [710, 440] width 716 height 37
click at [670, 578] on button "Отправить" at bounding box center [710, 569] width 155 height 33
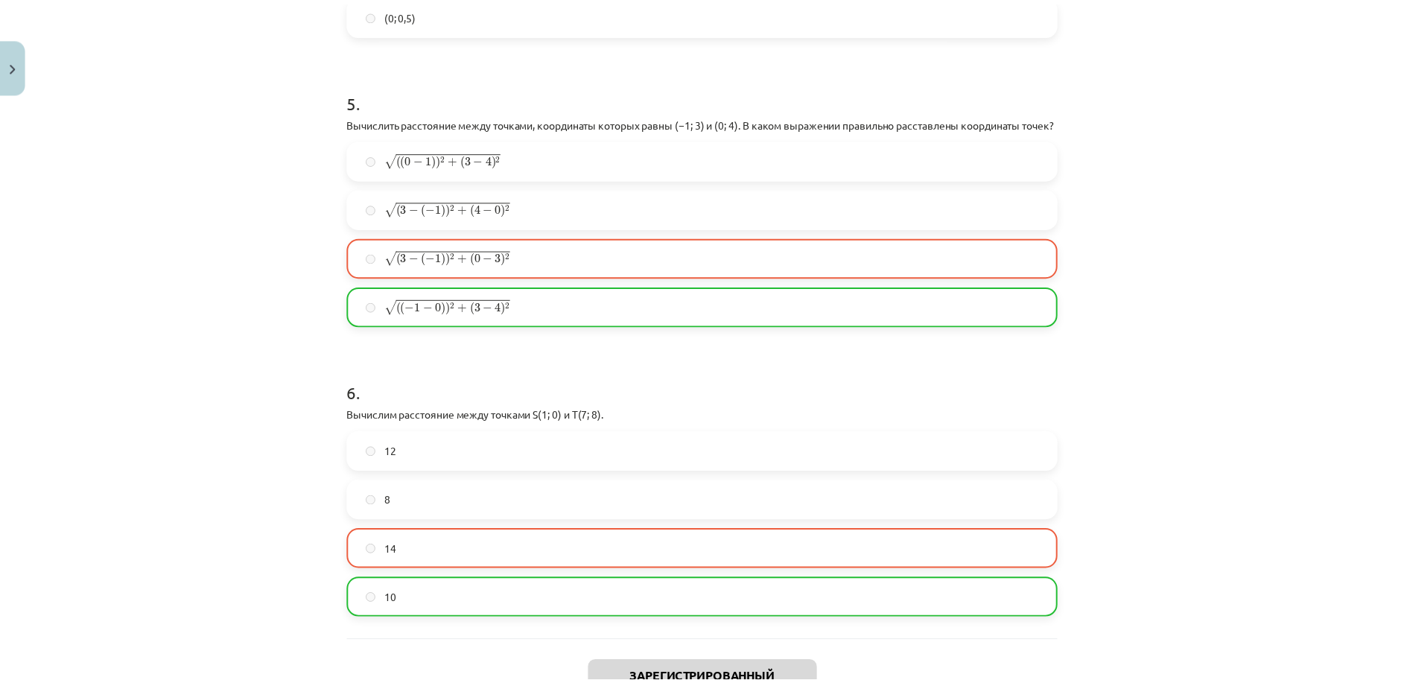
scroll to position [1615, 0]
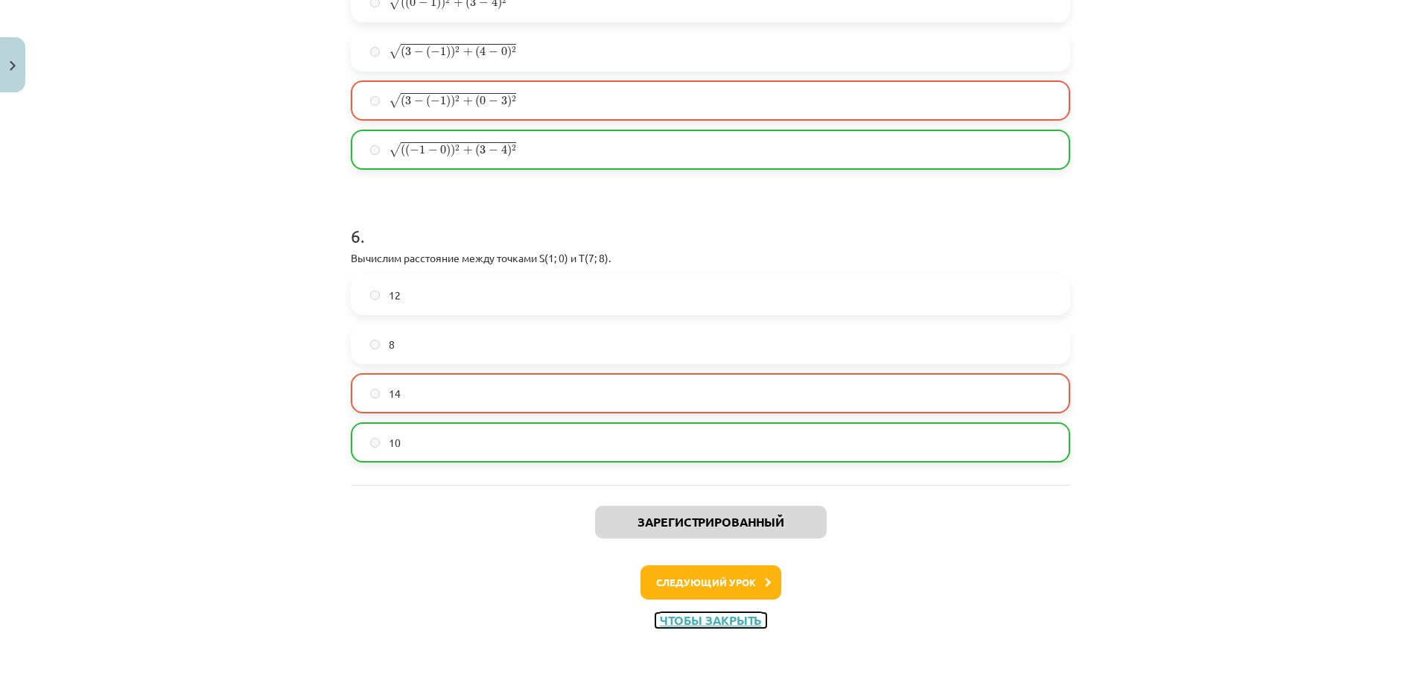
click at [702, 617] on button "Чтобы закрыть" at bounding box center [710, 620] width 111 height 15
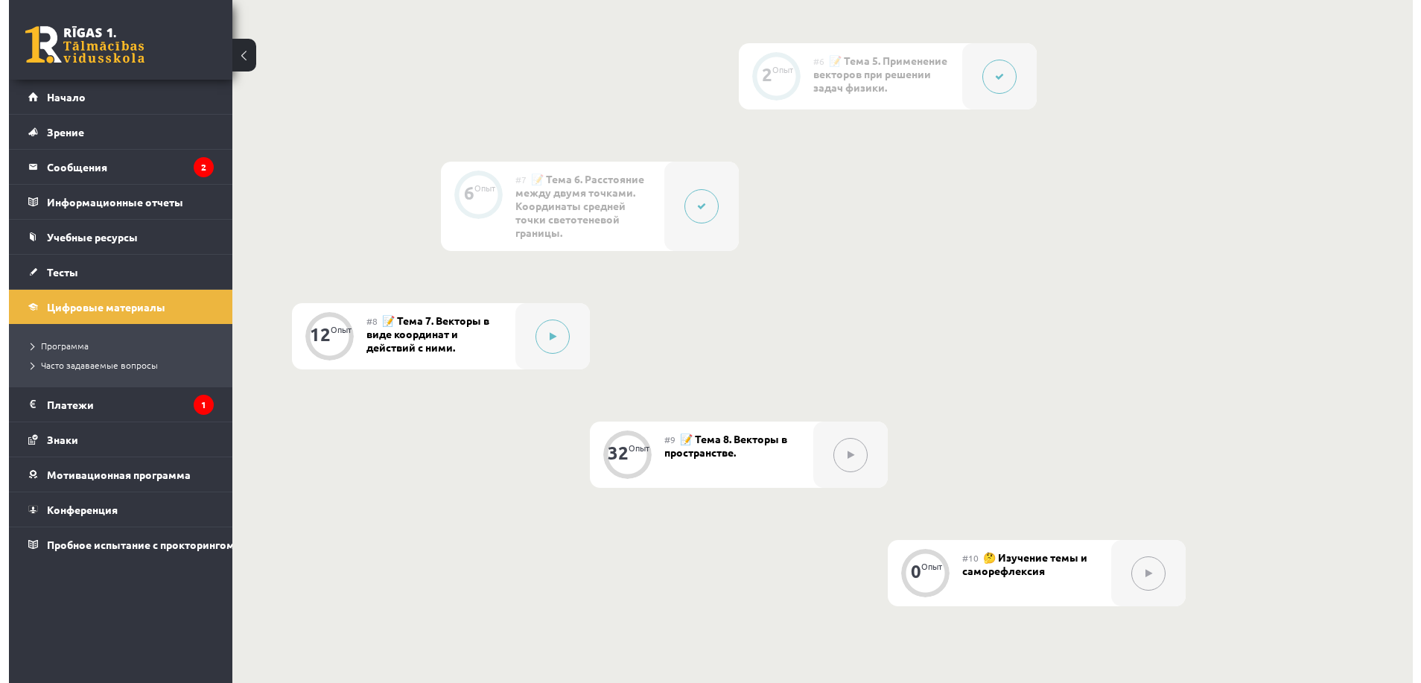
scroll to position [958, 0]
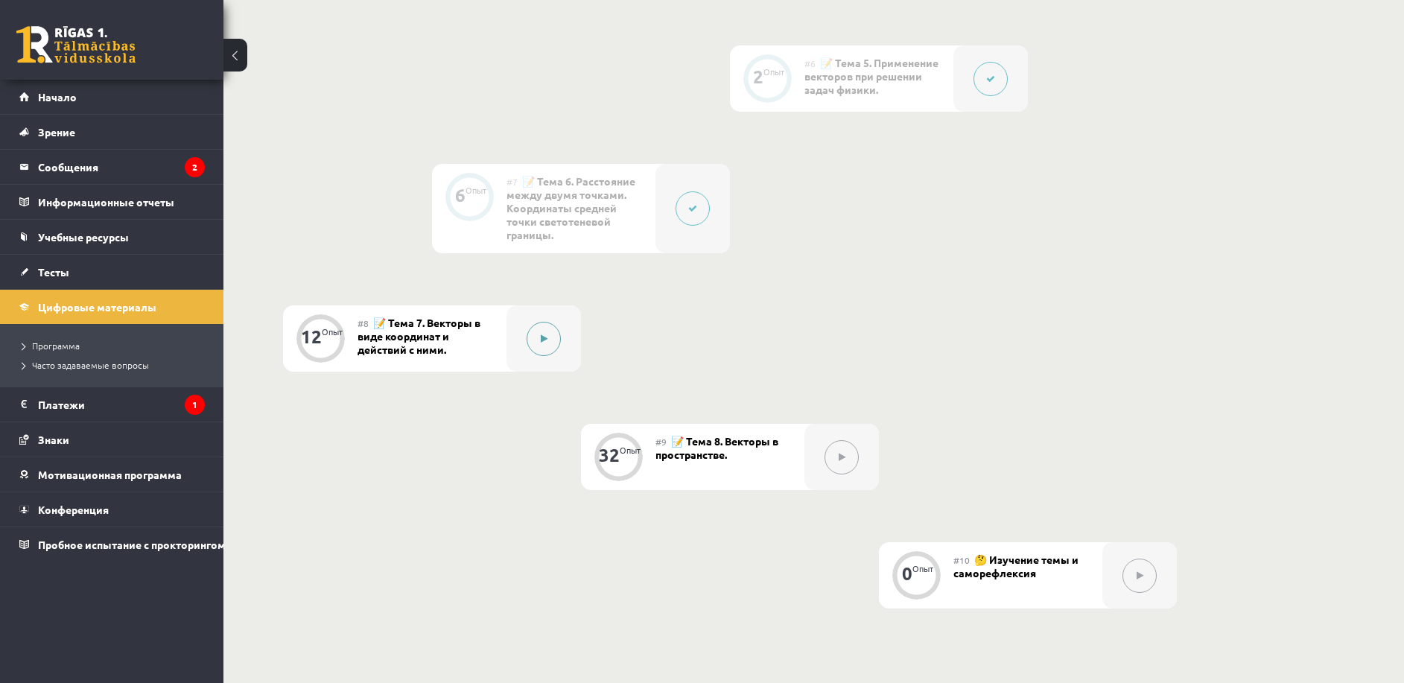
click at [530, 342] on button at bounding box center [544, 339] width 34 height 34
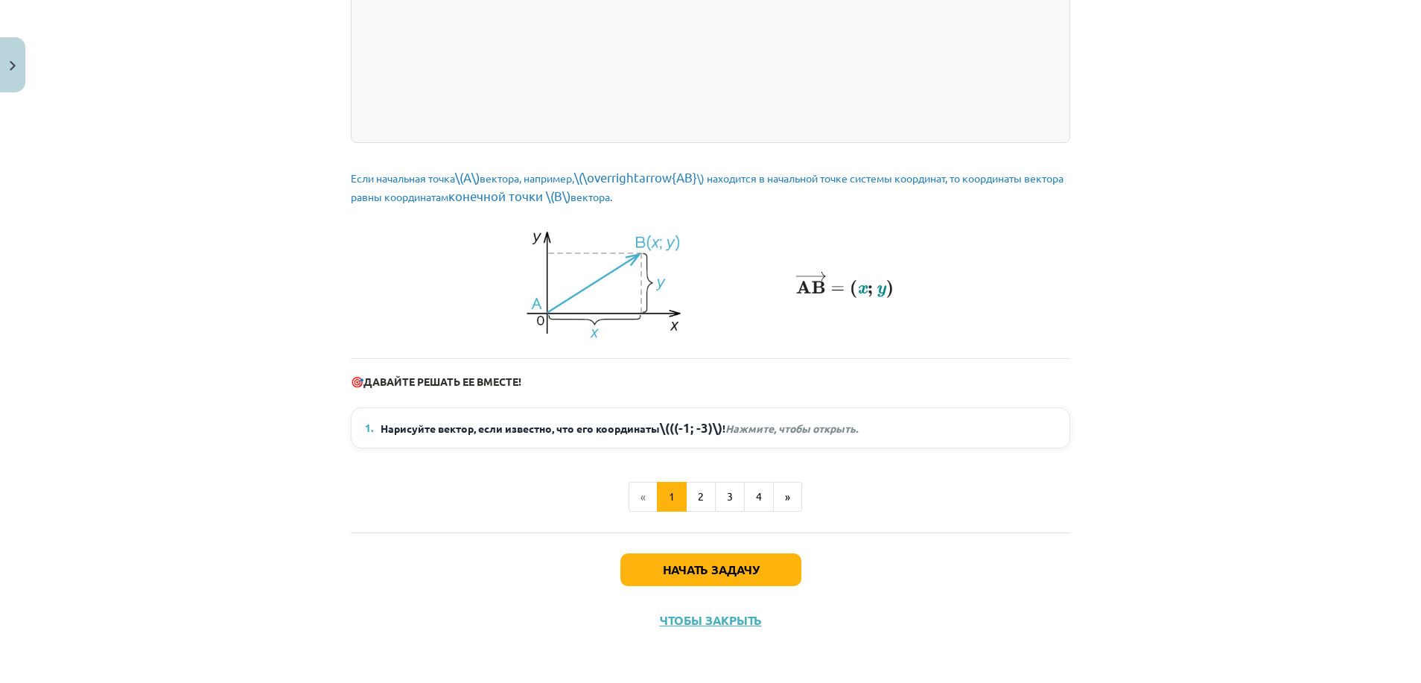
scroll to position [0, 0]
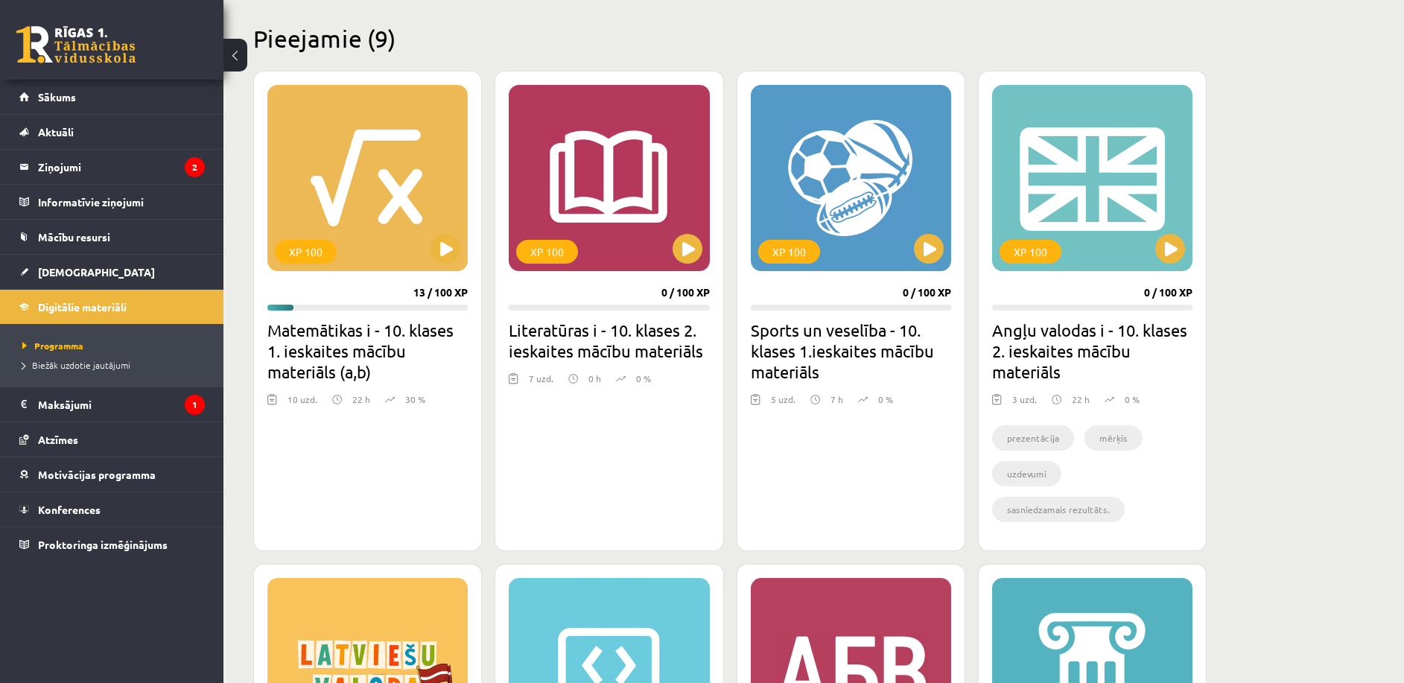
scroll to position [347, 0]
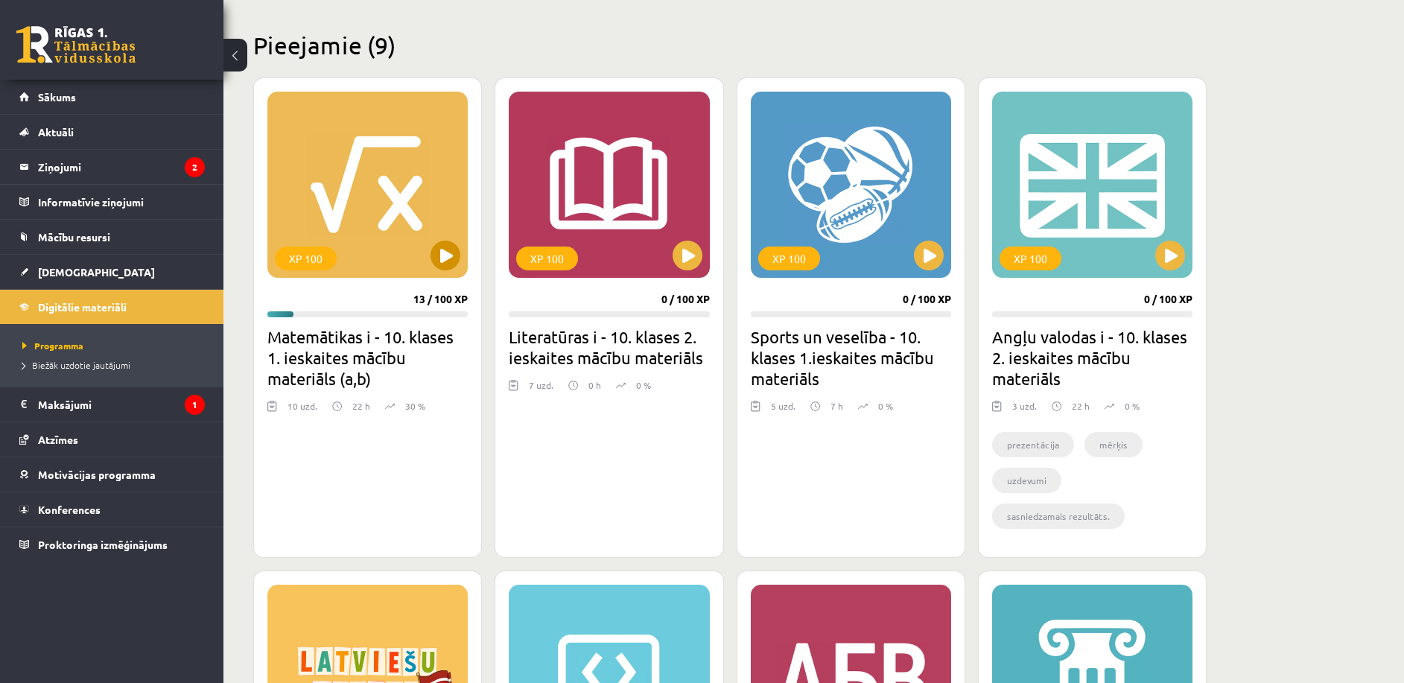
click at [385, 258] on div "XP 100" at bounding box center [367, 185] width 200 height 186
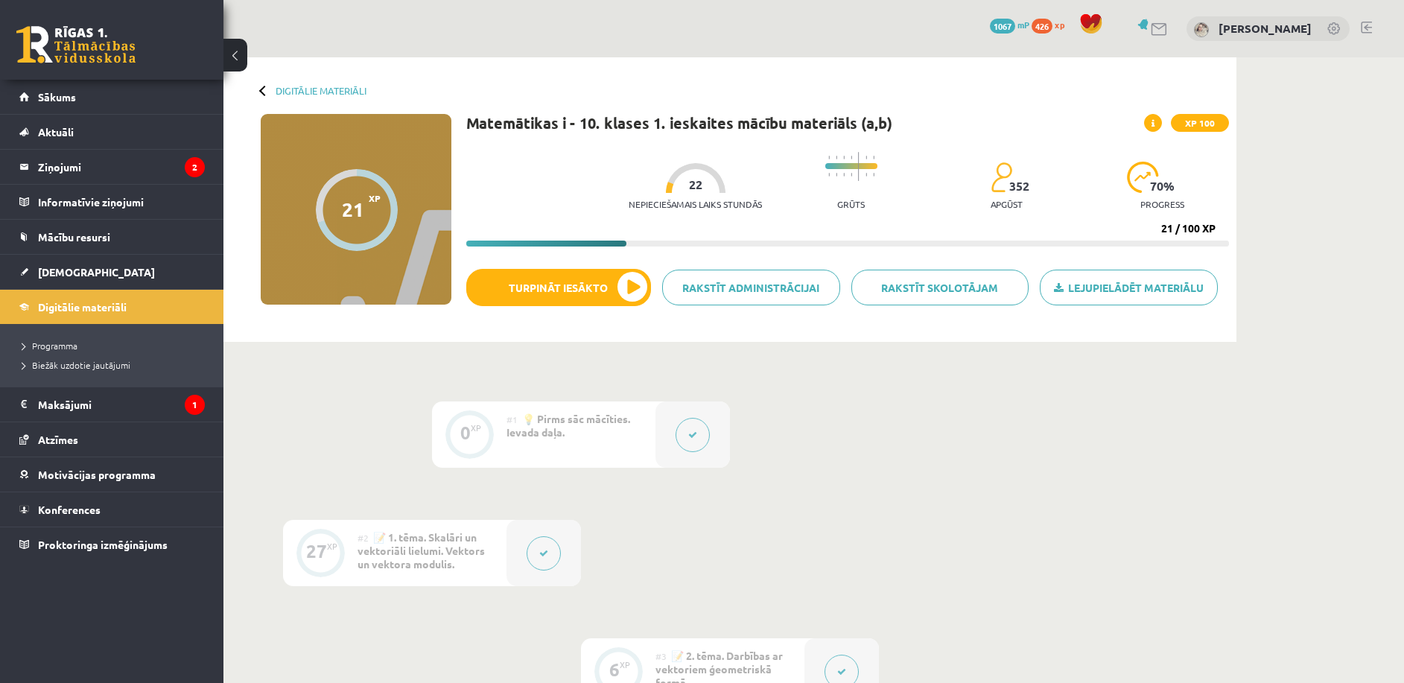
scroll to position [597, 0]
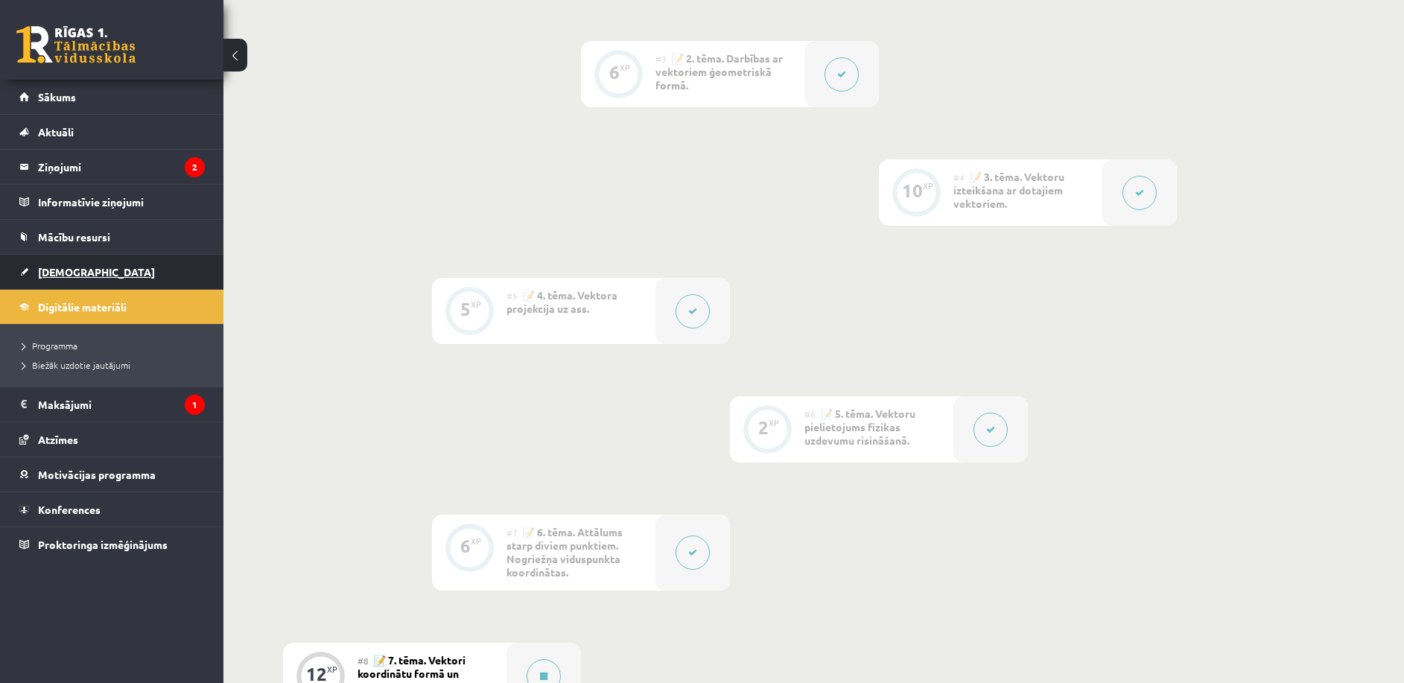
click at [51, 276] on span "[DEMOGRAPHIC_DATA]" at bounding box center [96, 271] width 117 height 13
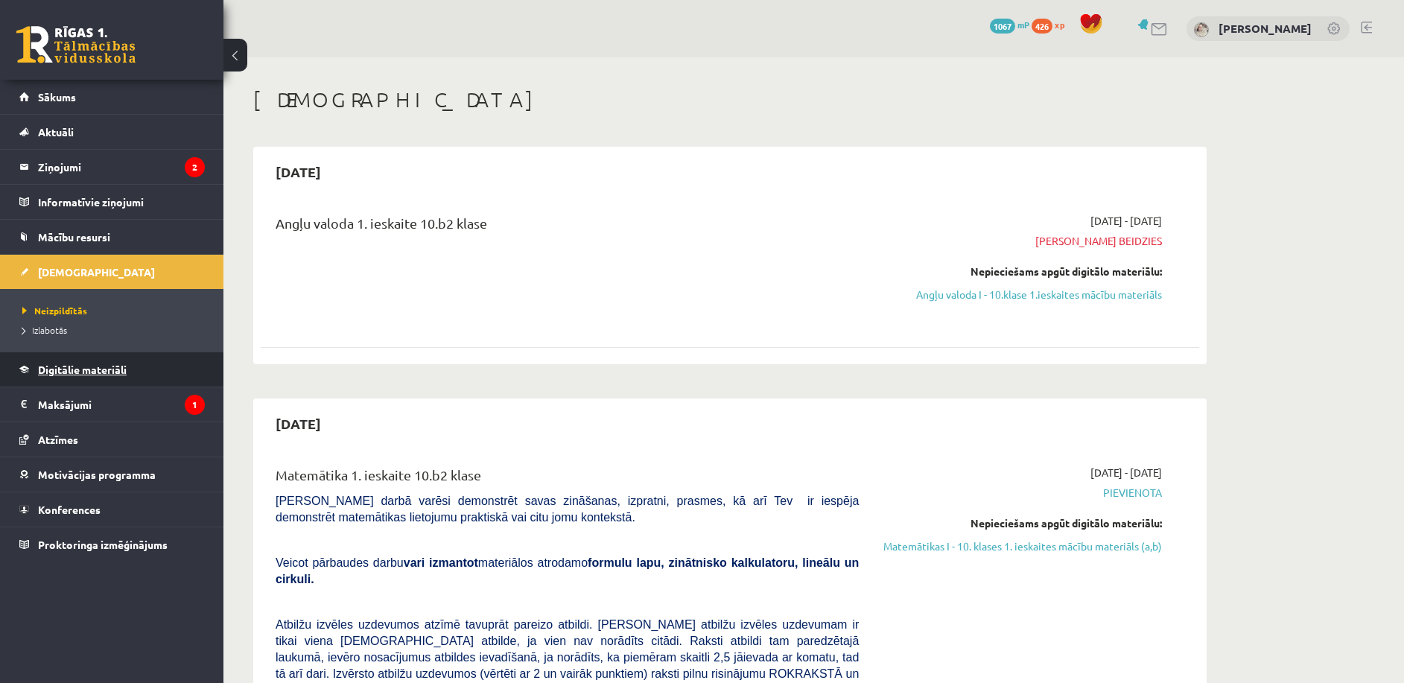
click at [81, 374] on span "Digitālie materiāli" at bounding box center [82, 369] width 89 height 13
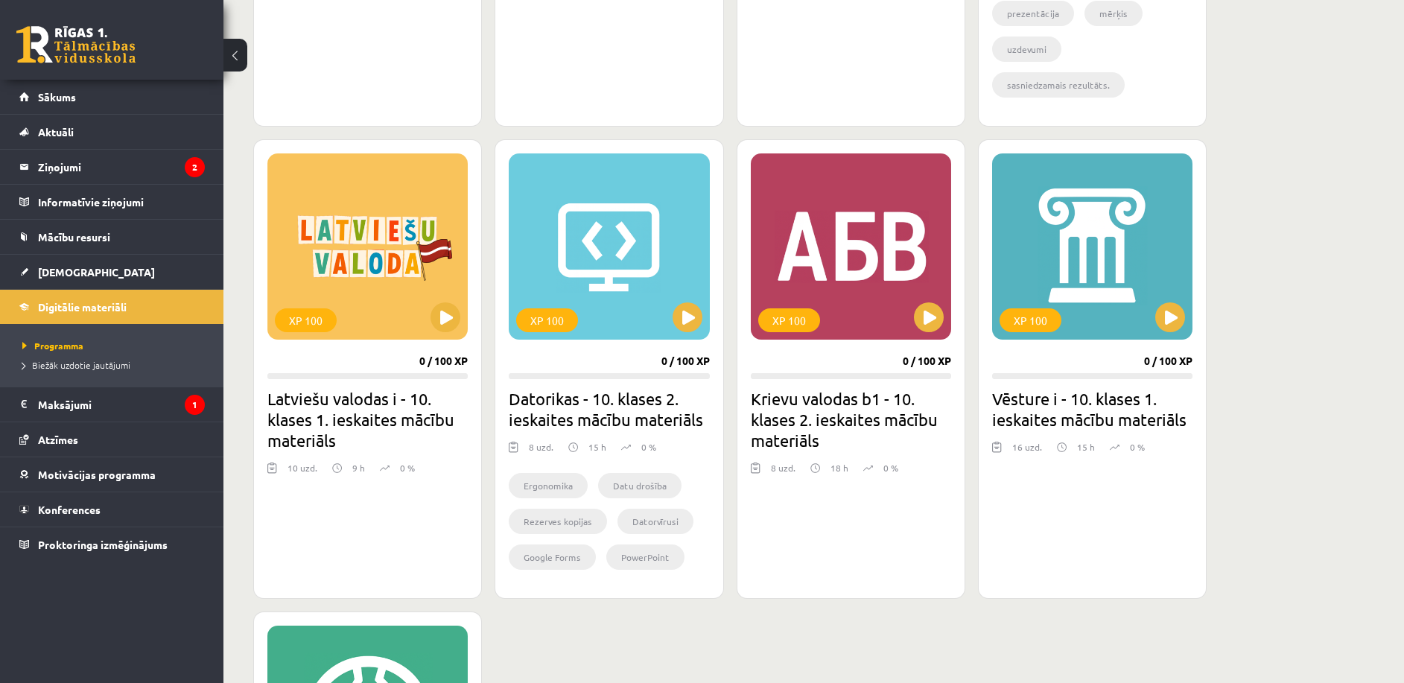
scroll to position [782, 0]
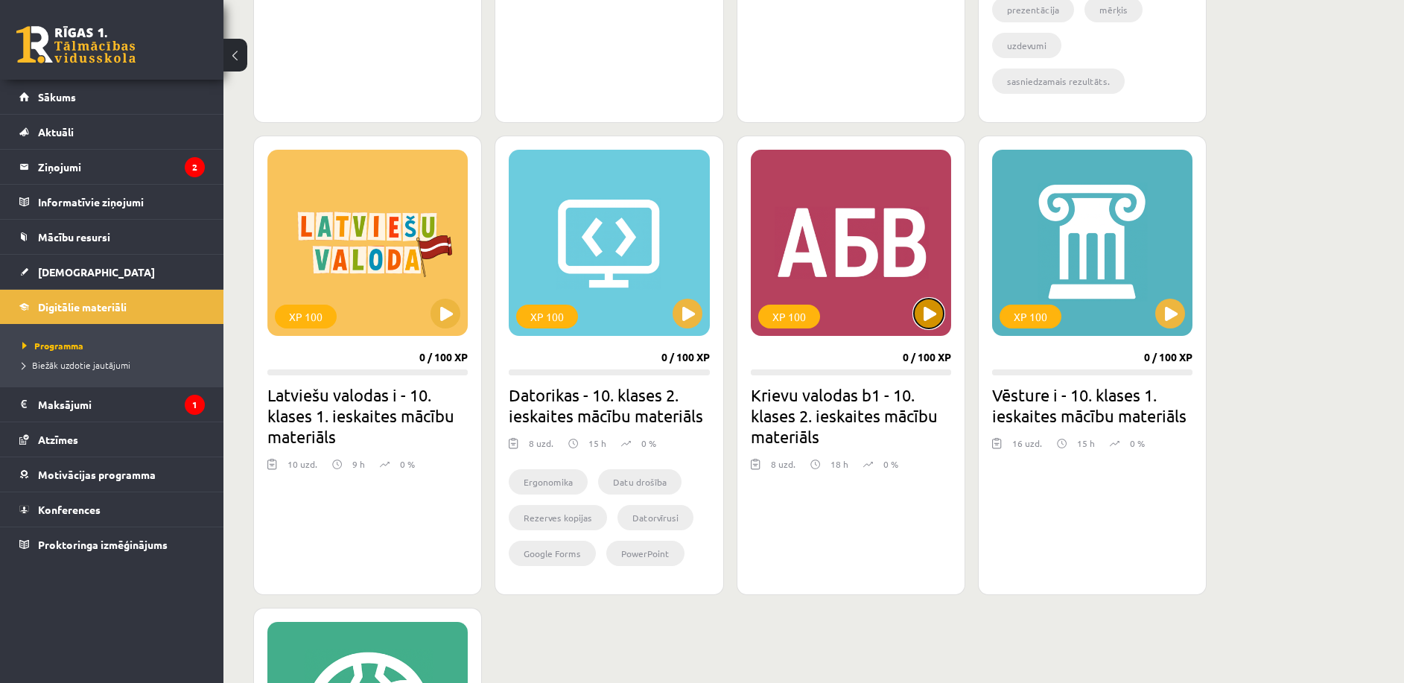
click at [933, 305] on button at bounding box center [929, 314] width 30 height 30
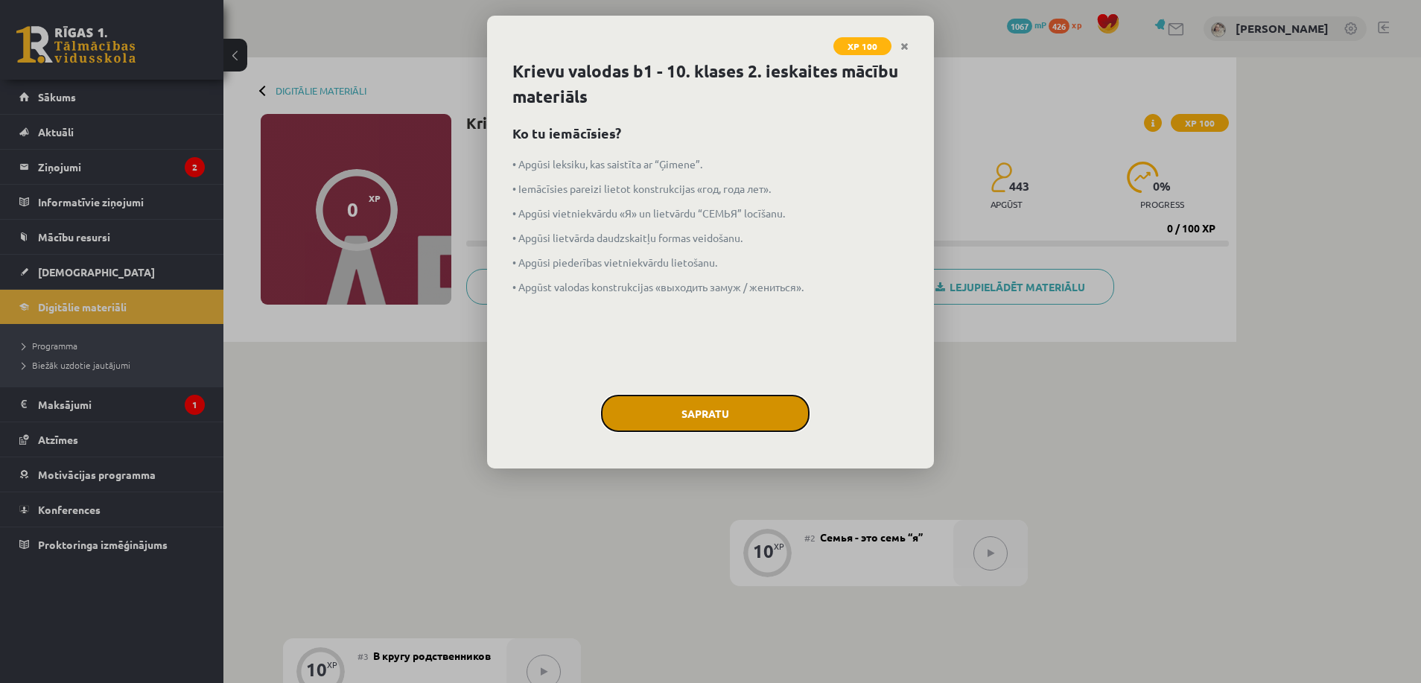
click at [636, 403] on button "Sapratu" at bounding box center [705, 413] width 209 height 37
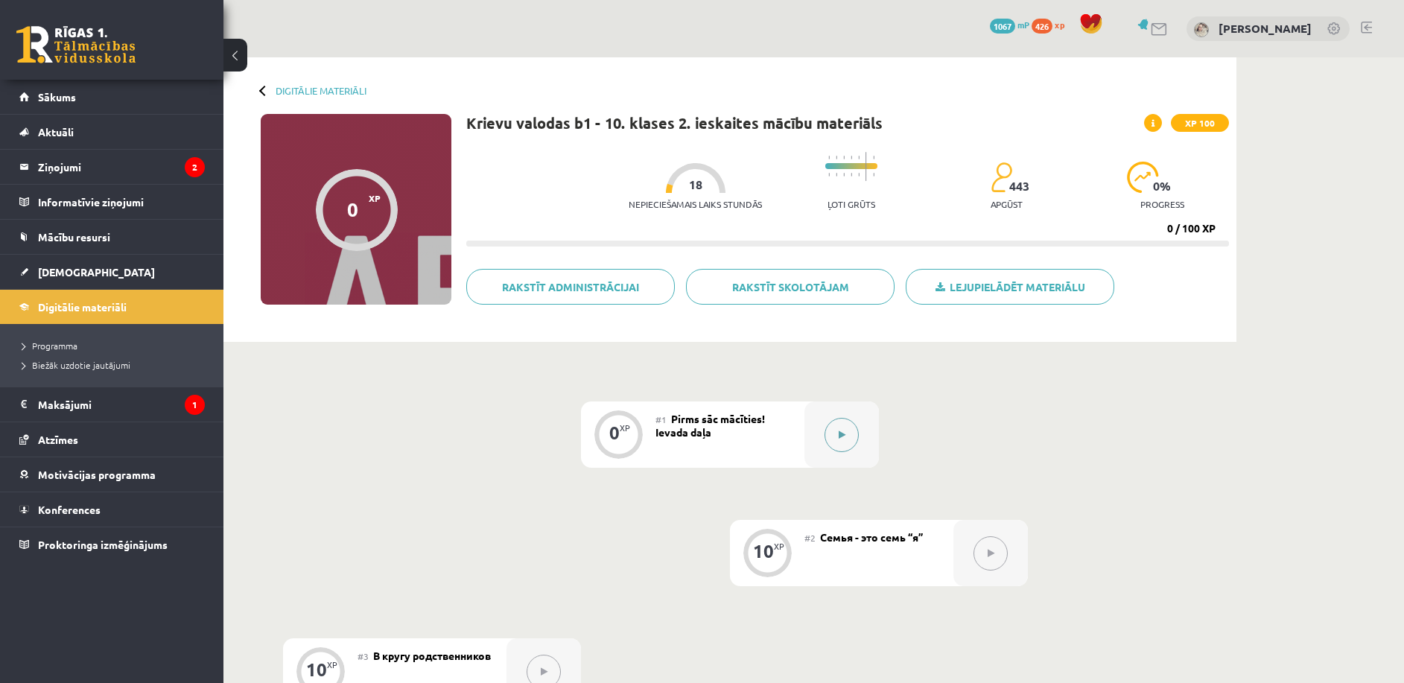
click at [839, 440] on button at bounding box center [841, 435] width 34 height 34
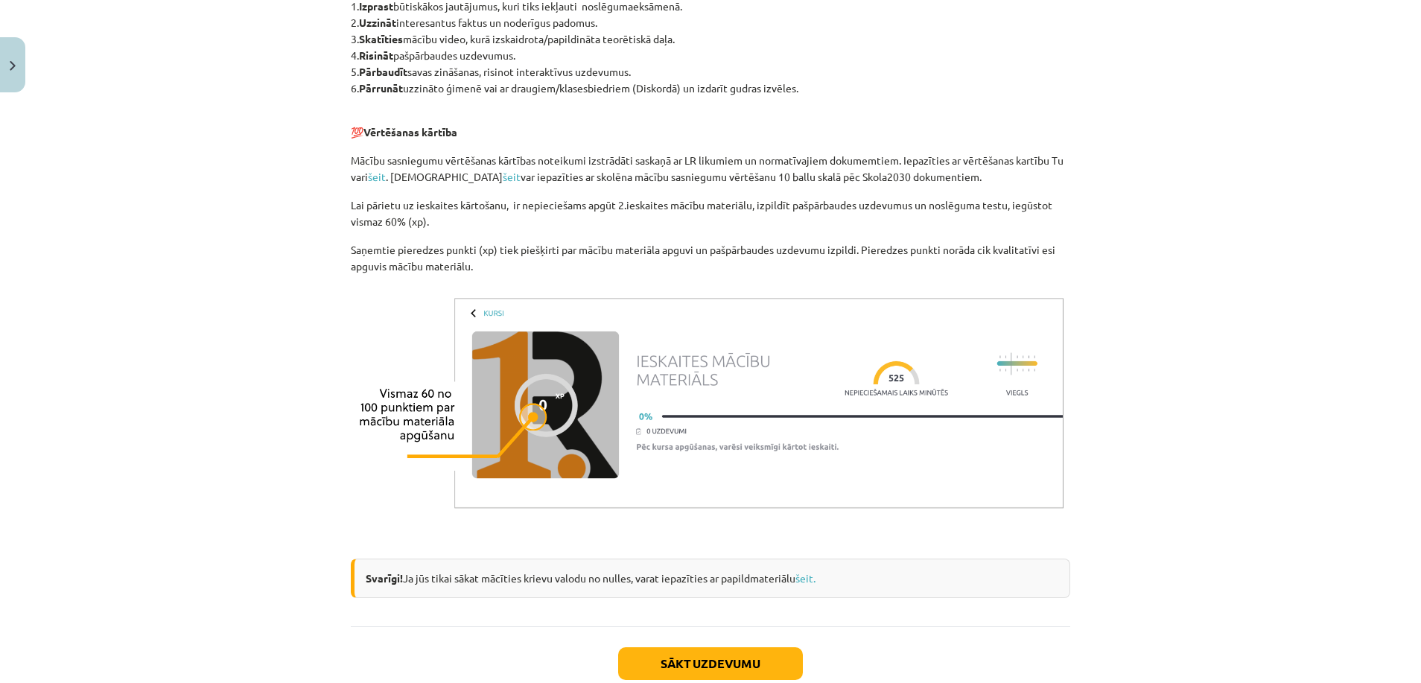
scroll to position [1080, 0]
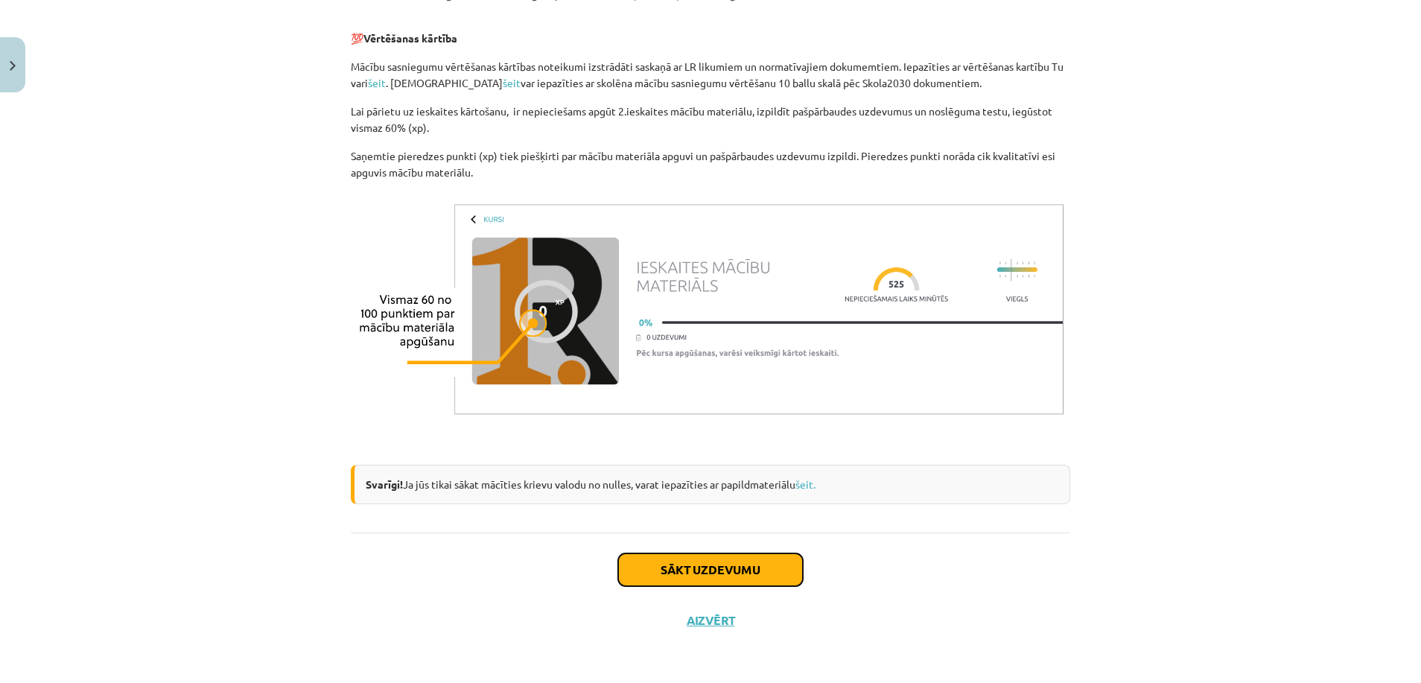
click at [755, 576] on button "Sākt uzdevumu" at bounding box center [710, 569] width 185 height 33
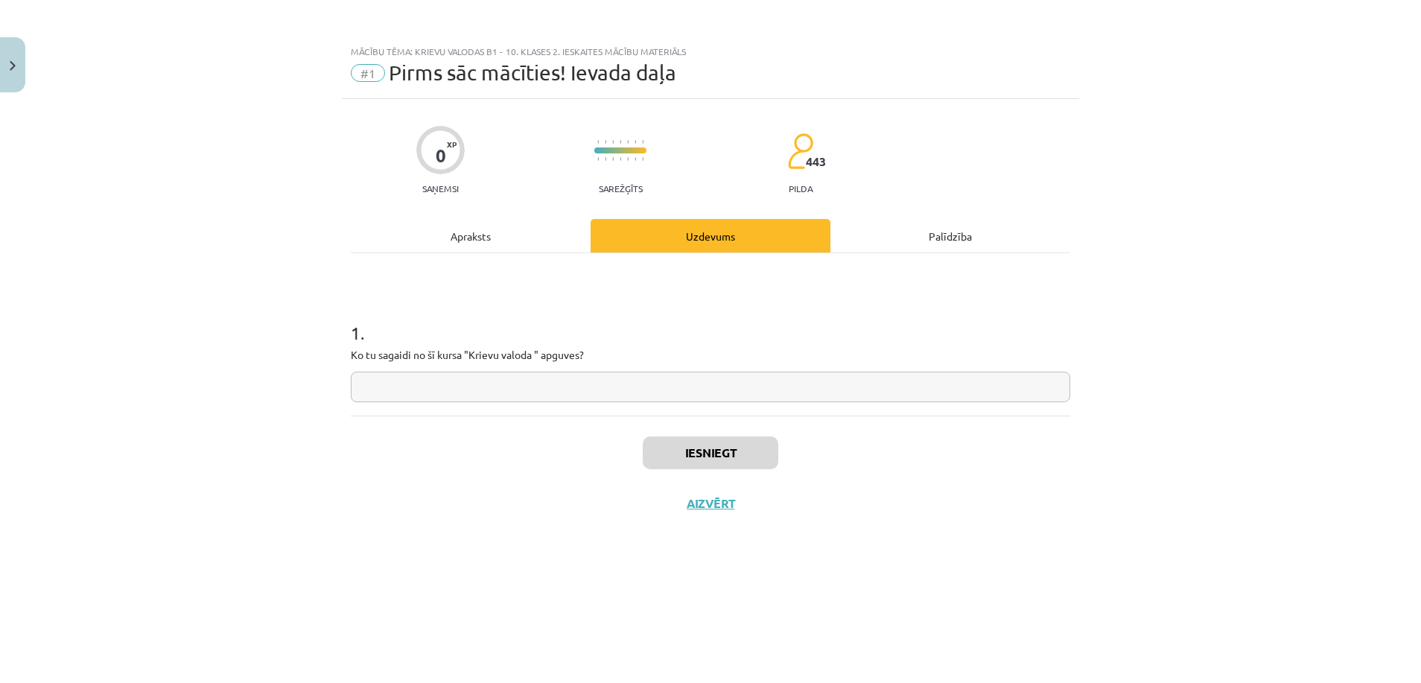
click at [582, 394] on input "text" at bounding box center [710, 387] width 719 height 31
type input "**********"
click at [649, 437] on button "Iesniegt" at bounding box center [711, 452] width 136 height 33
click at [715, 514] on button "Nākamā nodarbība" at bounding box center [710, 513] width 146 height 34
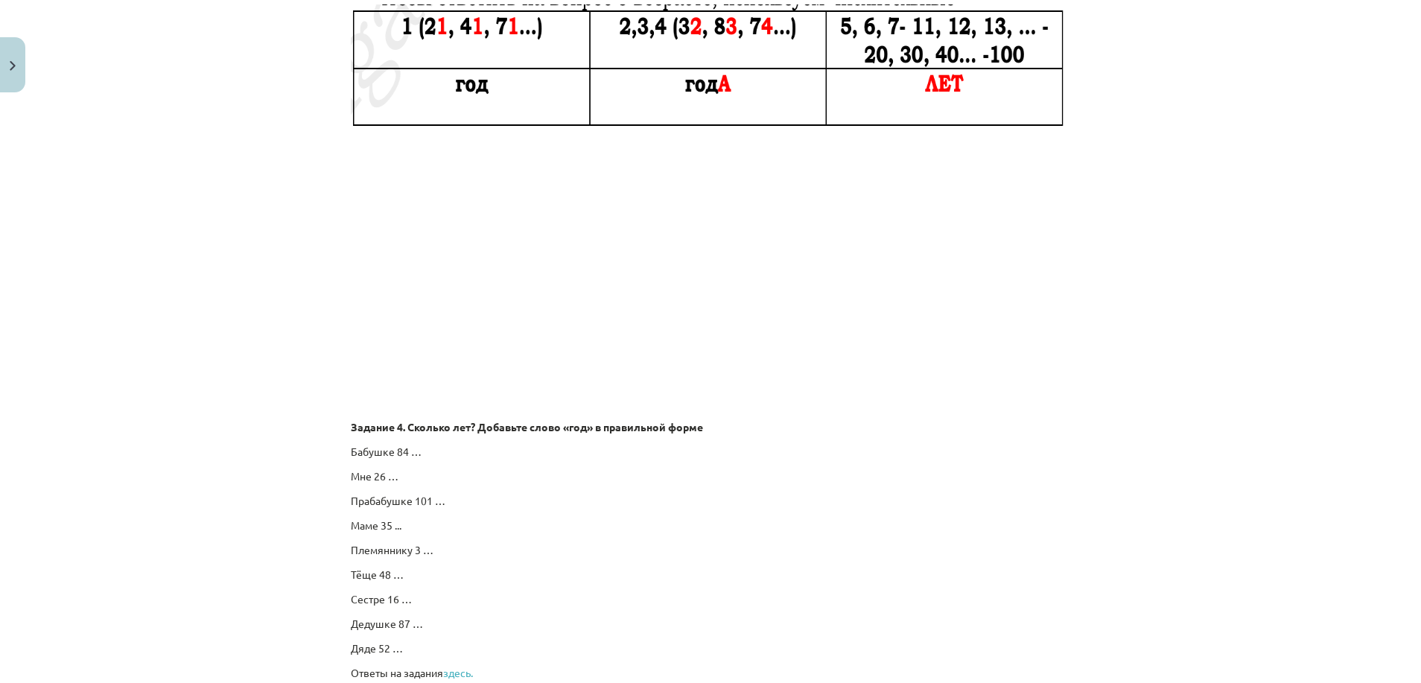
scroll to position [2469, 0]
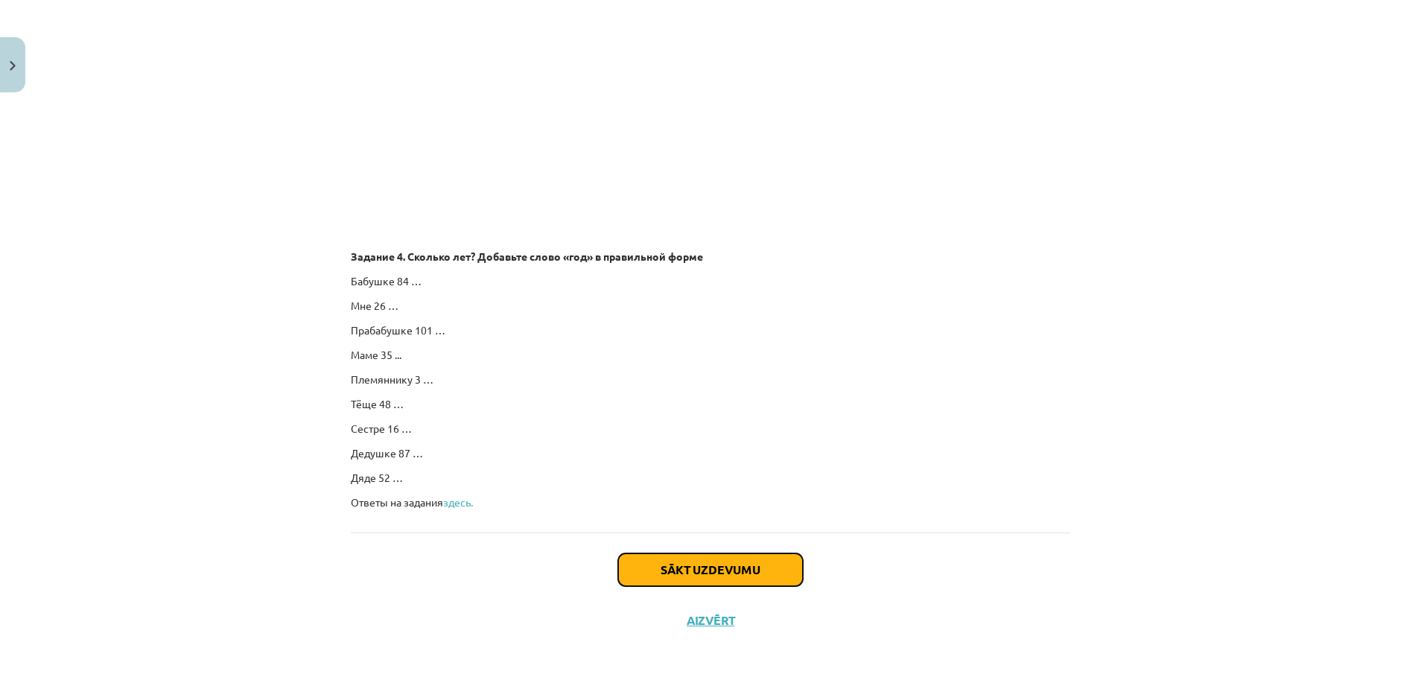
click at [670, 567] on button "Sākt uzdevumu" at bounding box center [710, 569] width 185 height 33
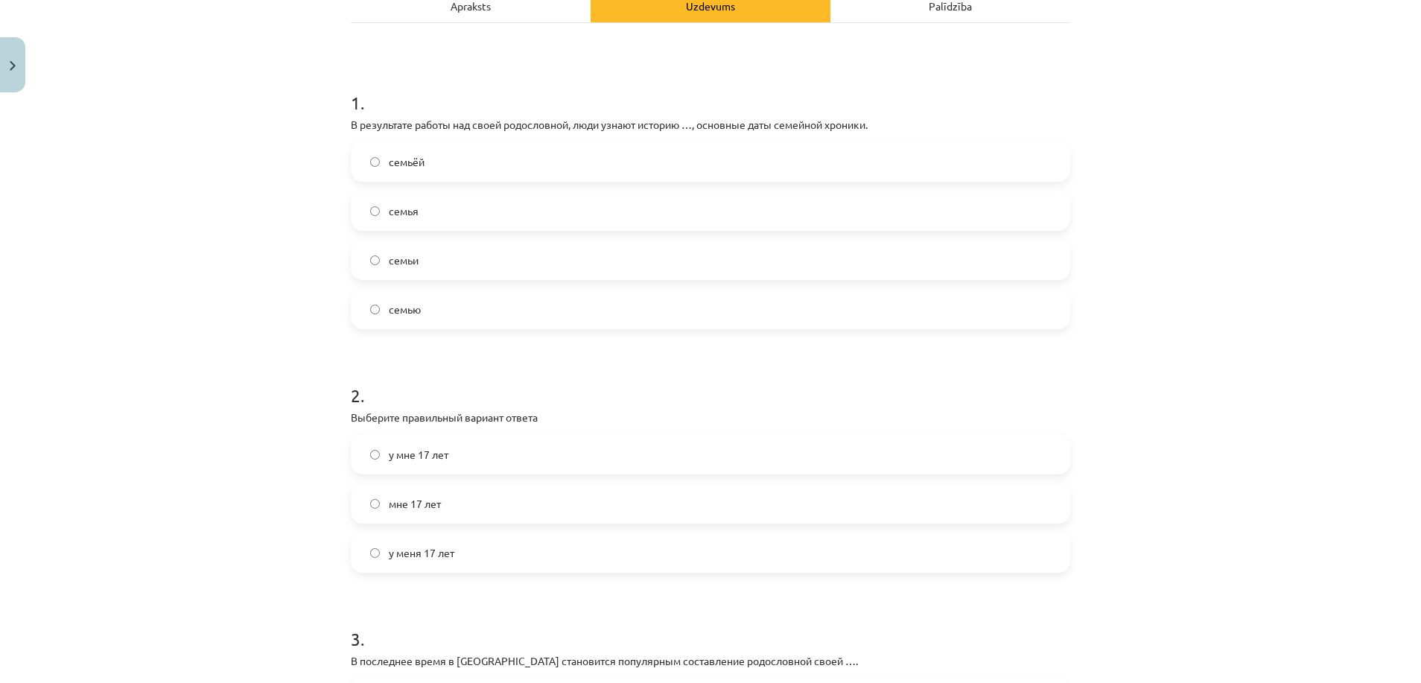
scroll to position [37, 0]
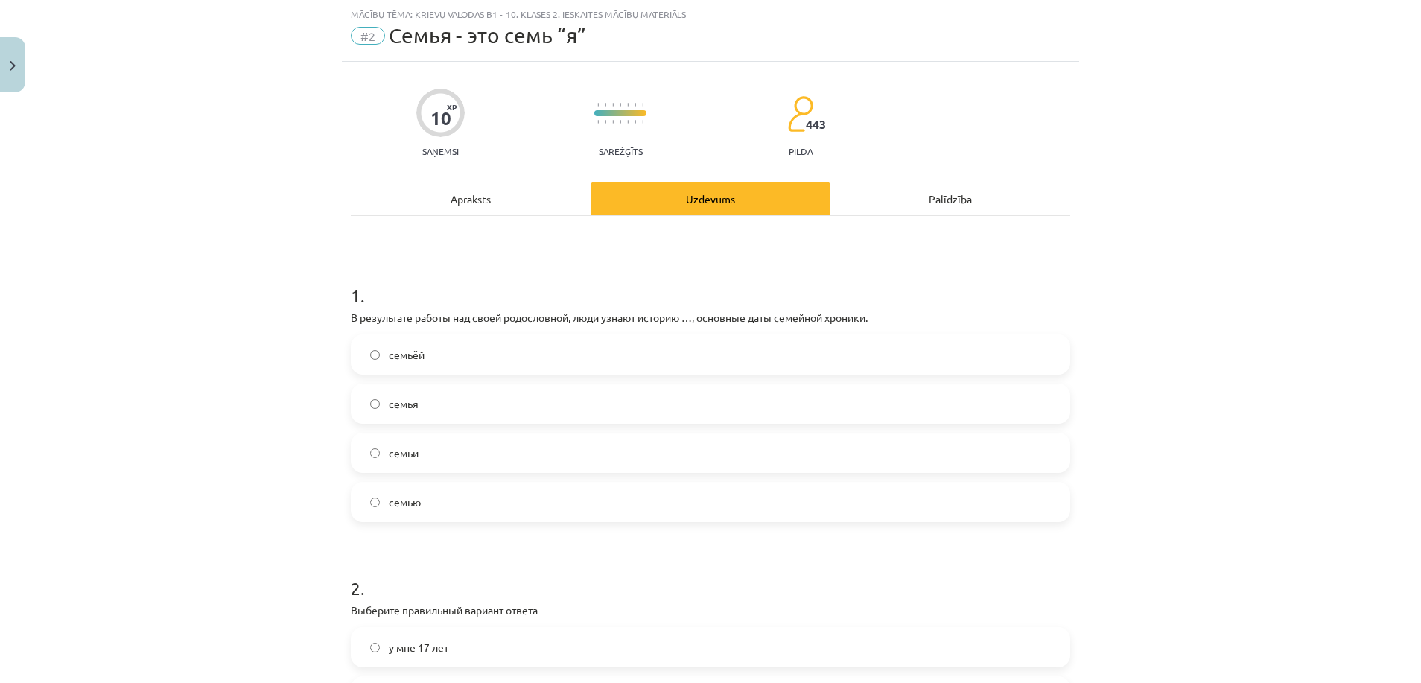
click at [412, 451] on label "семьи" at bounding box center [710, 452] width 716 height 37
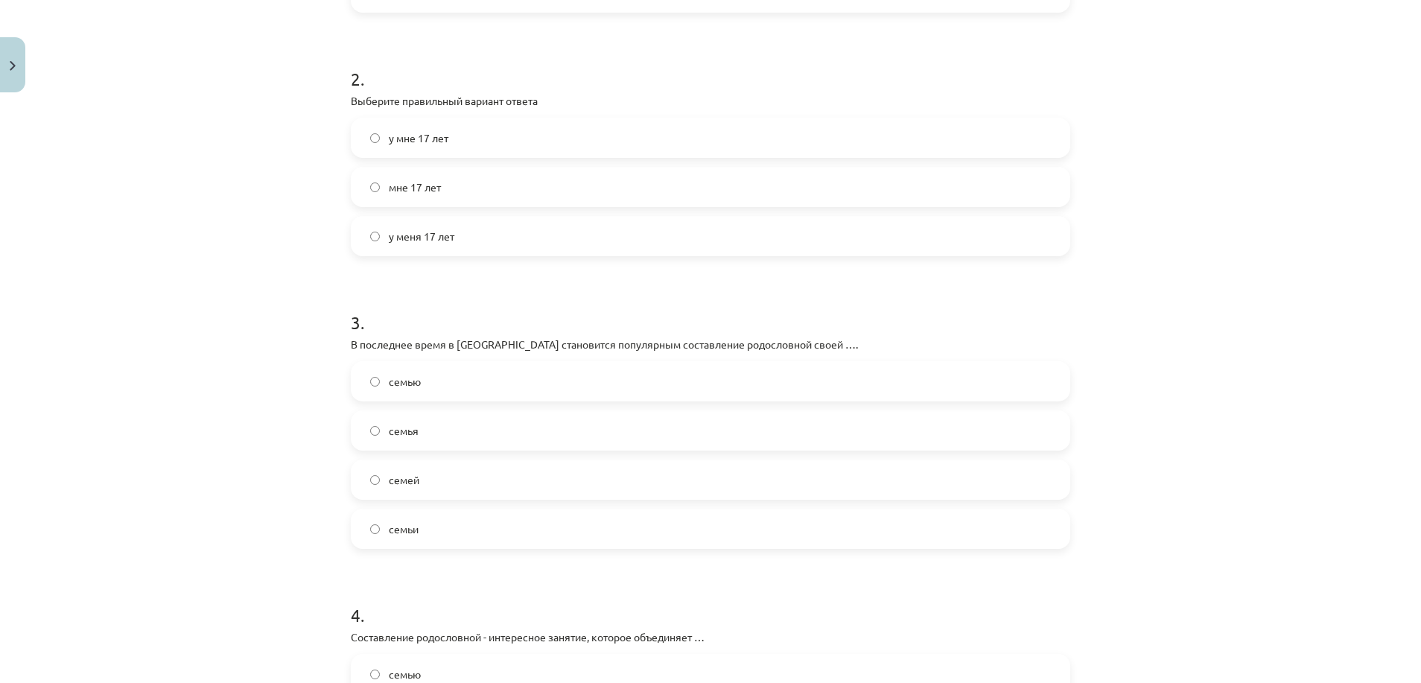
scroll to position [544, 0]
click at [513, 182] on label "мне 17 лет" at bounding box center [710, 189] width 716 height 37
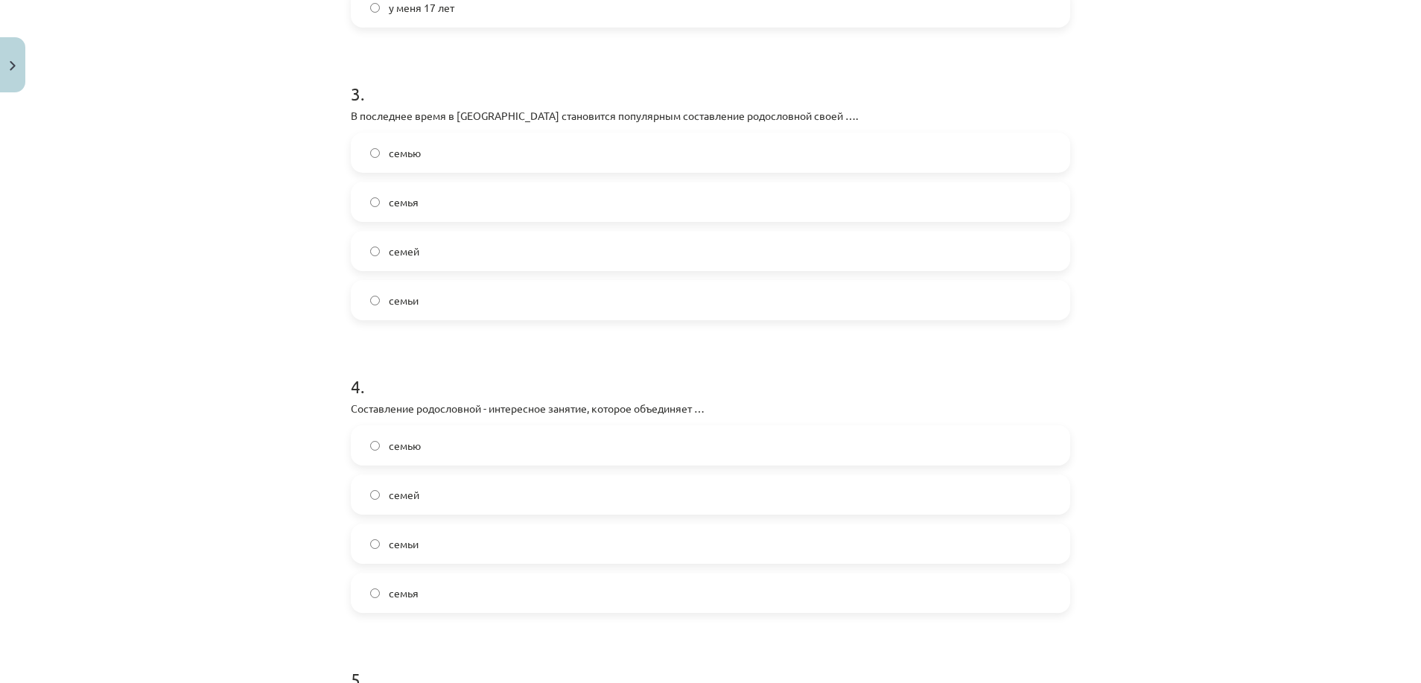
scroll to position [773, 0]
click at [422, 305] on label "семьи" at bounding box center [710, 302] width 716 height 37
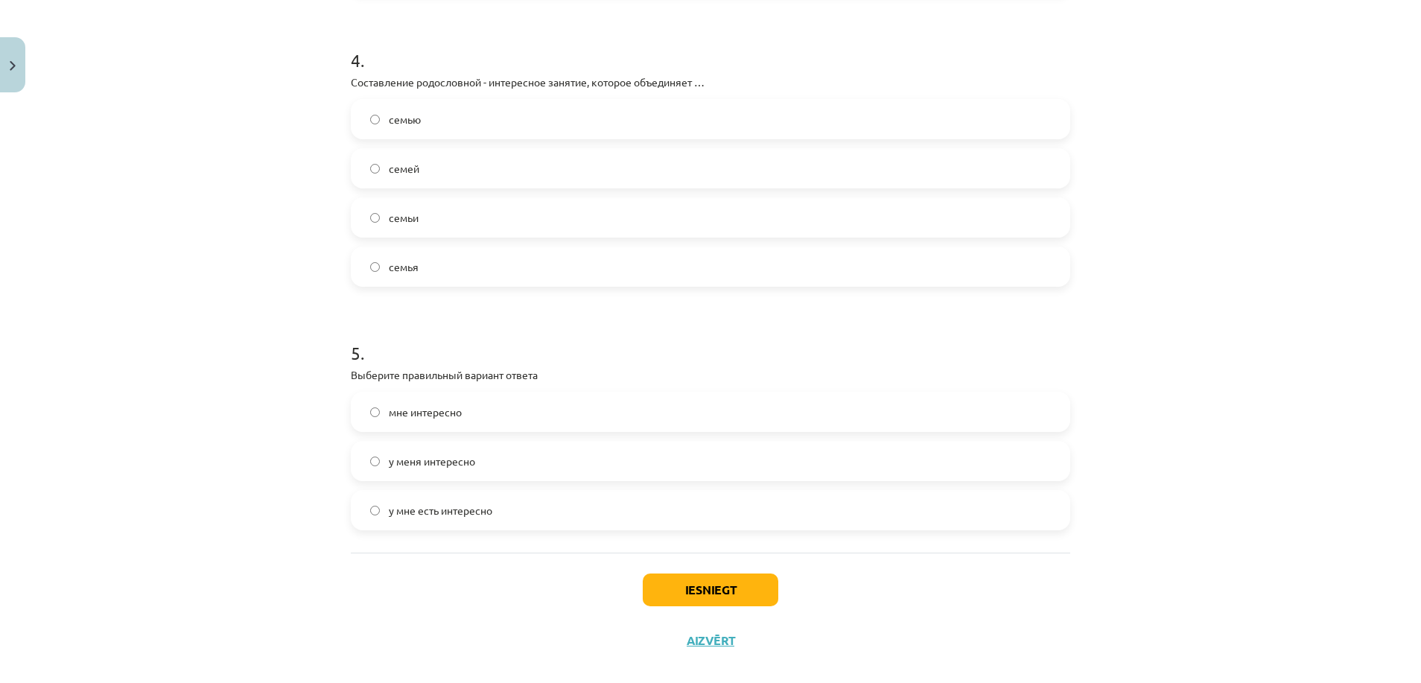
scroll to position [1112, 0]
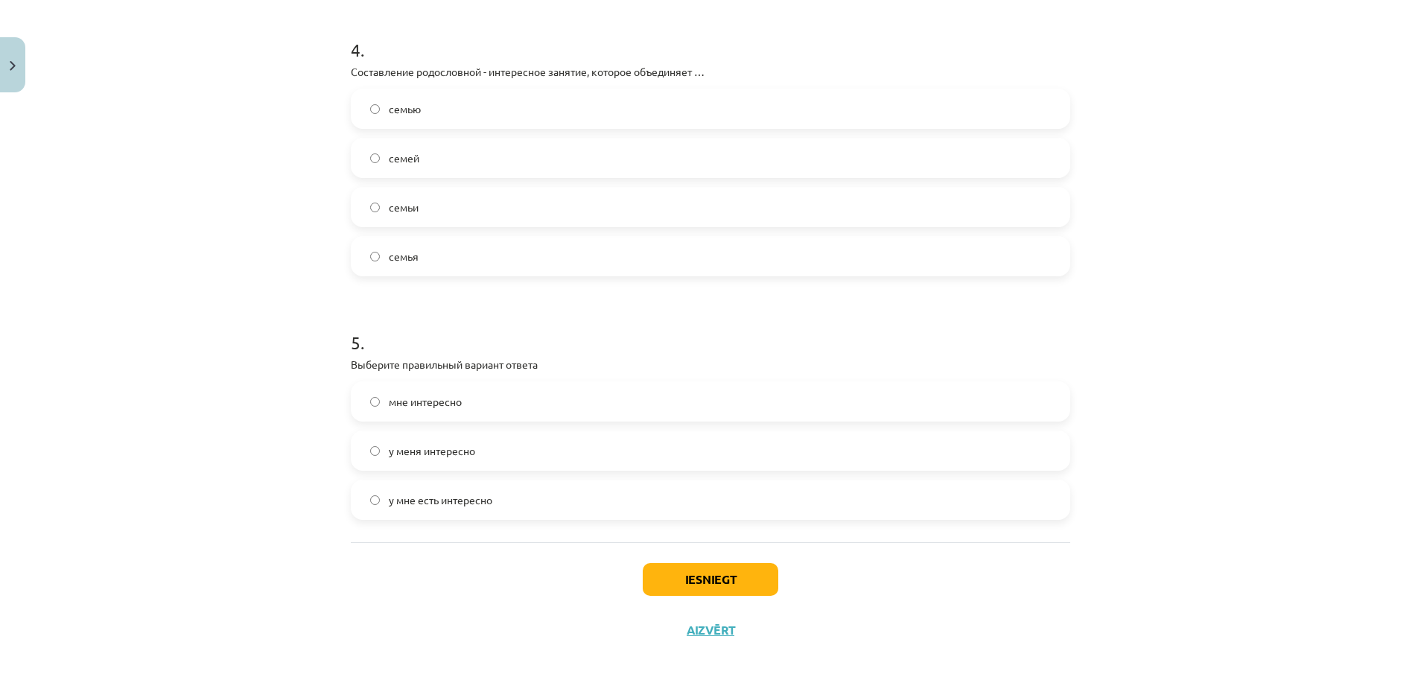
click at [497, 108] on label "семью" at bounding box center [710, 108] width 716 height 37
click at [438, 401] on span "мне интересно" at bounding box center [425, 402] width 73 height 16
click at [728, 582] on button "Iesniegt" at bounding box center [711, 579] width 136 height 33
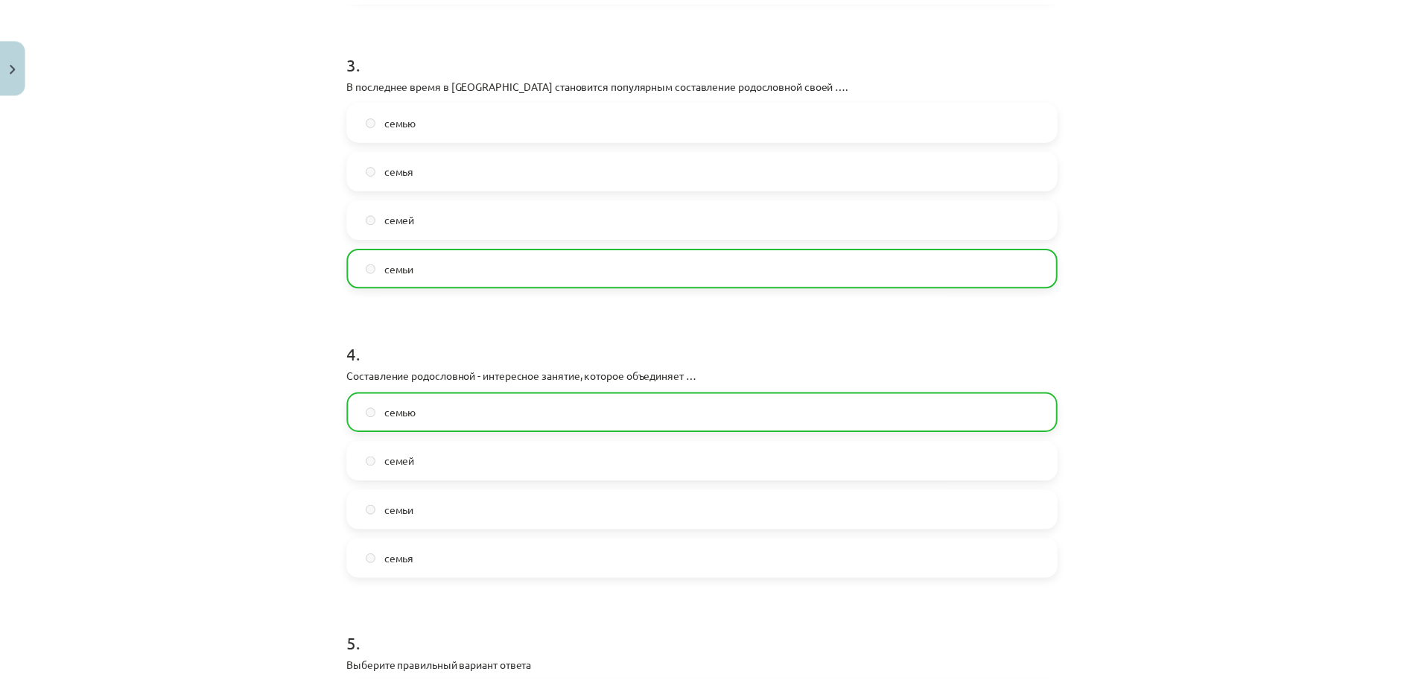
scroll to position [1169, 0]
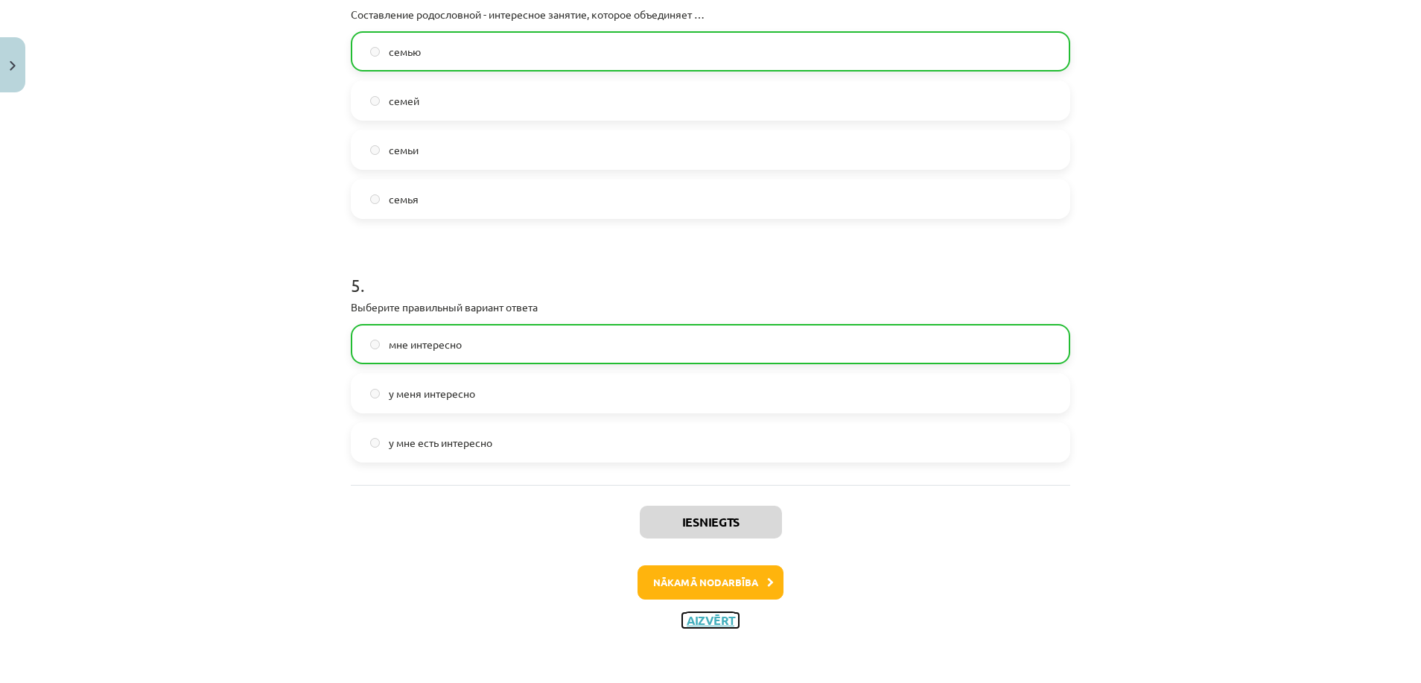
click at [691, 624] on button "Aizvērt" at bounding box center [710, 620] width 57 height 15
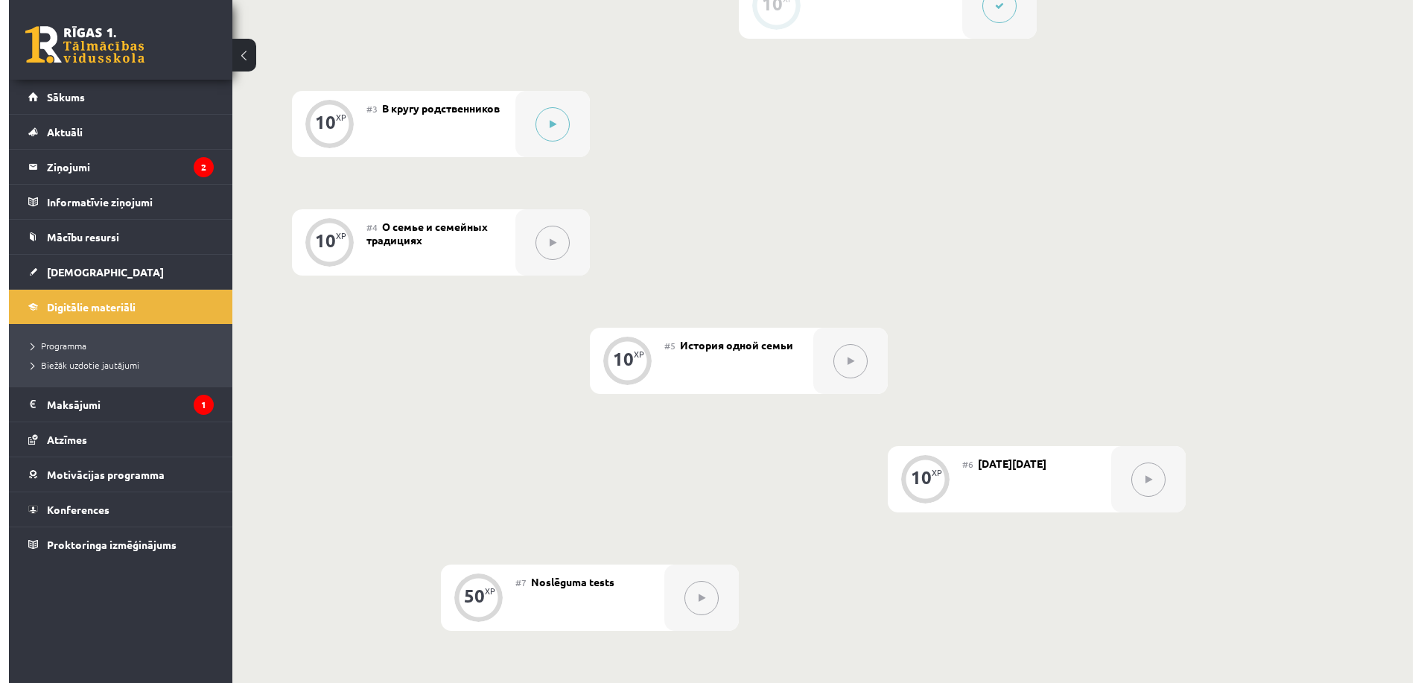
scroll to position [507, 0]
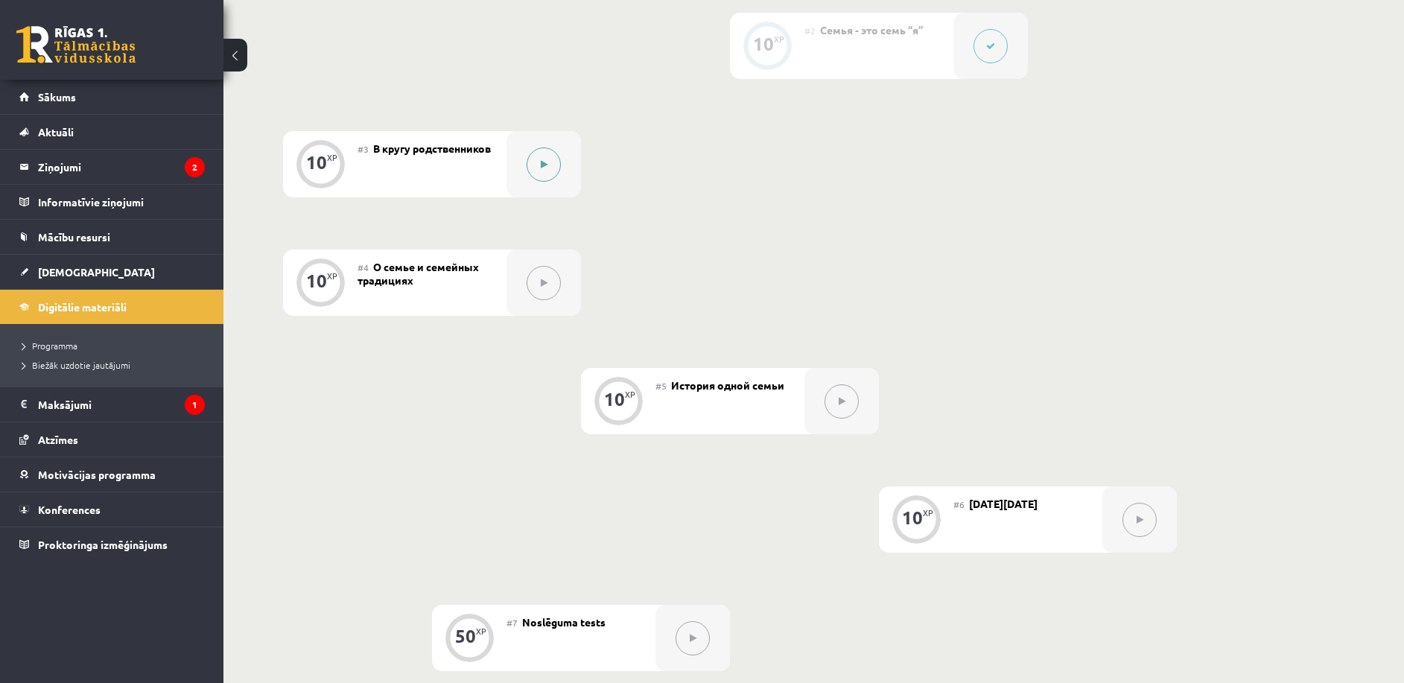
click at [548, 164] on button at bounding box center [544, 164] width 34 height 34
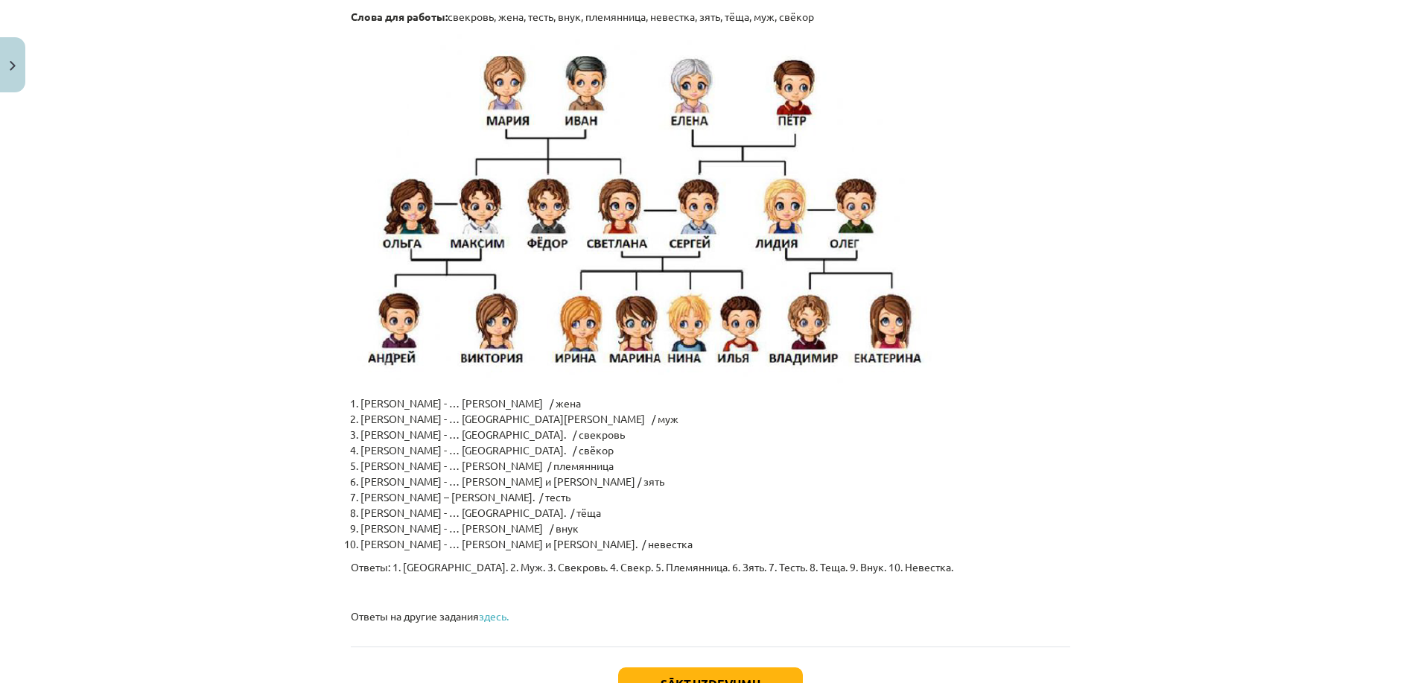
scroll to position [3473, 0]
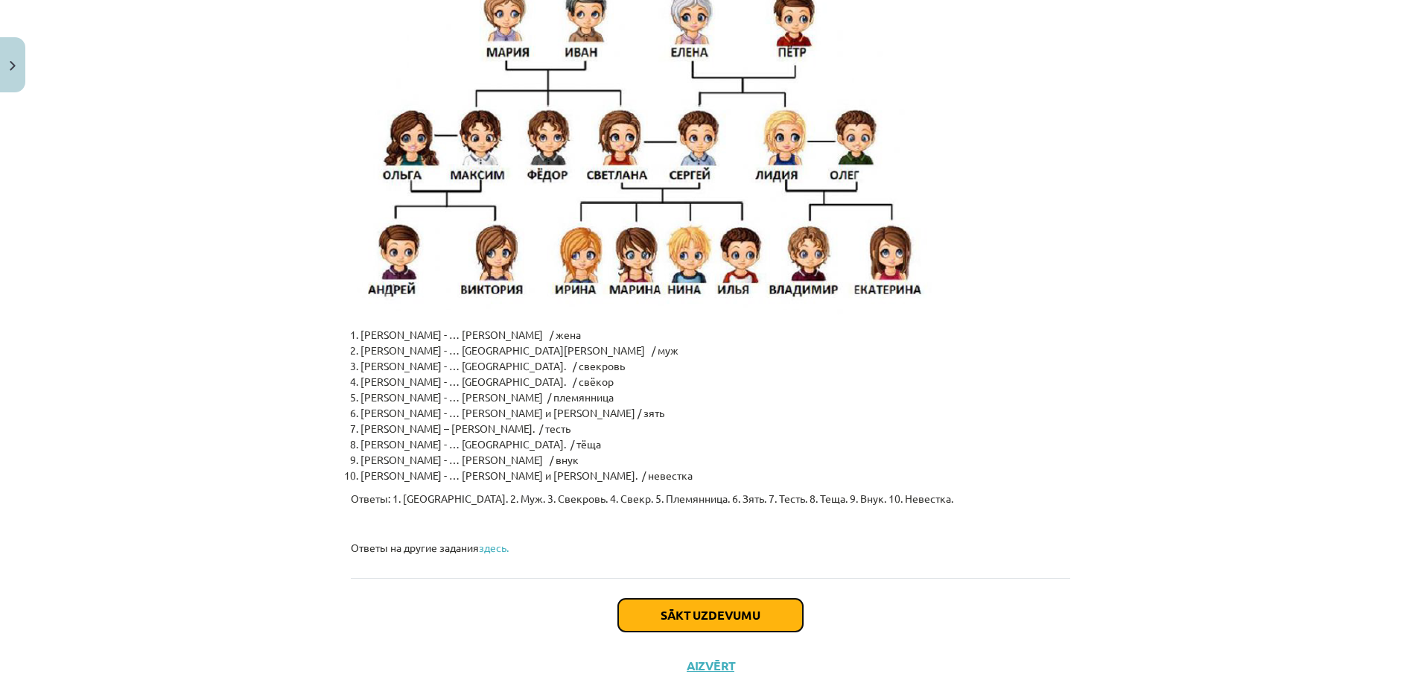
click at [668, 599] on button "Sākt uzdevumu" at bounding box center [710, 615] width 185 height 33
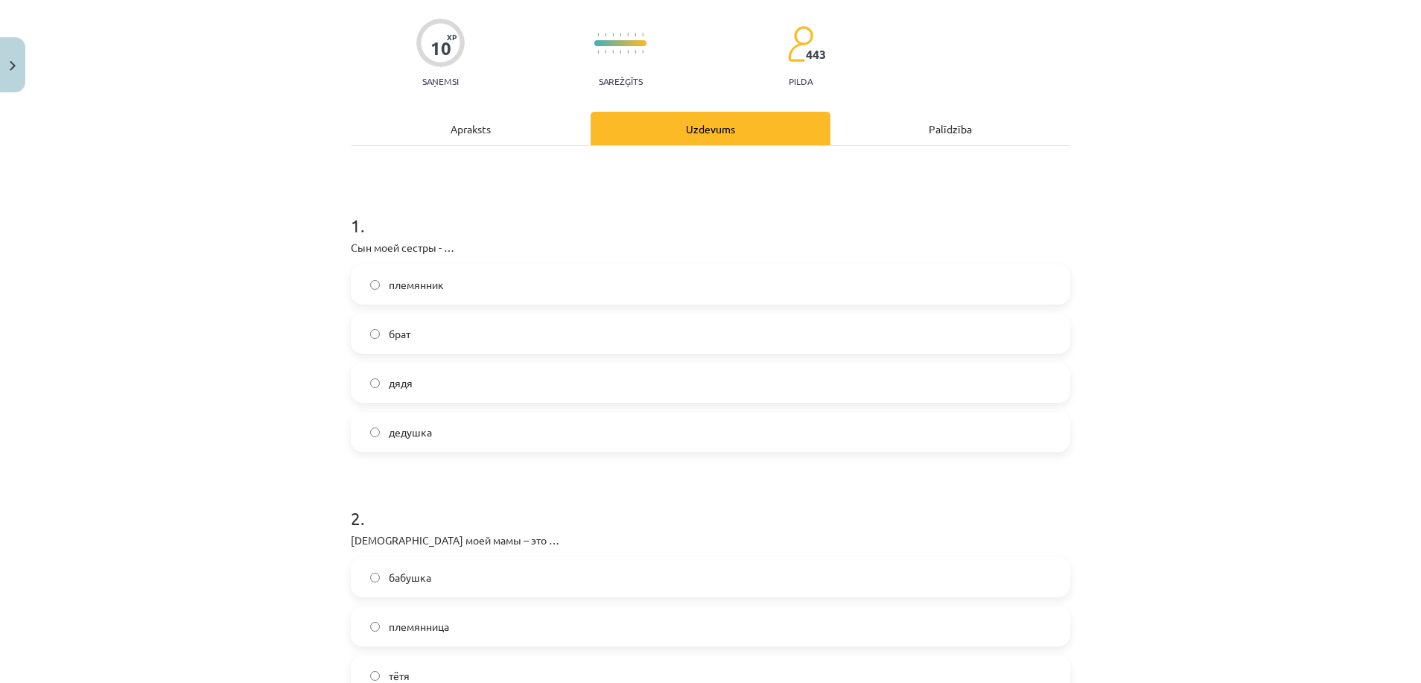
scroll to position [37, 0]
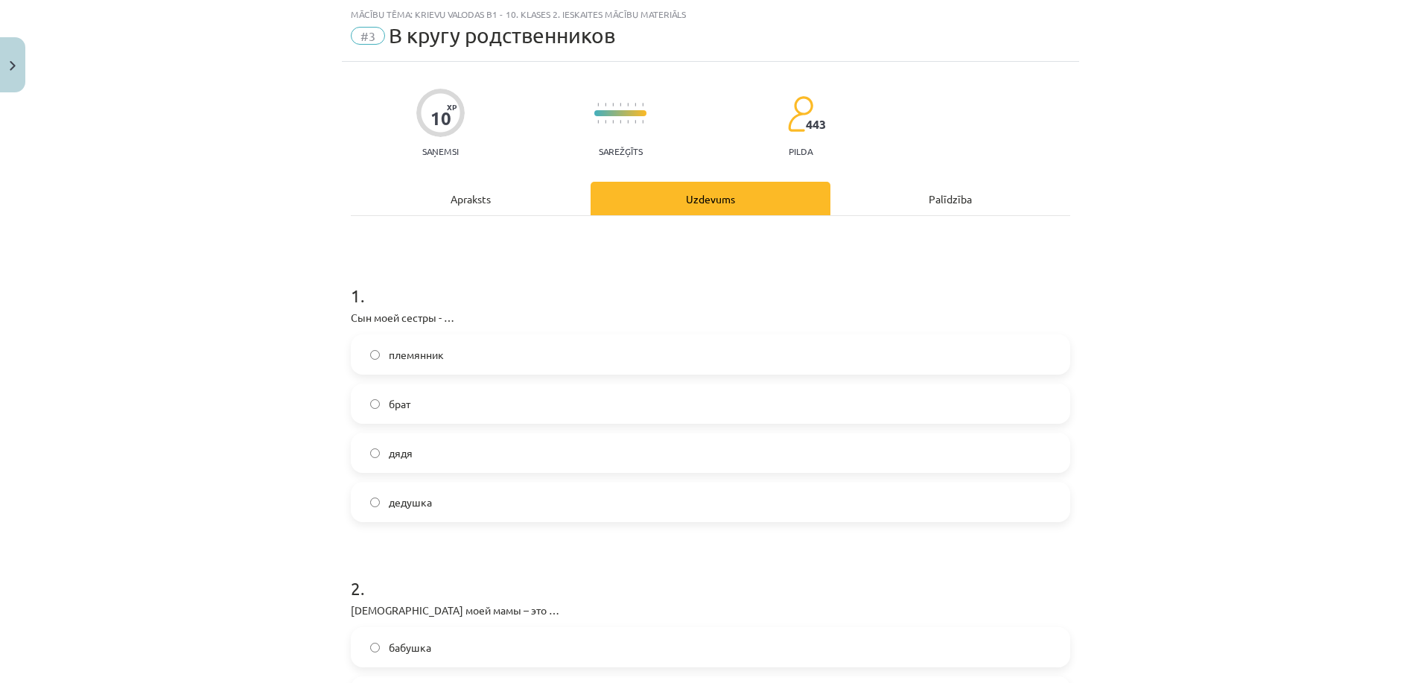
click at [424, 356] on span "племянник" at bounding box center [416, 355] width 55 height 16
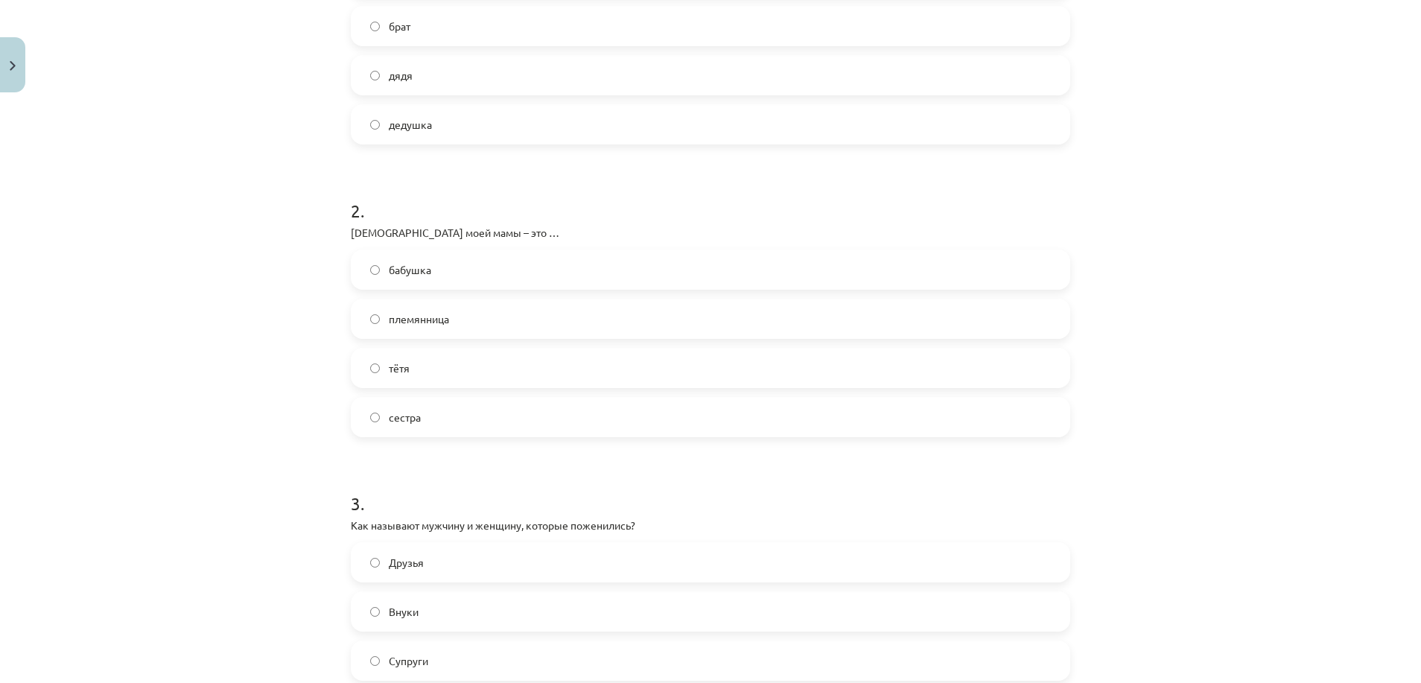
scroll to position [428, 0]
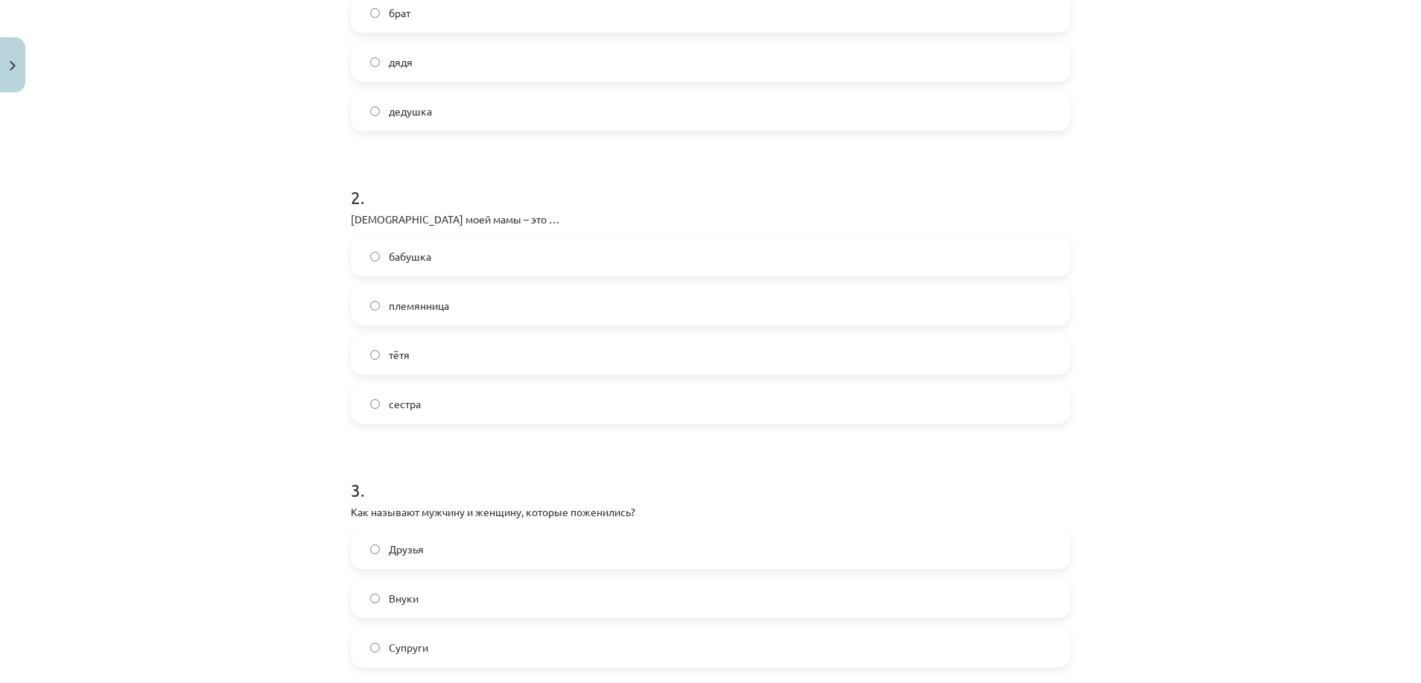
click at [553, 255] on label "бабушка" at bounding box center [710, 256] width 716 height 37
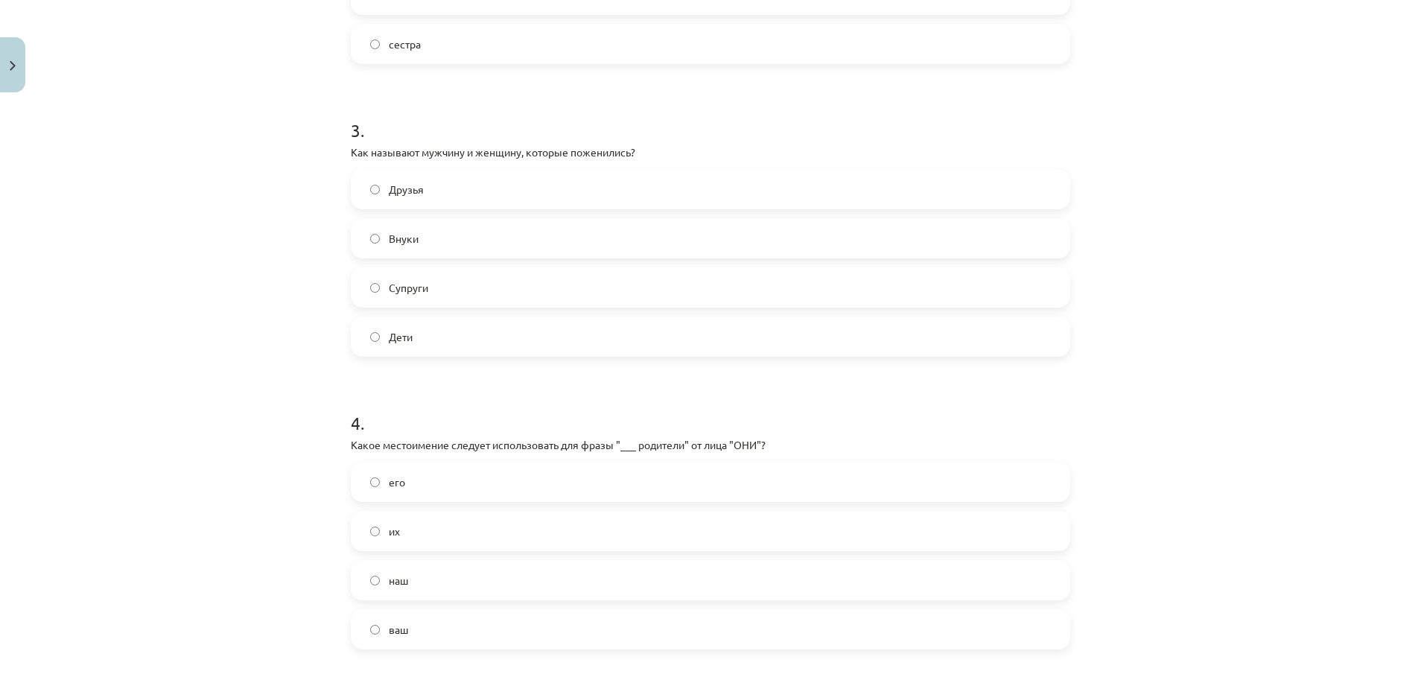
scroll to position [790, 0]
click at [412, 287] on span "Супруги" at bounding box center [408, 286] width 39 height 16
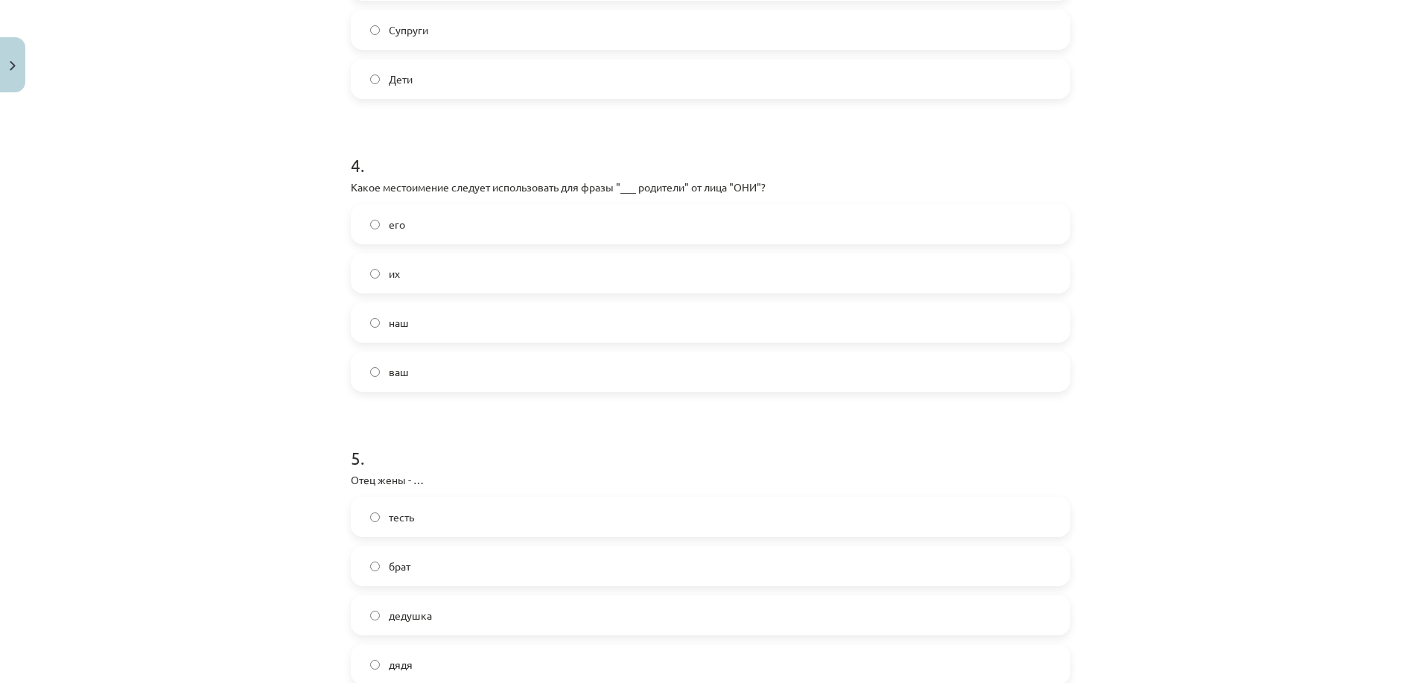
scroll to position [1050, 0]
click at [595, 273] on label "их" at bounding box center [710, 268] width 716 height 37
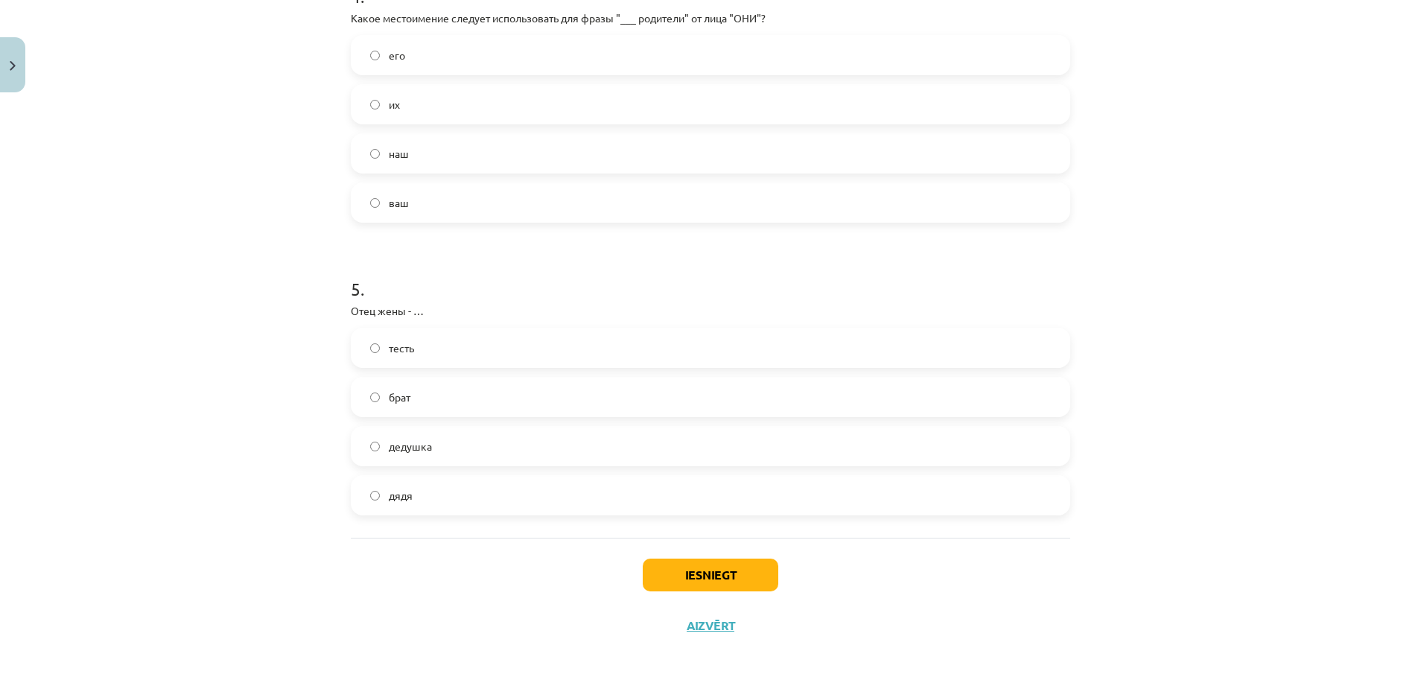
scroll to position [1220, 0]
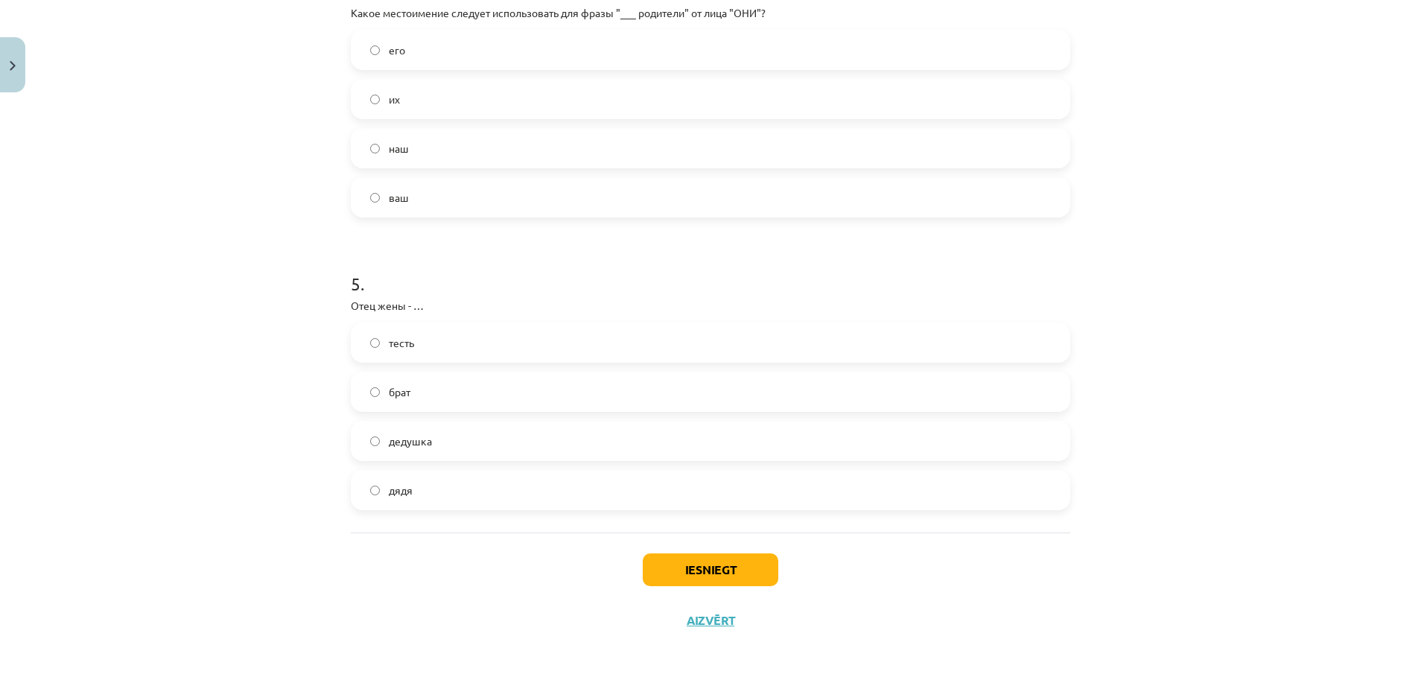
click at [434, 328] on label "тесть" at bounding box center [710, 342] width 716 height 37
click at [709, 583] on button "Iesniegt" at bounding box center [711, 569] width 136 height 33
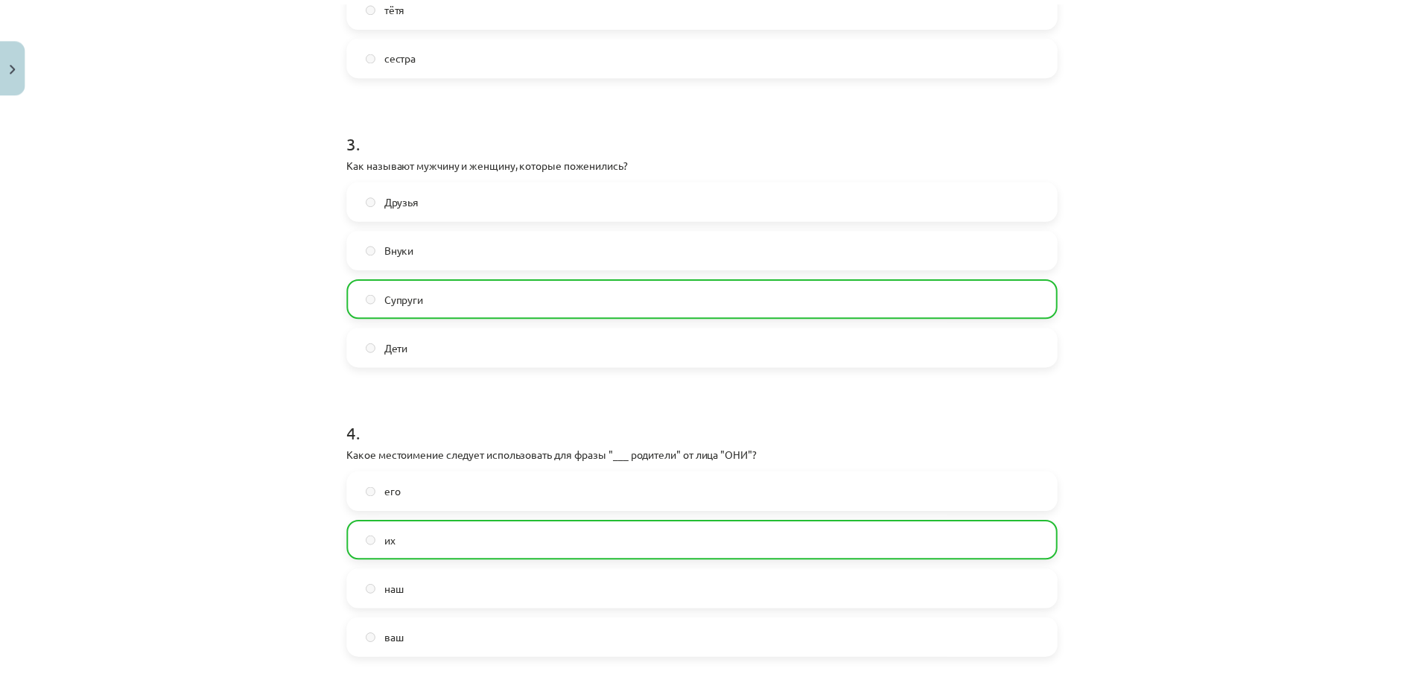
scroll to position [1268, 0]
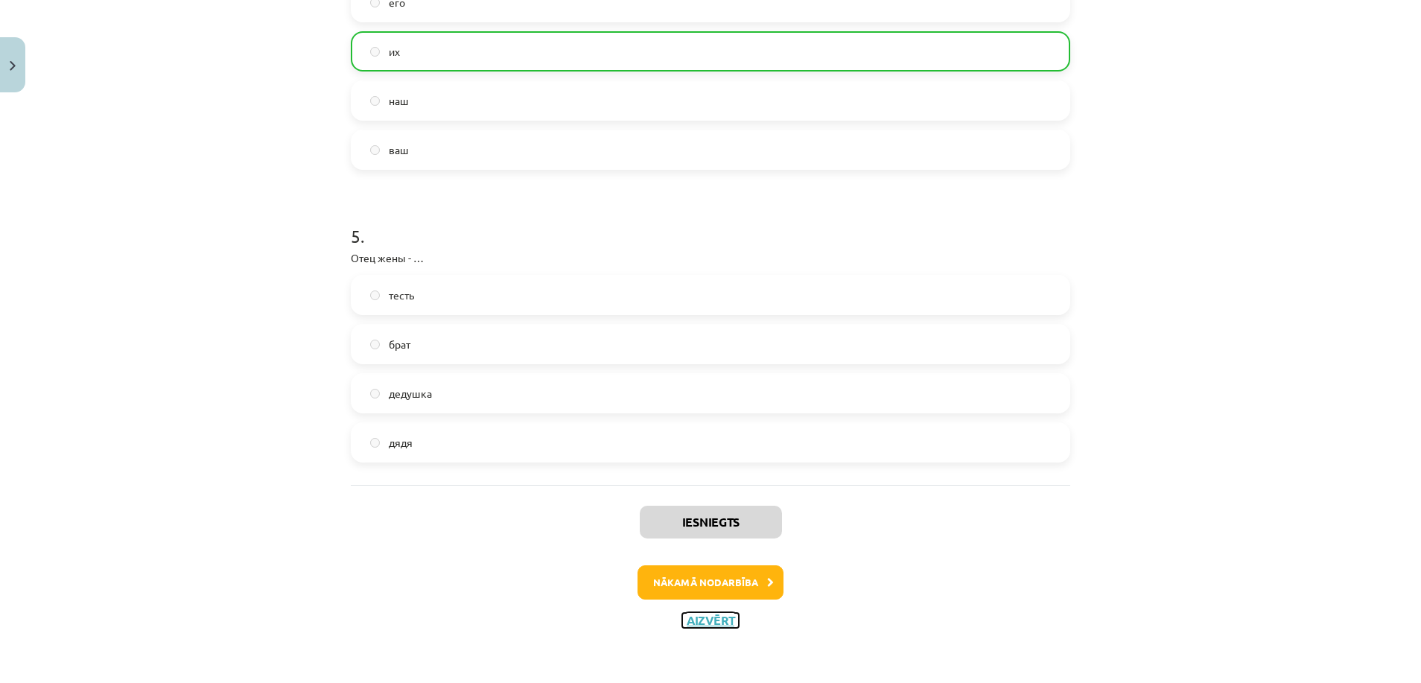
click at [703, 620] on button "Aizvērt" at bounding box center [710, 620] width 57 height 15
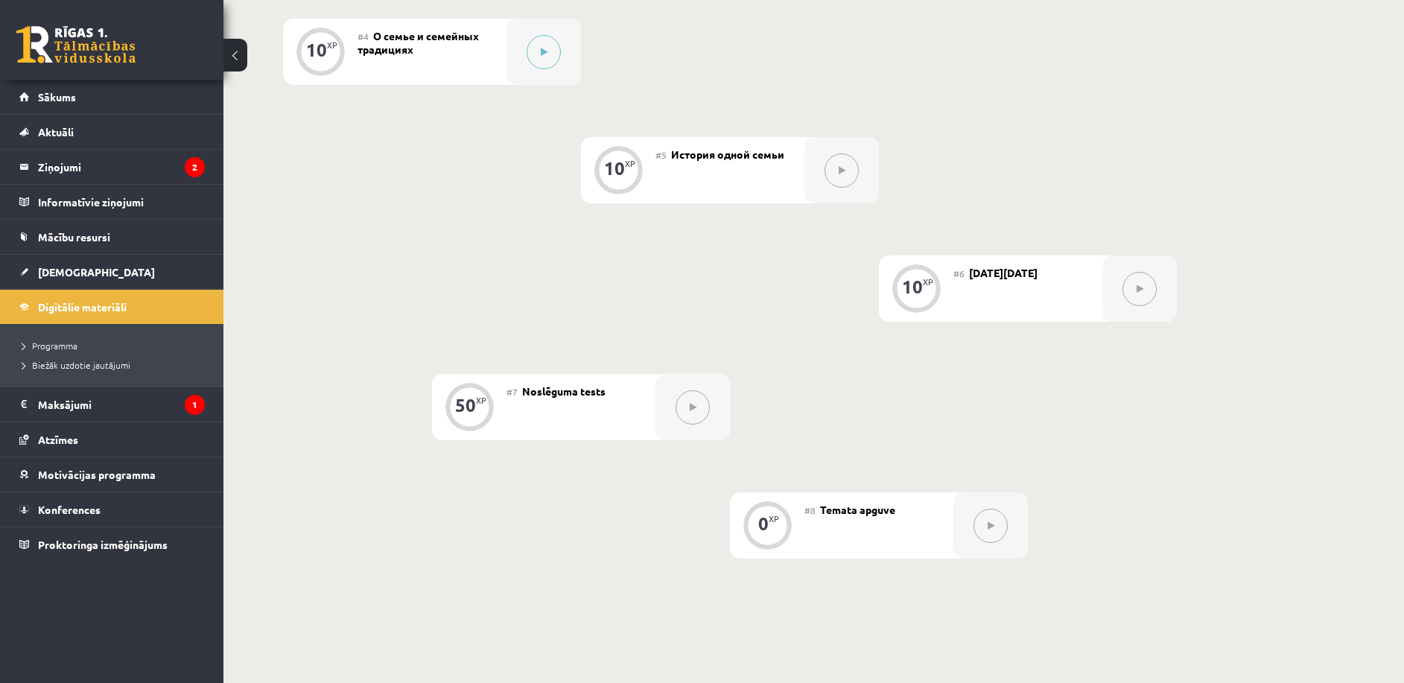
scroll to position [874, 0]
